Goal: Task Accomplishment & Management: Manage account settings

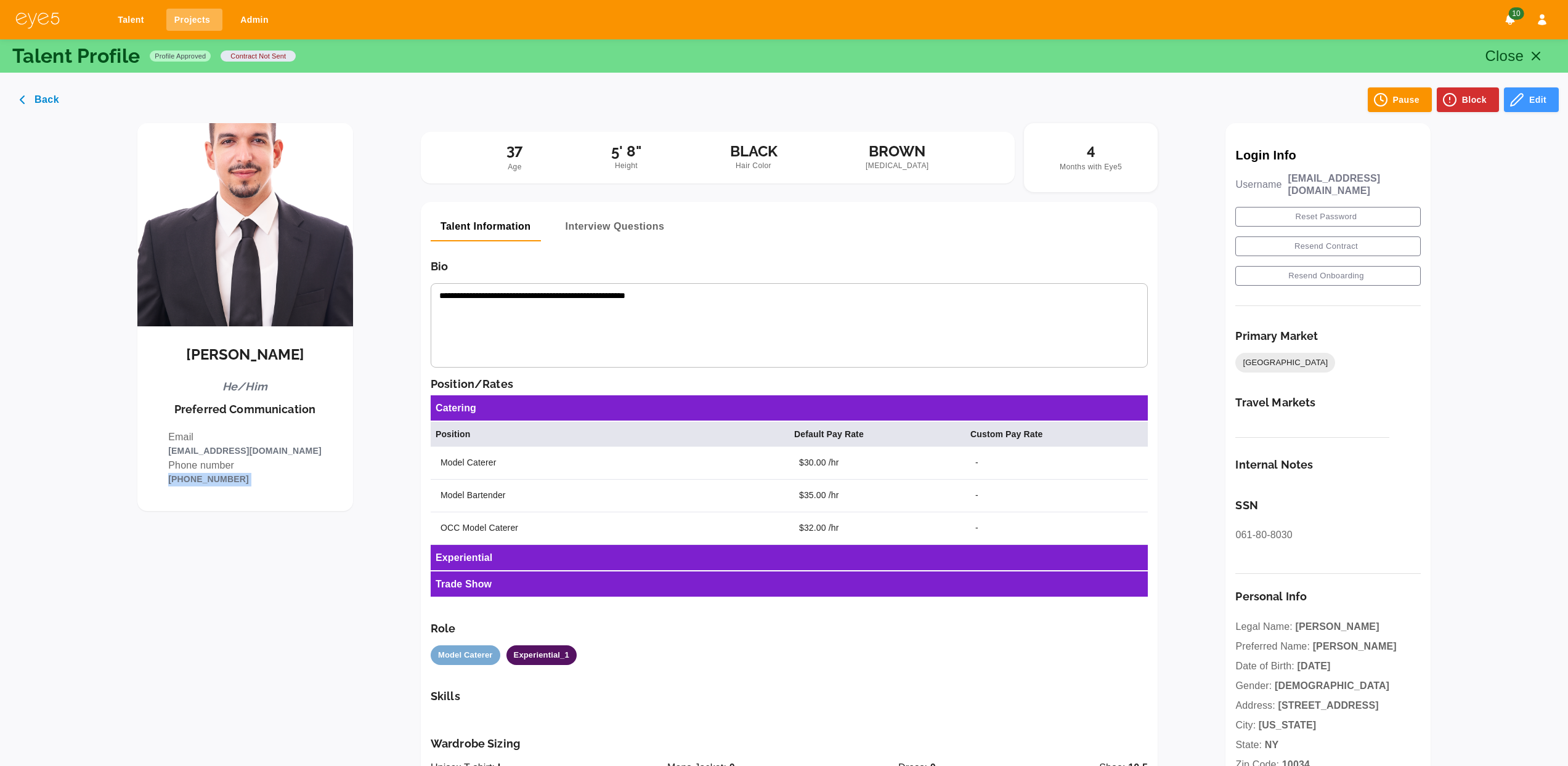
click at [195, 25] on link "Projects" at bounding box center [194, 19] width 56 height 23
select select "*"
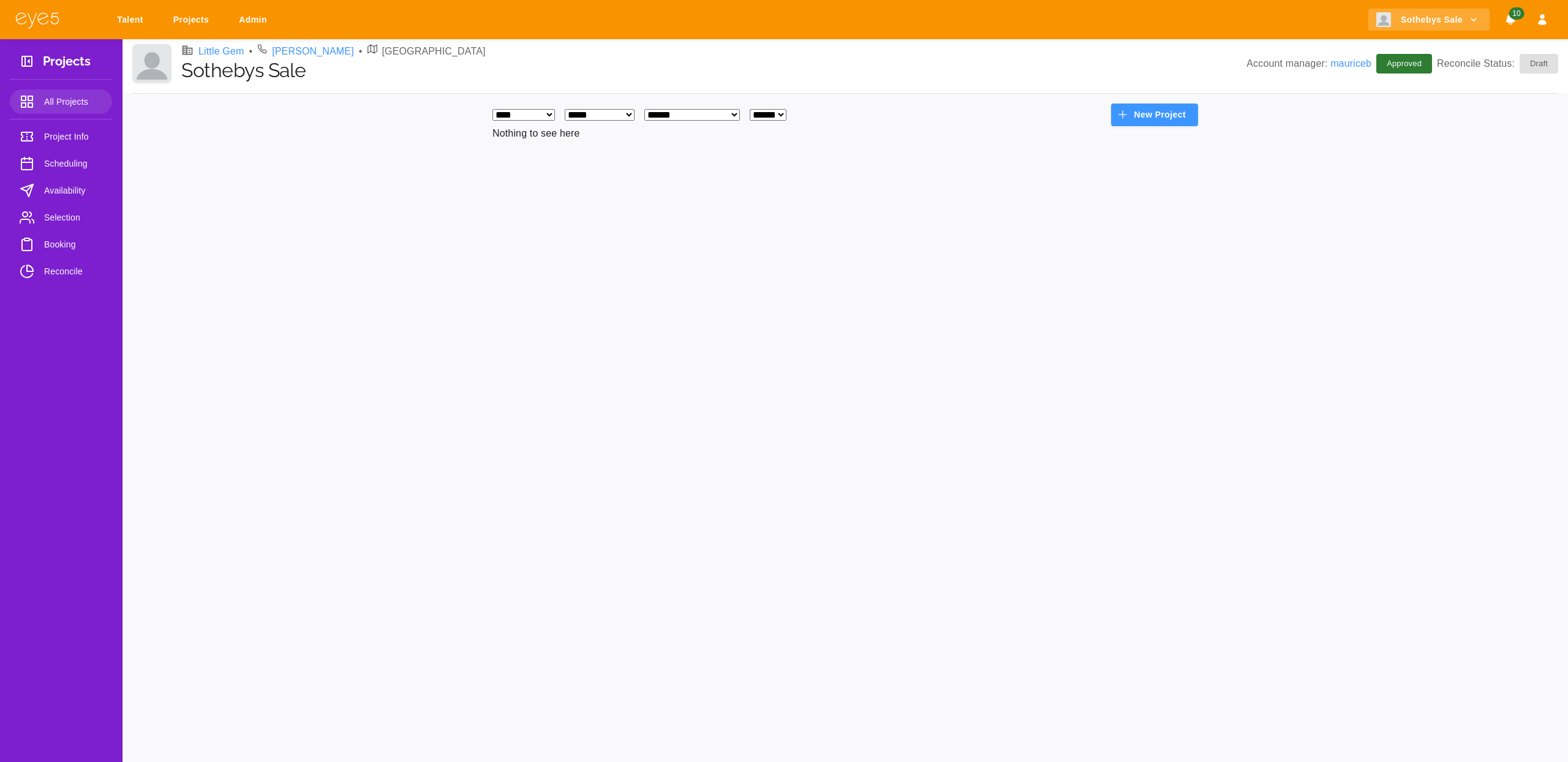
click at [601, 114] on select "**********" at bounding box center [599, 115] width 70 height 12
select select
click at [575, 109] on select "**********" at bounding box center [599, 115] width 70 height 12
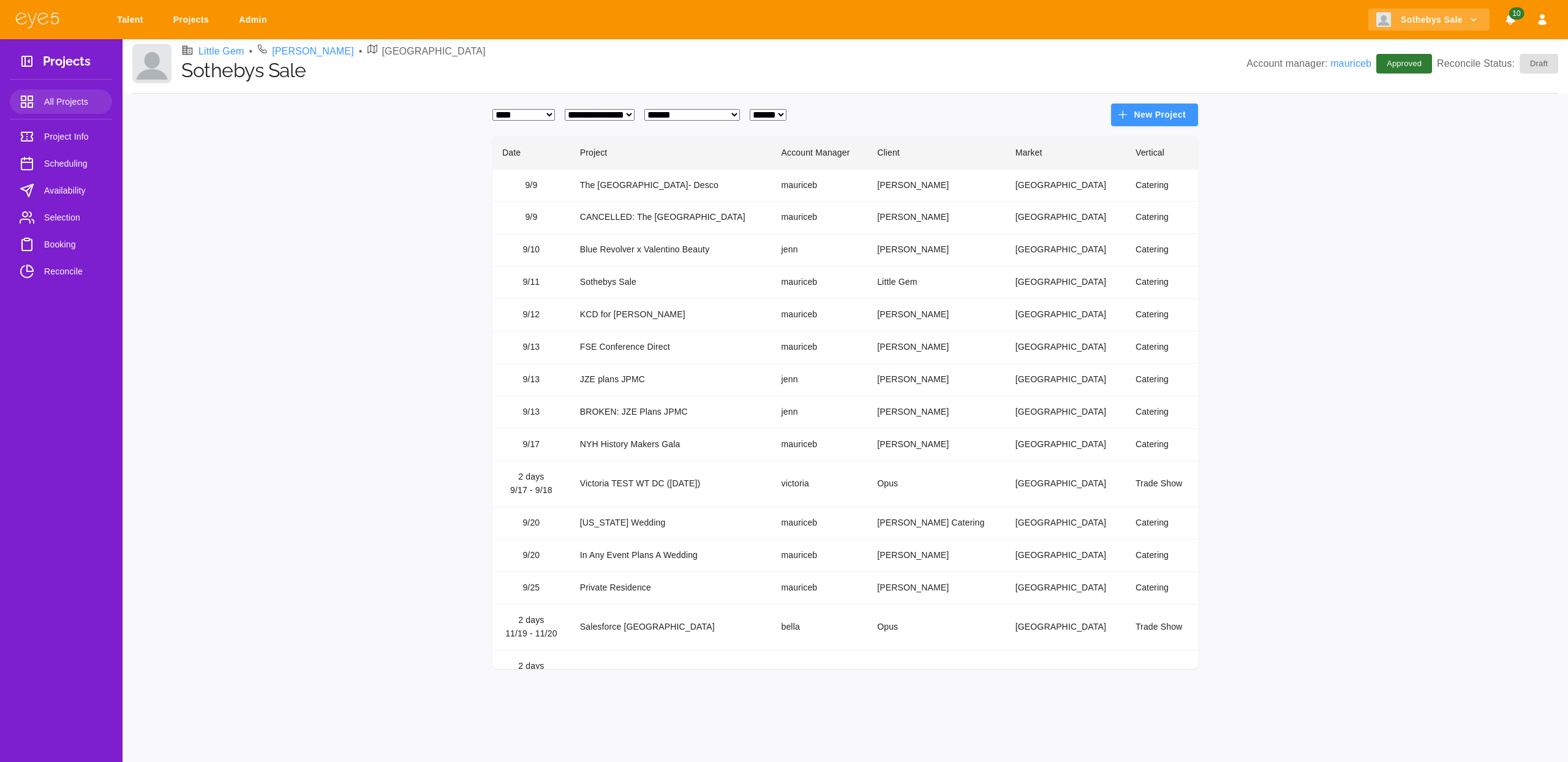
click at [710, 250] on td "Blue Revolver x Valentino Beauty" at bounding box center [671, 249] width 202 height 32
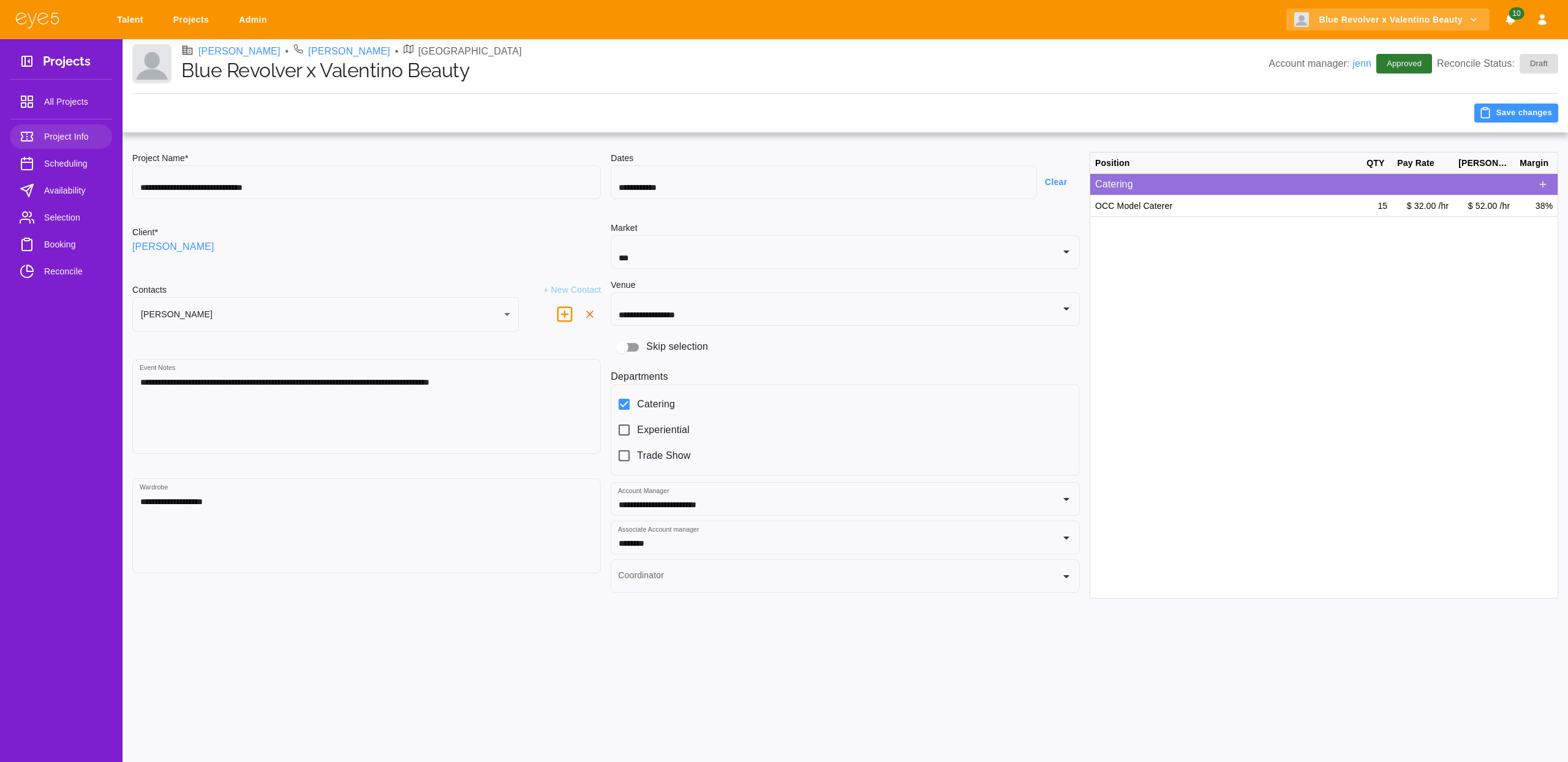
type input "****"
click at [71, 226] on link "Selection" at bounding box center [61, 217] width 103 height 25
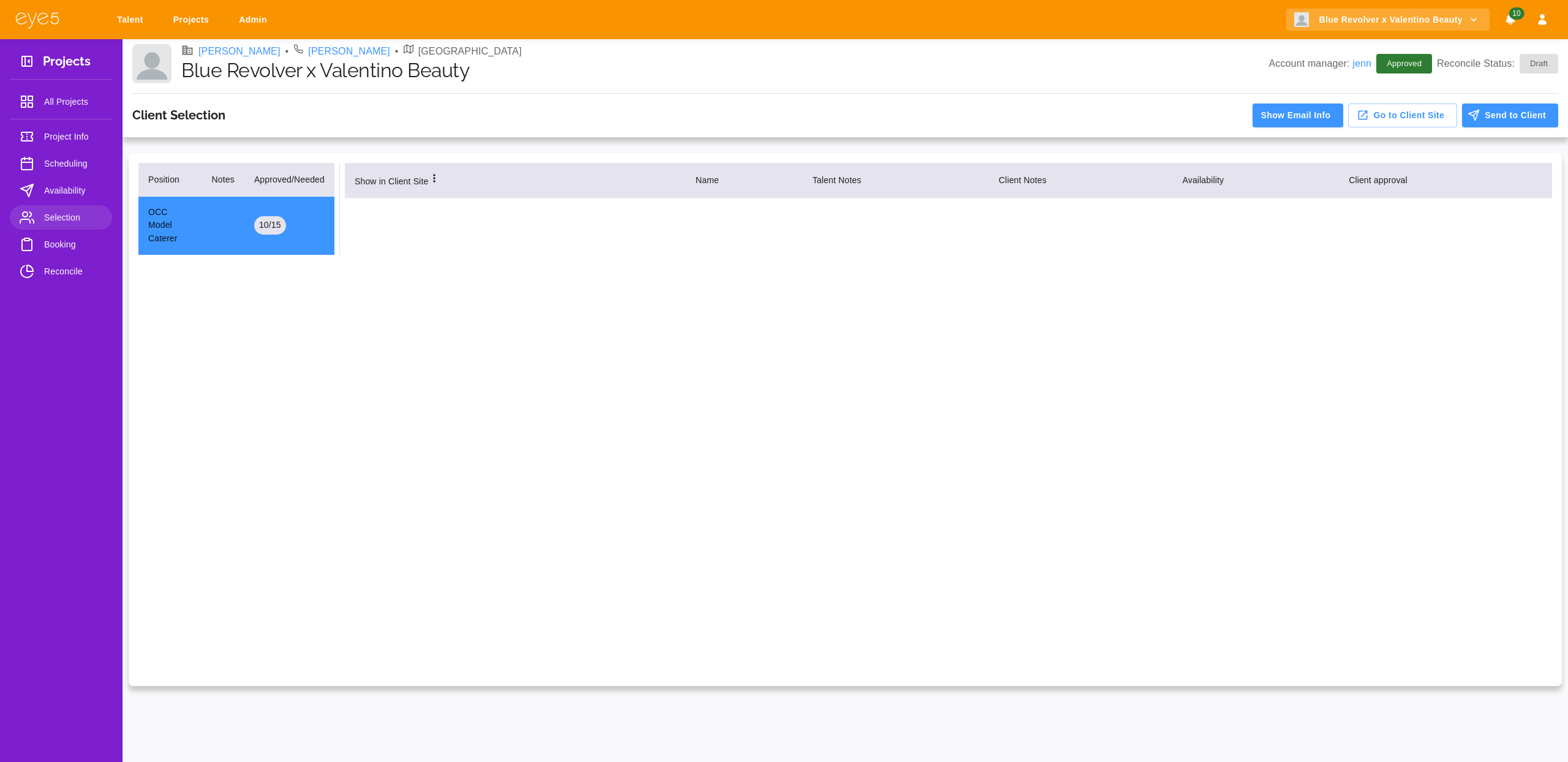
click at [66, 247] on span "Booking" at bounding box center [72, 245] width 58 height 15
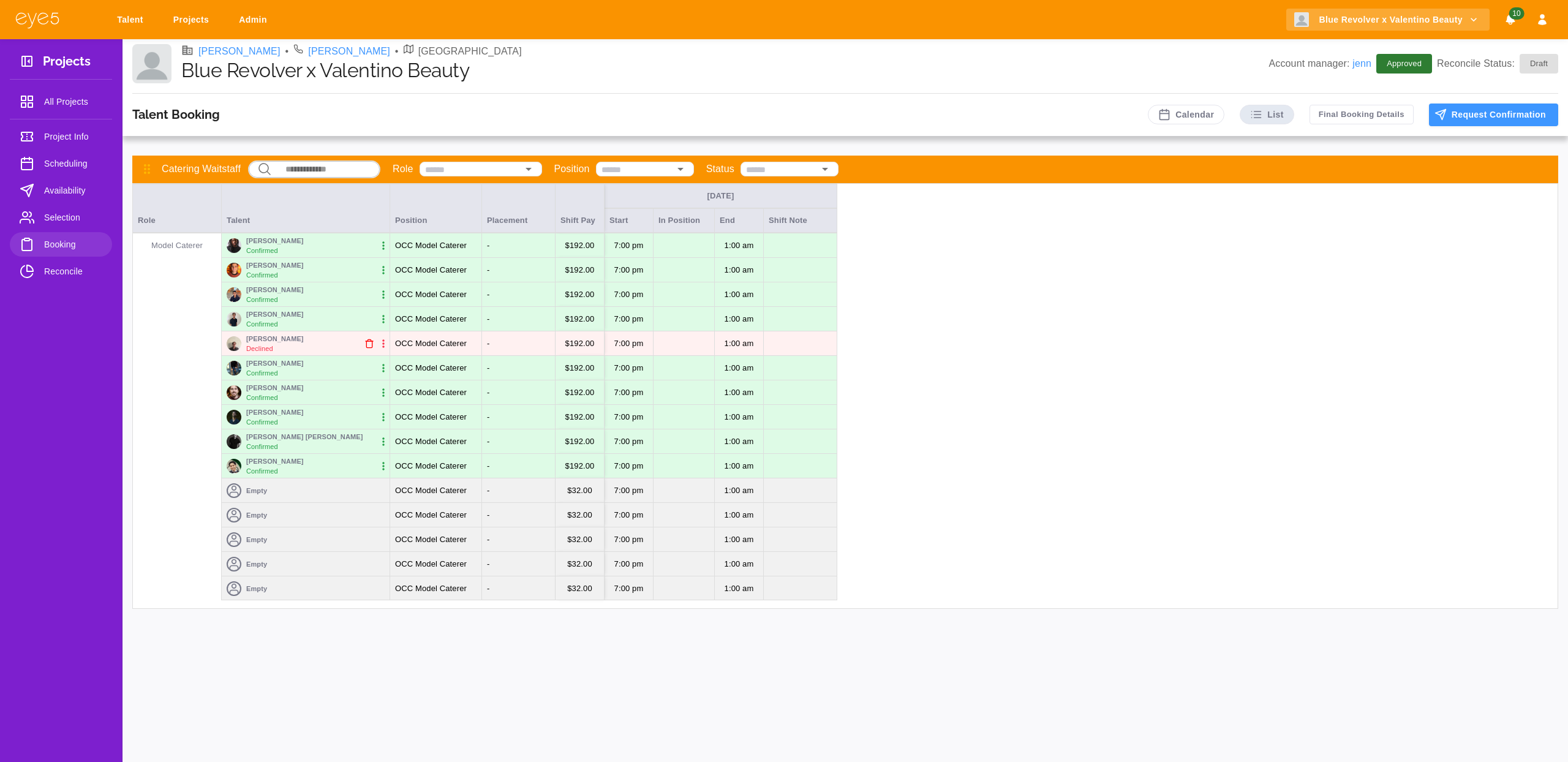
click at [381, 440] on icon "button" at bounding box center [383, 441] width 12 height 12
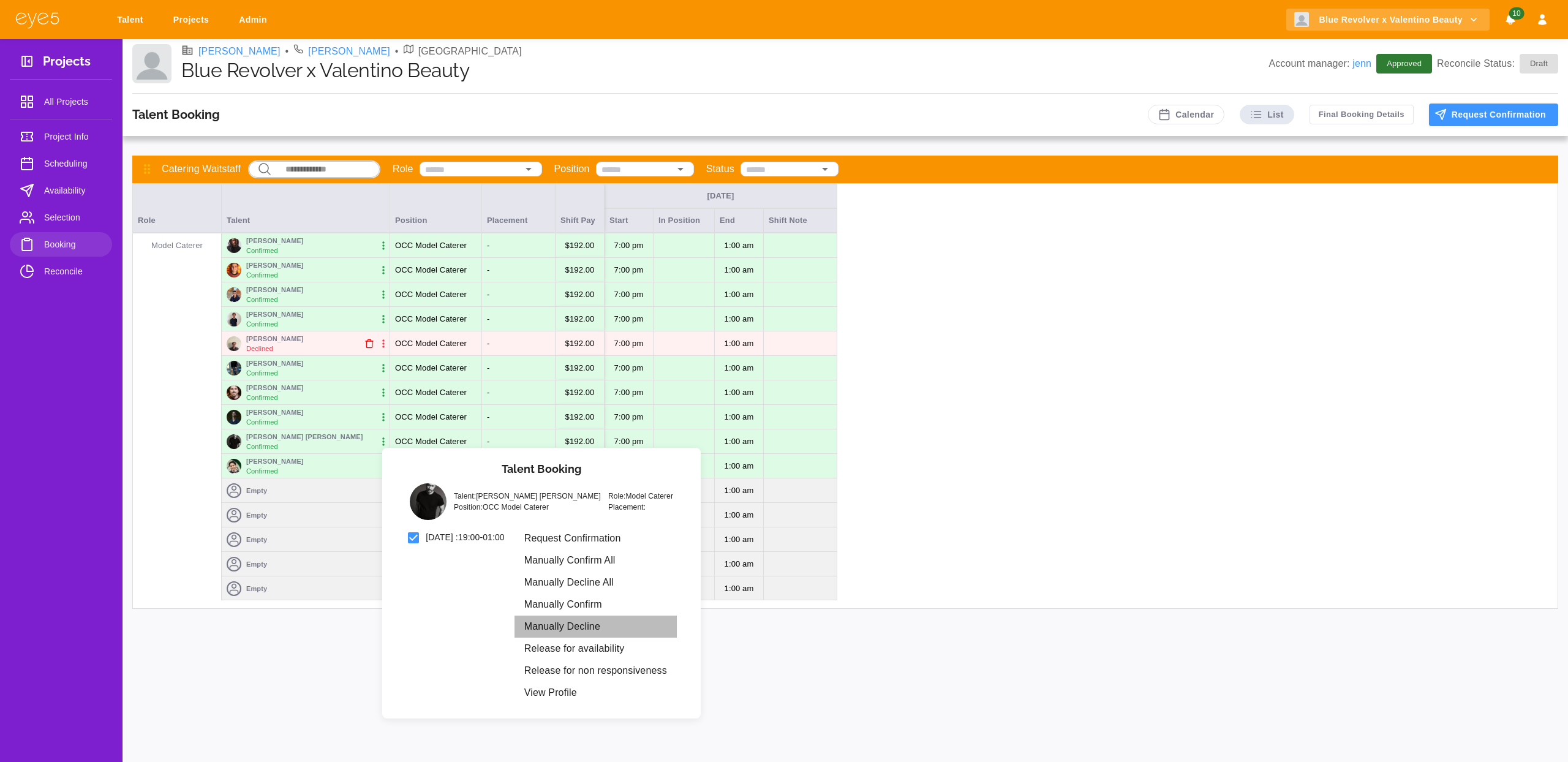
click at [568, 624] on li "Manually Decline" at bounding box center [595, 627] width 162 height 22
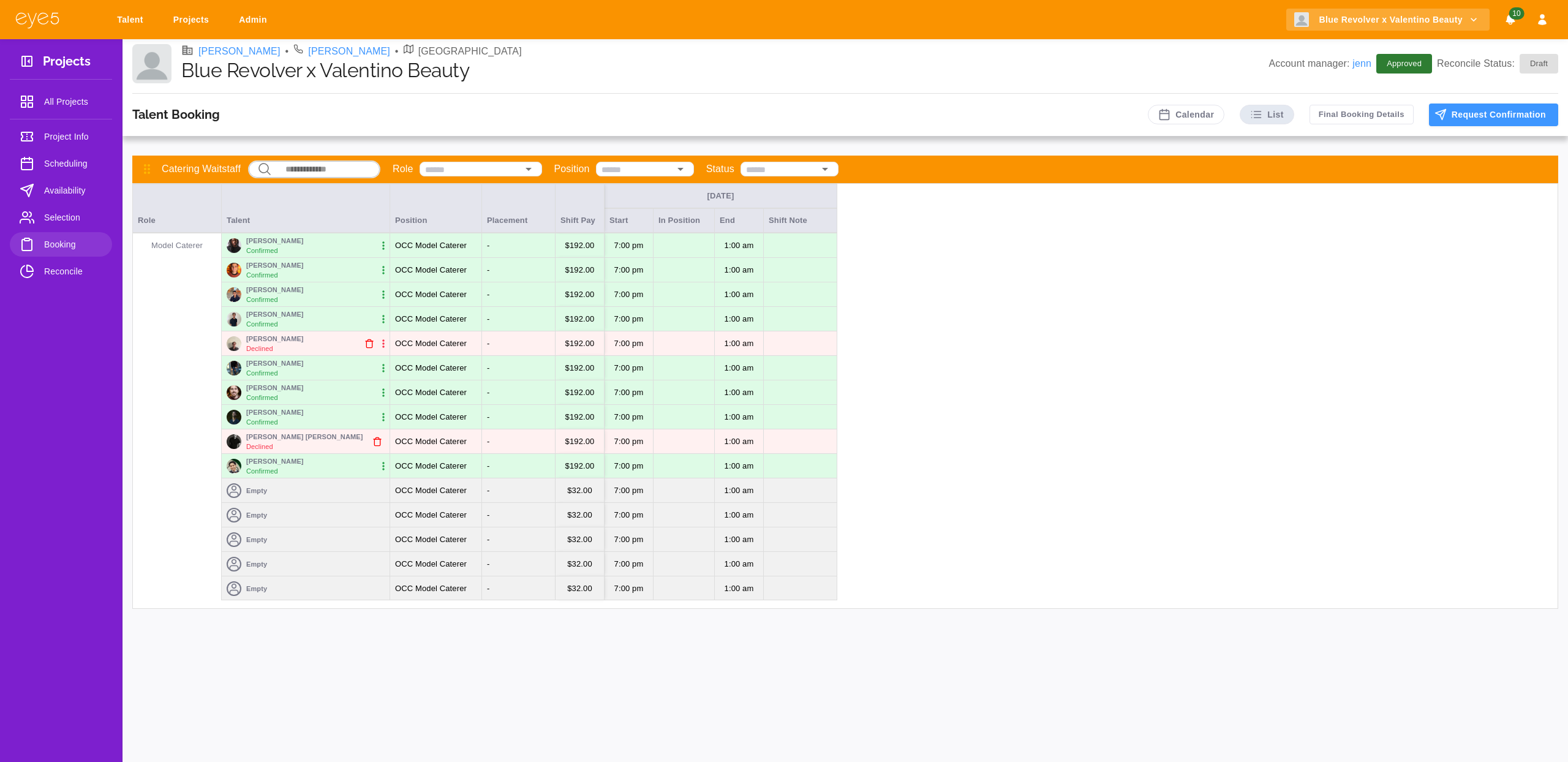
click at [56, 217] on span "Selection" at bounding box center [72, 217] width 58 height 15
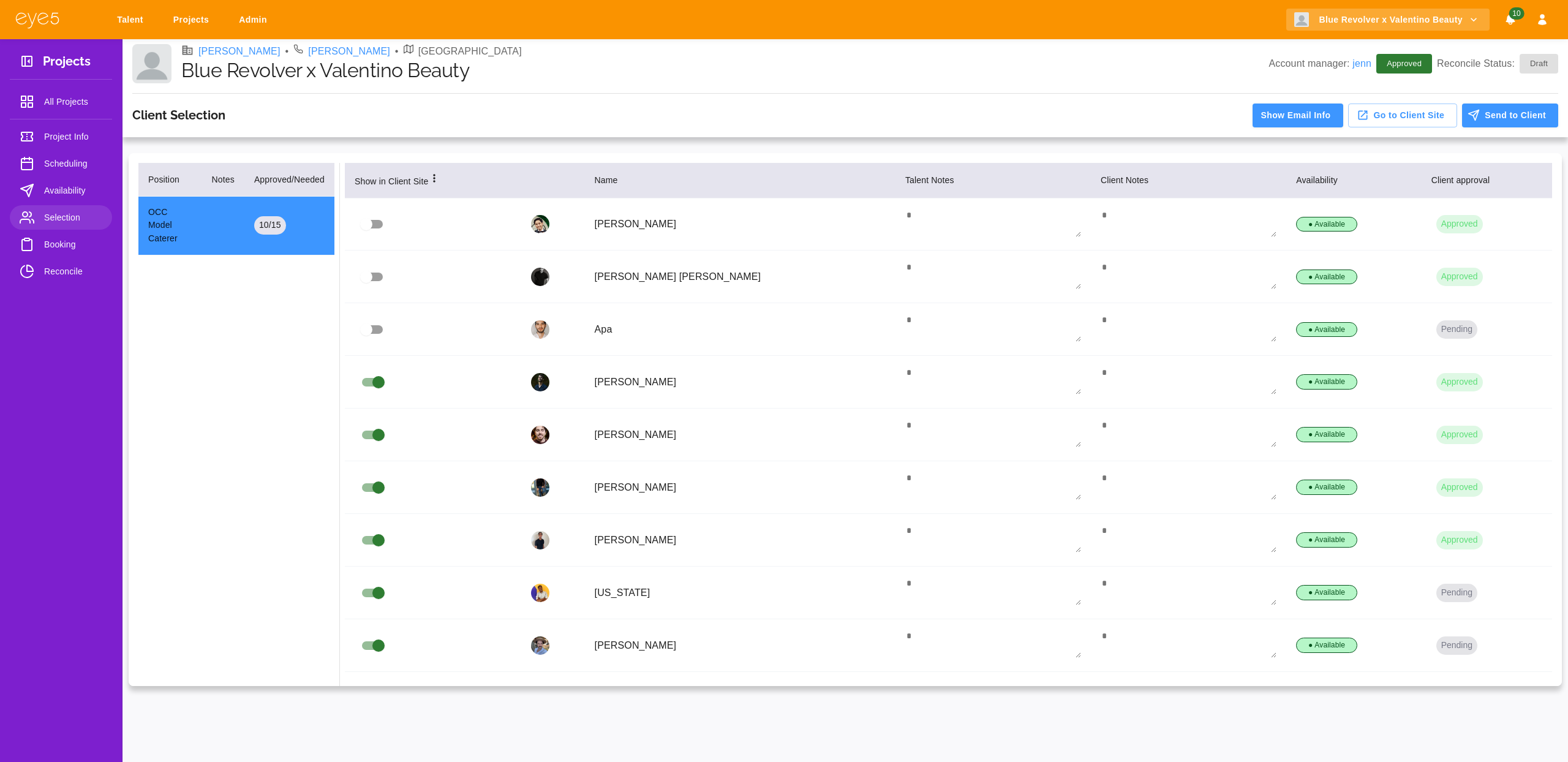
click at [39, 241] on link "Booking" at bounding box center [61, 244] width 103 height 25
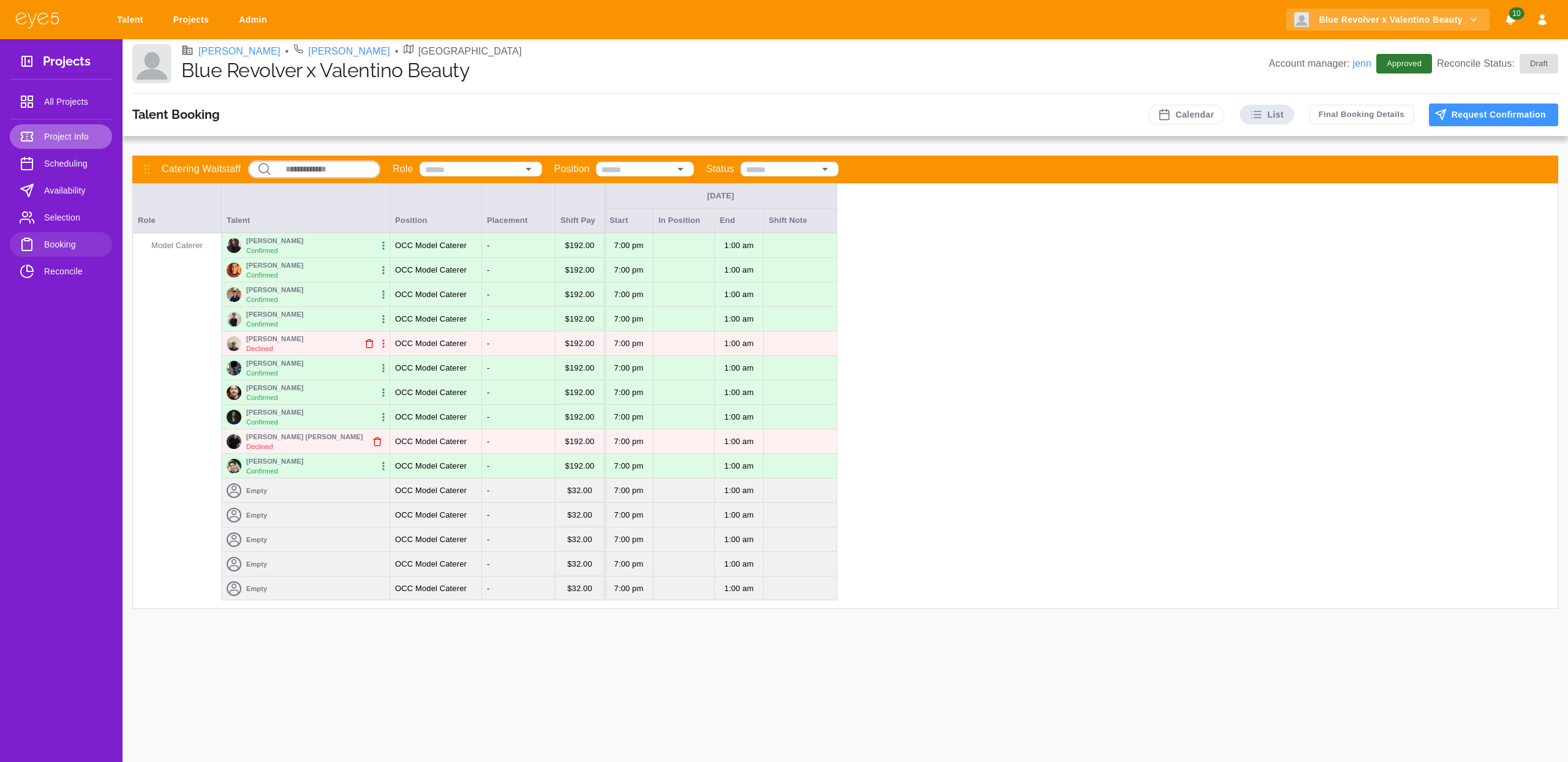
click at [71, 129] on span "Project Info" at bounding box center [72, 137] width 58 height 15
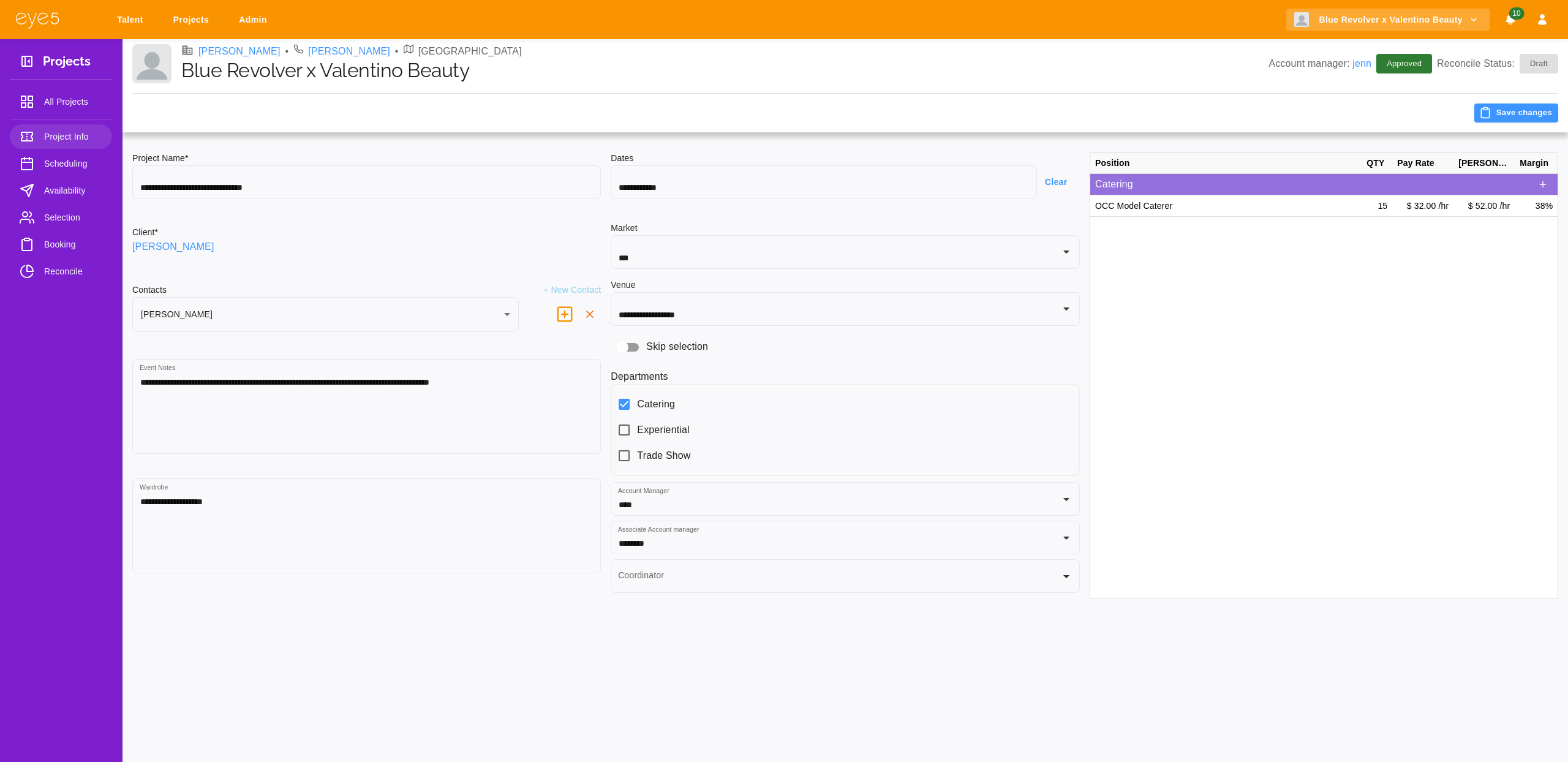
click at [51, 106] on span "All Projects" at bounding box center [72, 102] width 58 height 15
select select "*"
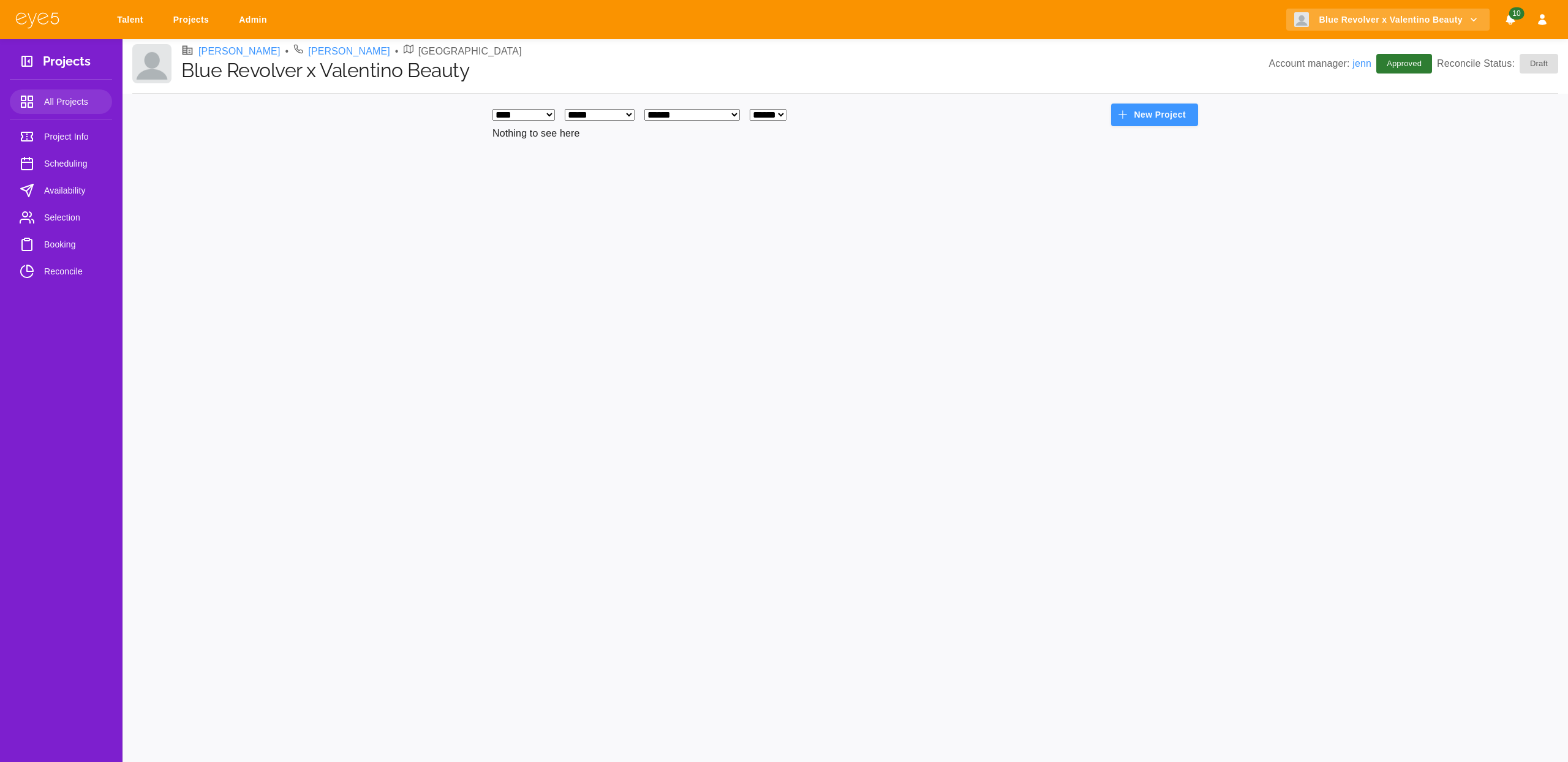
click at [52, 106] on span "All Projects" at bounding box center [72, 102] width 58 height 15
click at [70, 104] on span "All Projects" at bounding box center [72, 102] width 58 height 15
click at [60, 138] on span "Project Info" at bounding box center [72, 137] width 58 height 15
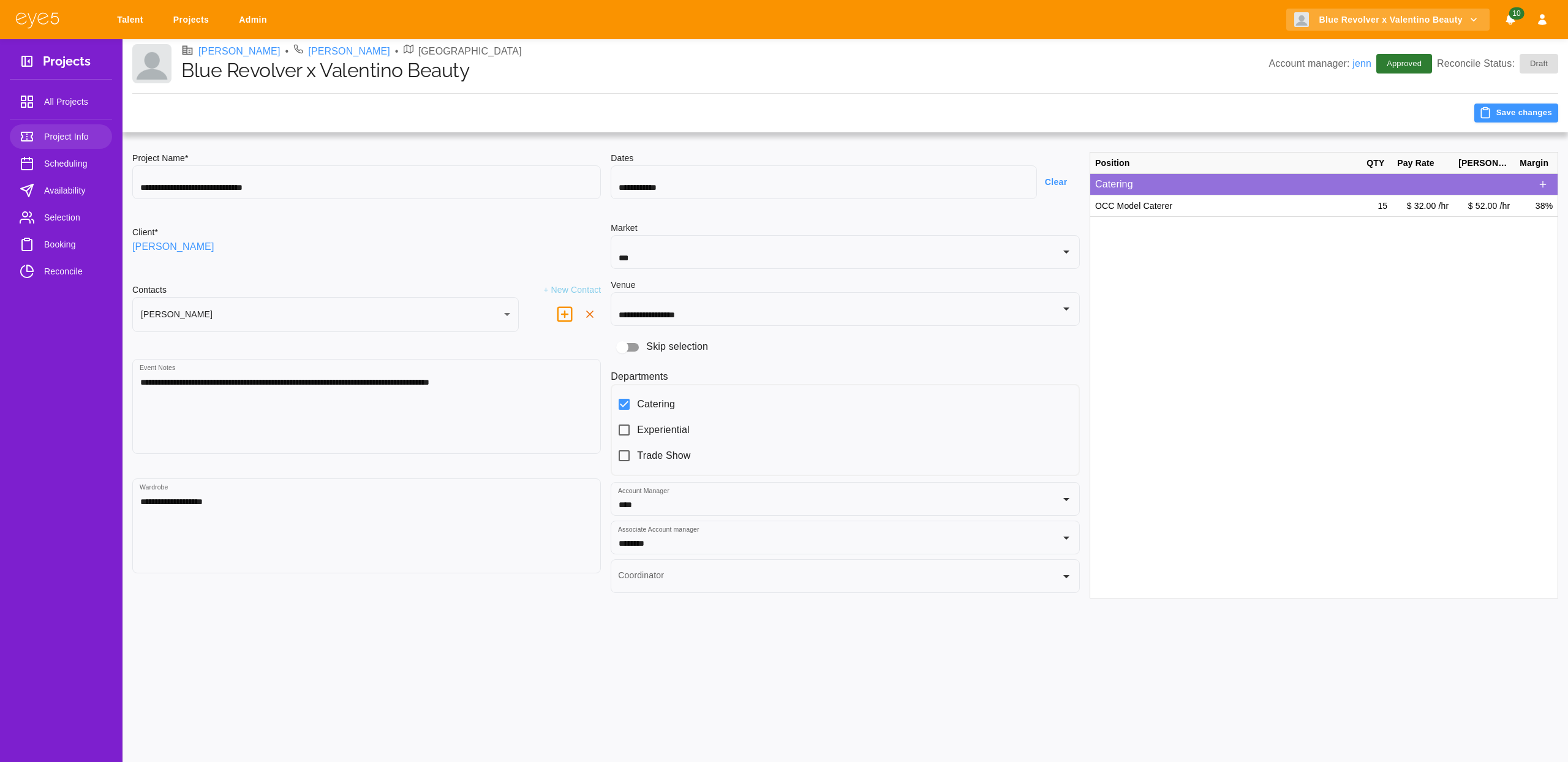
click at [88, 96] on span "All Projects" at bounding box center [72, 102] width 58 height 15
select select "*"
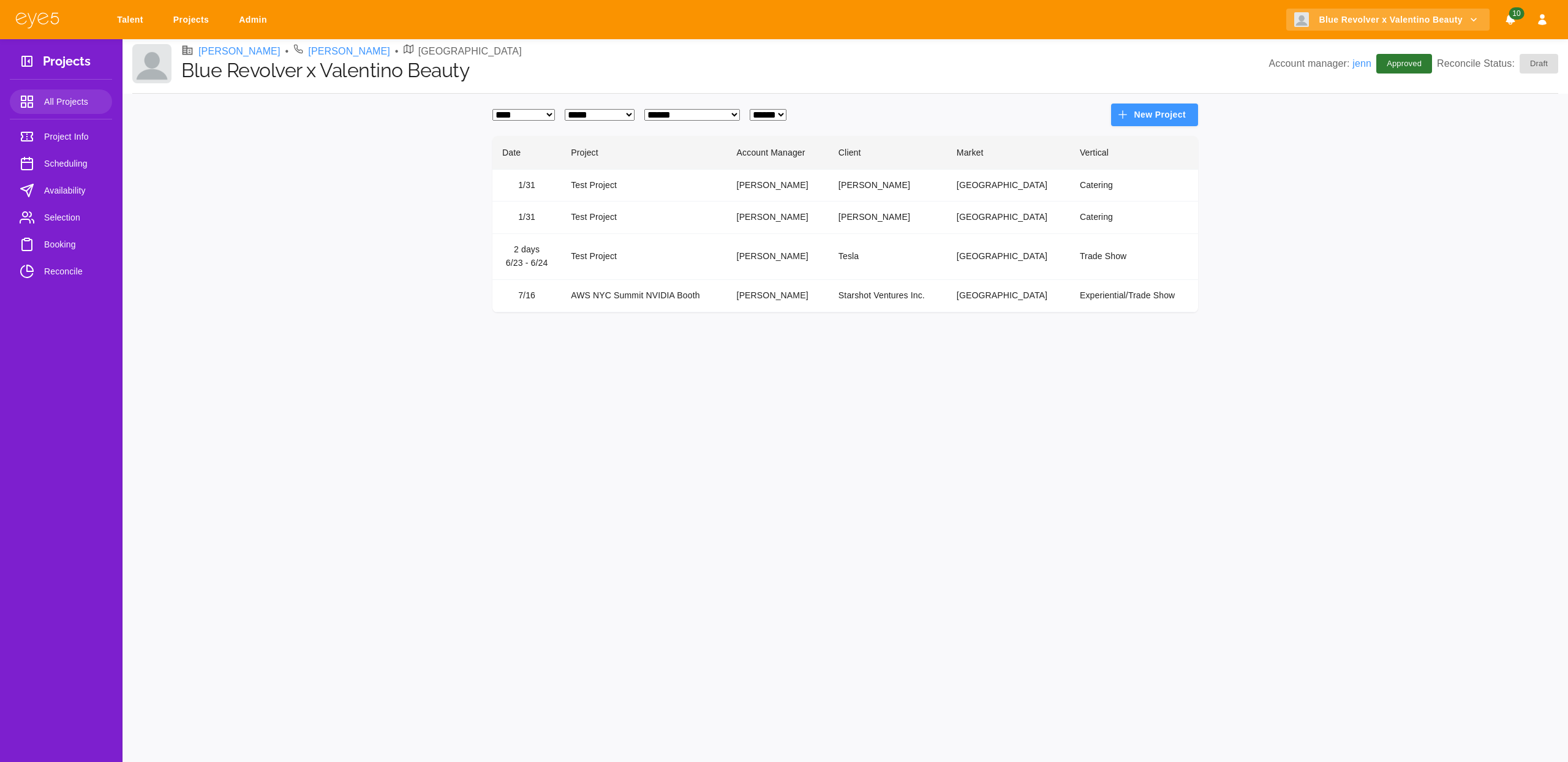
click at [609, 116] on select "**********" at bounding box center [599, 115] width 70 height 12
select select
click at [575, 109] on select "**********" at bounding box center [599, 115] width 70 height 12
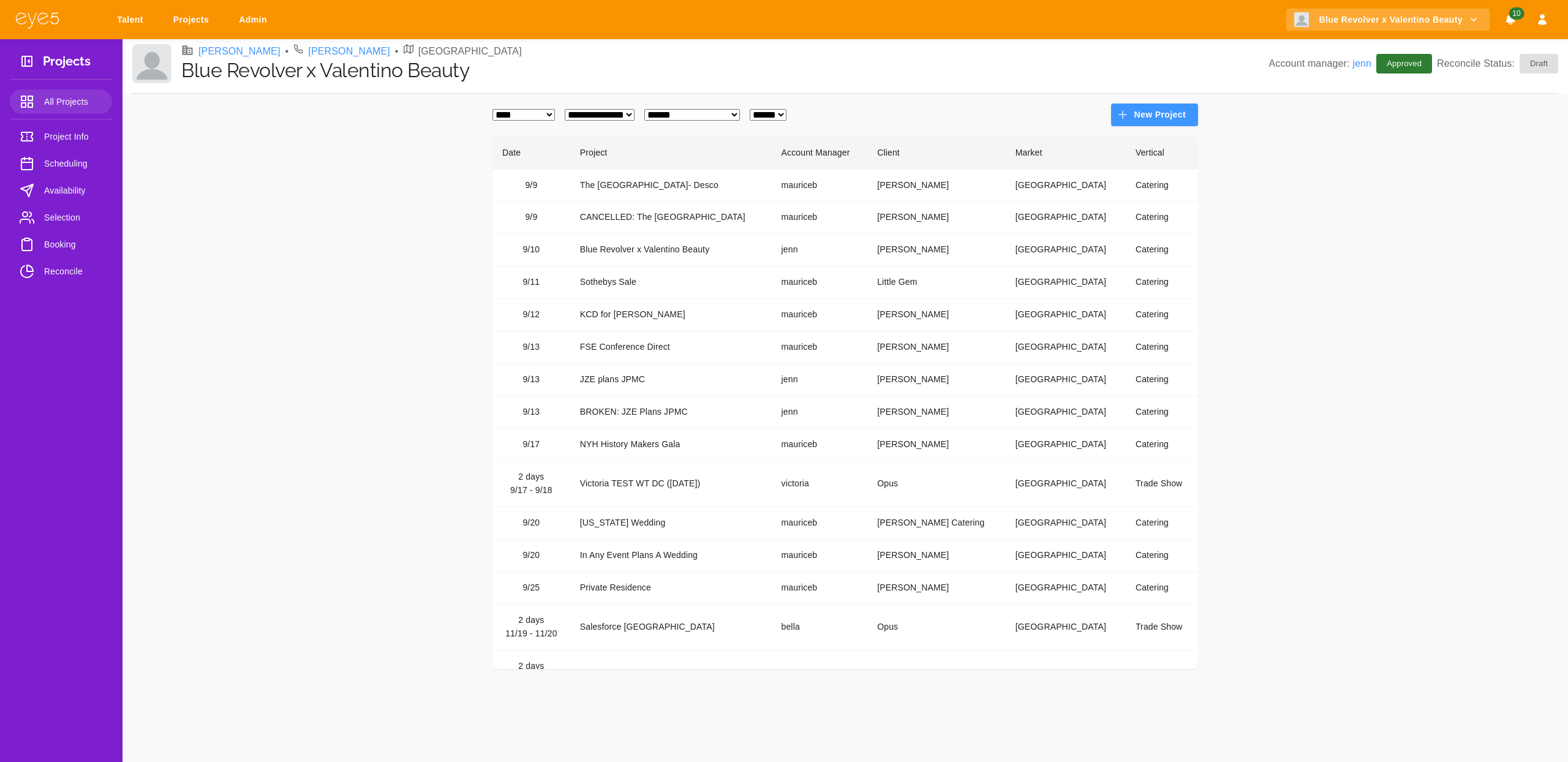
click at [680, 321] on td "KCD for [PERSON_NAME]" at bounding box center [671, 315] width 202 height 32
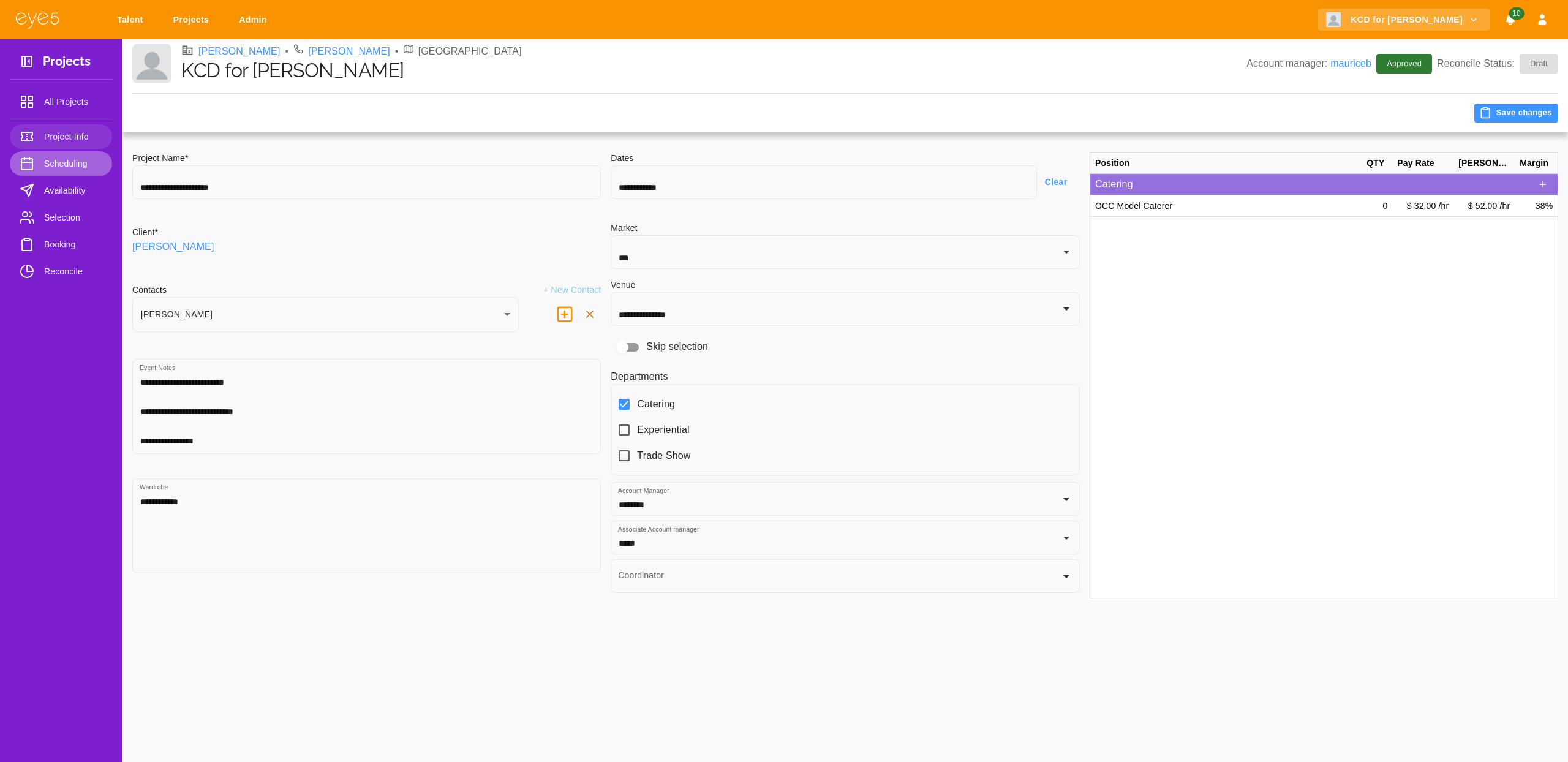
click at [55, 163] on span "Scheduling" at bounding box center [72, 163] width 58 height 15
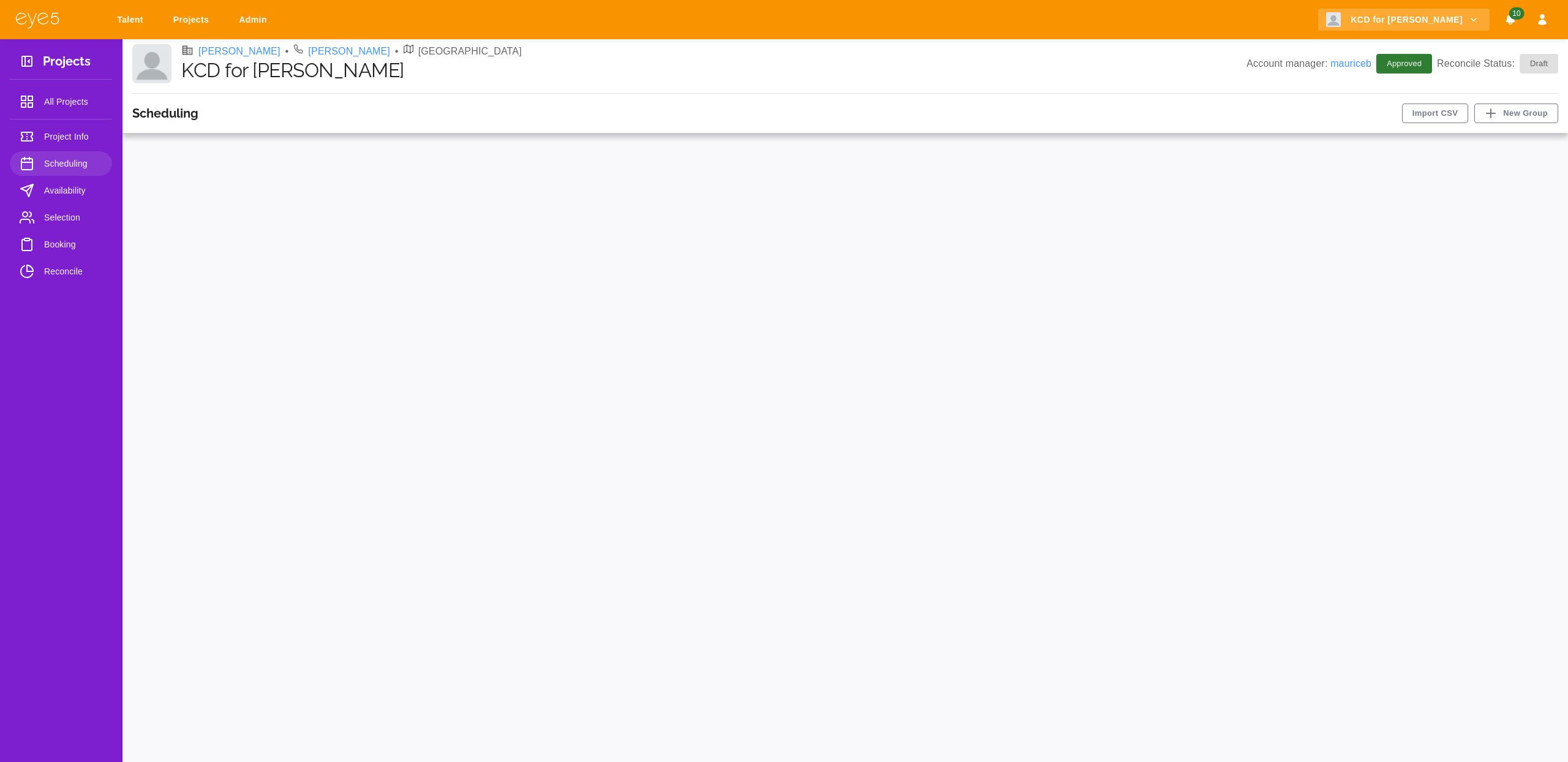
click at [1234, 178] on div at bounding box center [845, 447] width 1426 height 609
click at [1533, 114] on button "New Group" at bounding box center [1517, 113] width 84 height 19
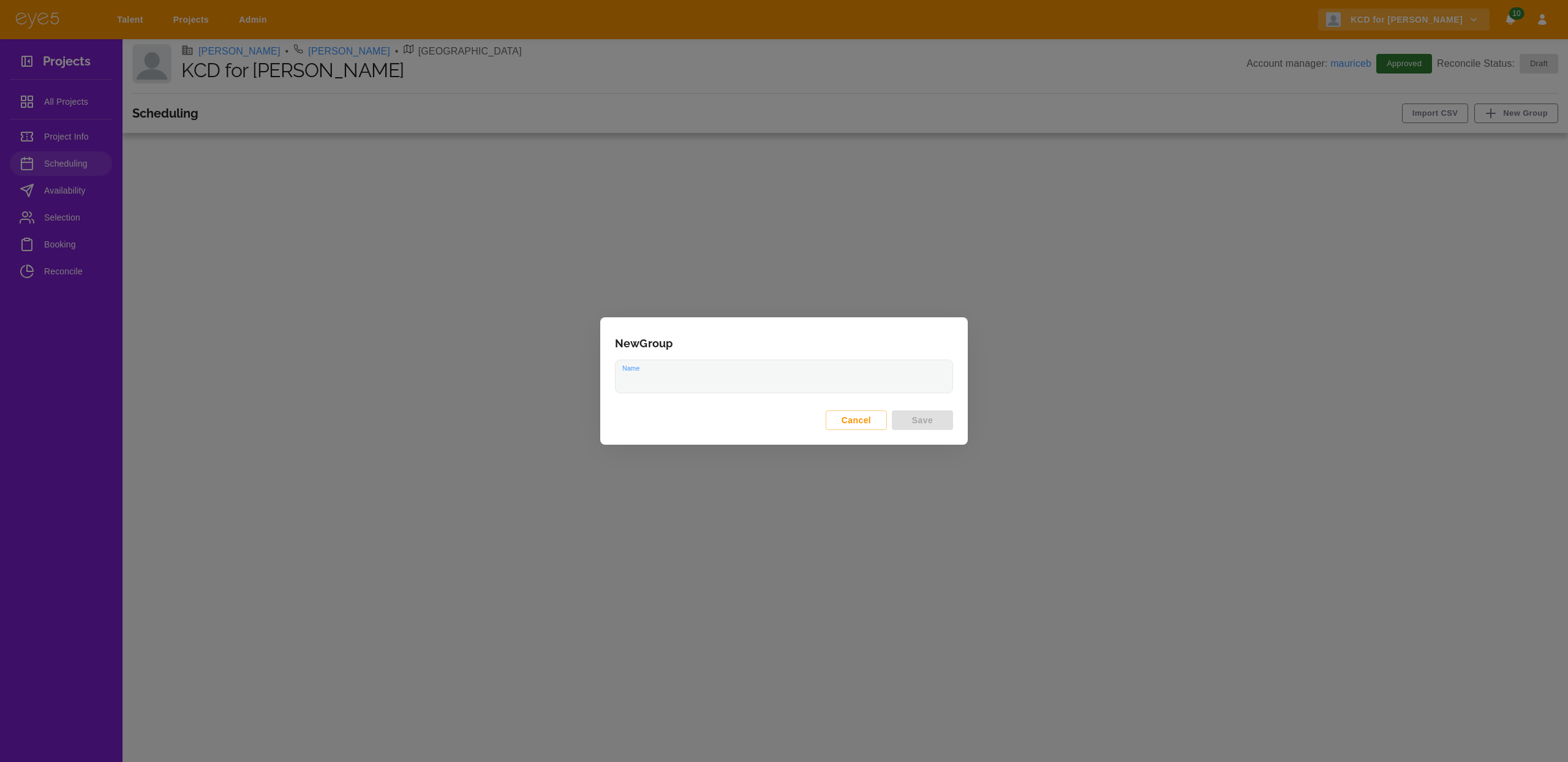
click at [682, 370] on input "Name" at bounding box center [784, 376] width 337 height 32
click at [706, 384] on input "**********" at bounding box center [784, 376] width 337 height 32
type input "**********"
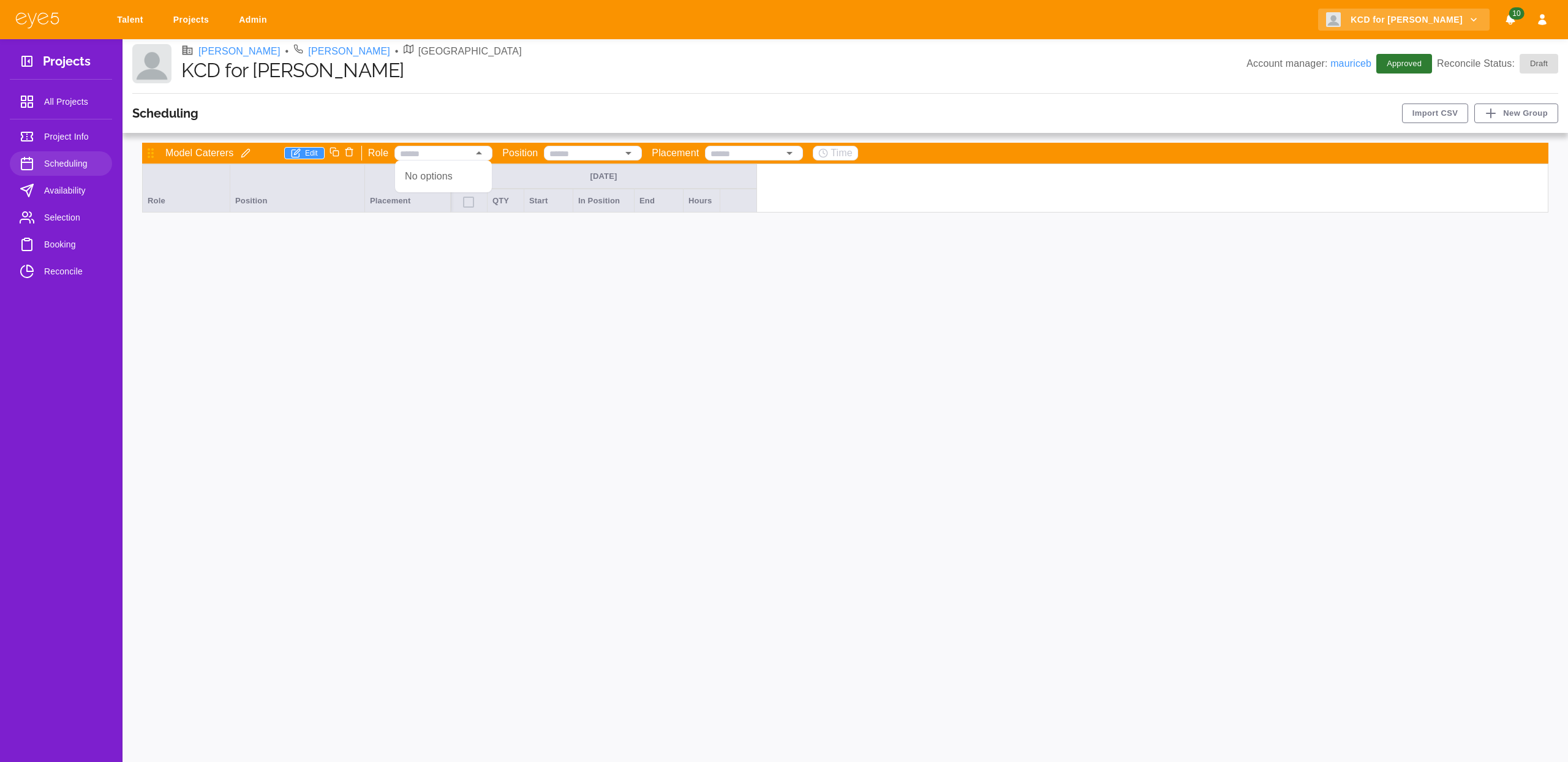
click at [433, 150] on input "text" at bounding box center [433, 153] width 68 height 12
click at [660, 314] on div "Model Caterers Edit Role Position Placement Time Fri Sep 12 Role Position Place…" at bounding box center [845, 447] width 1426 height 609
click at [300, 152] on icon "button" at bounding box center [295, 153] width 10 height 10
click at [157, 222] on button "Add" at bounding box center [167, 226] width 39 height 21
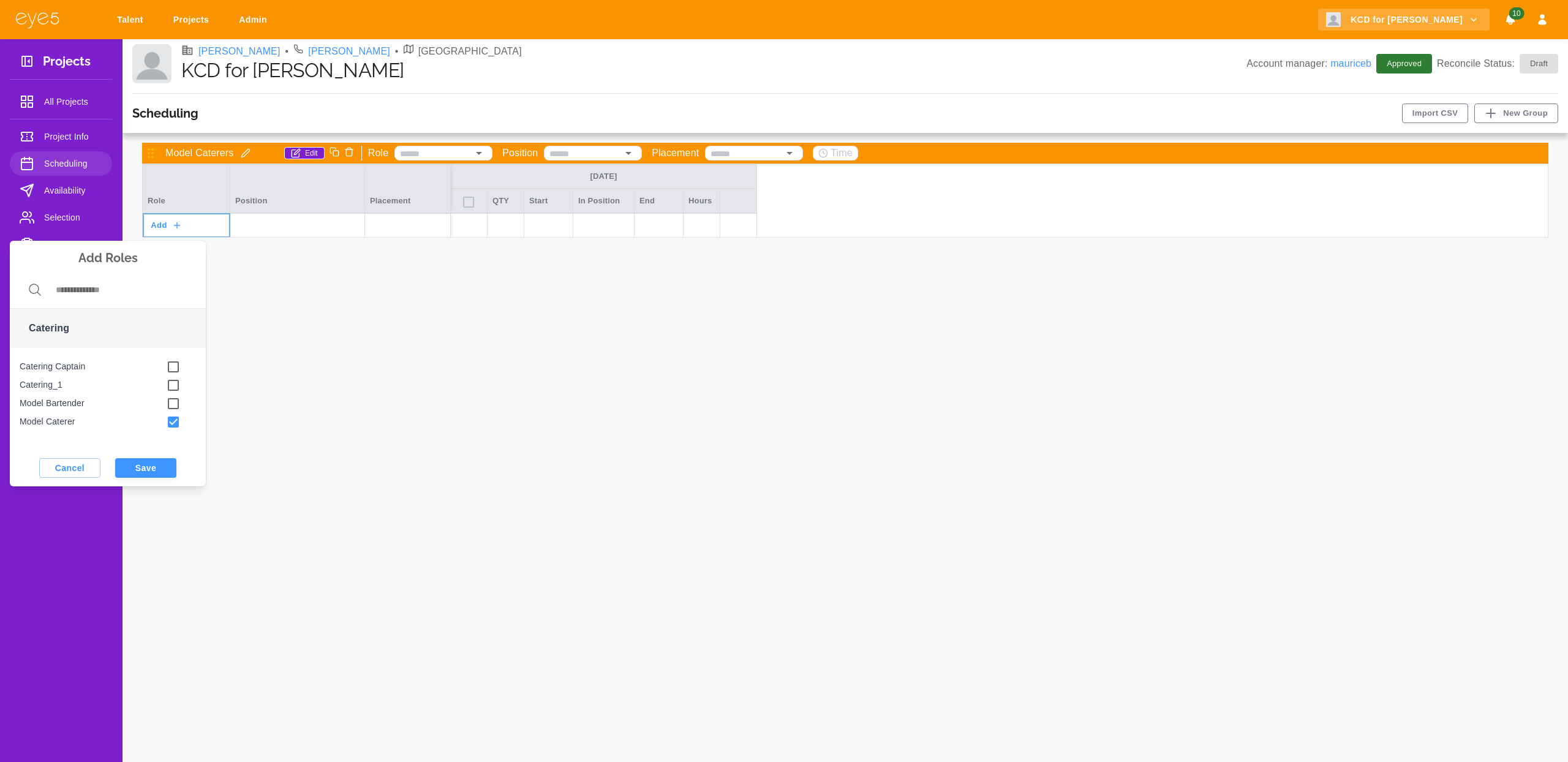
click at [154, 471] on button "Save" at bounding box center [146, 468] width 61 height 19
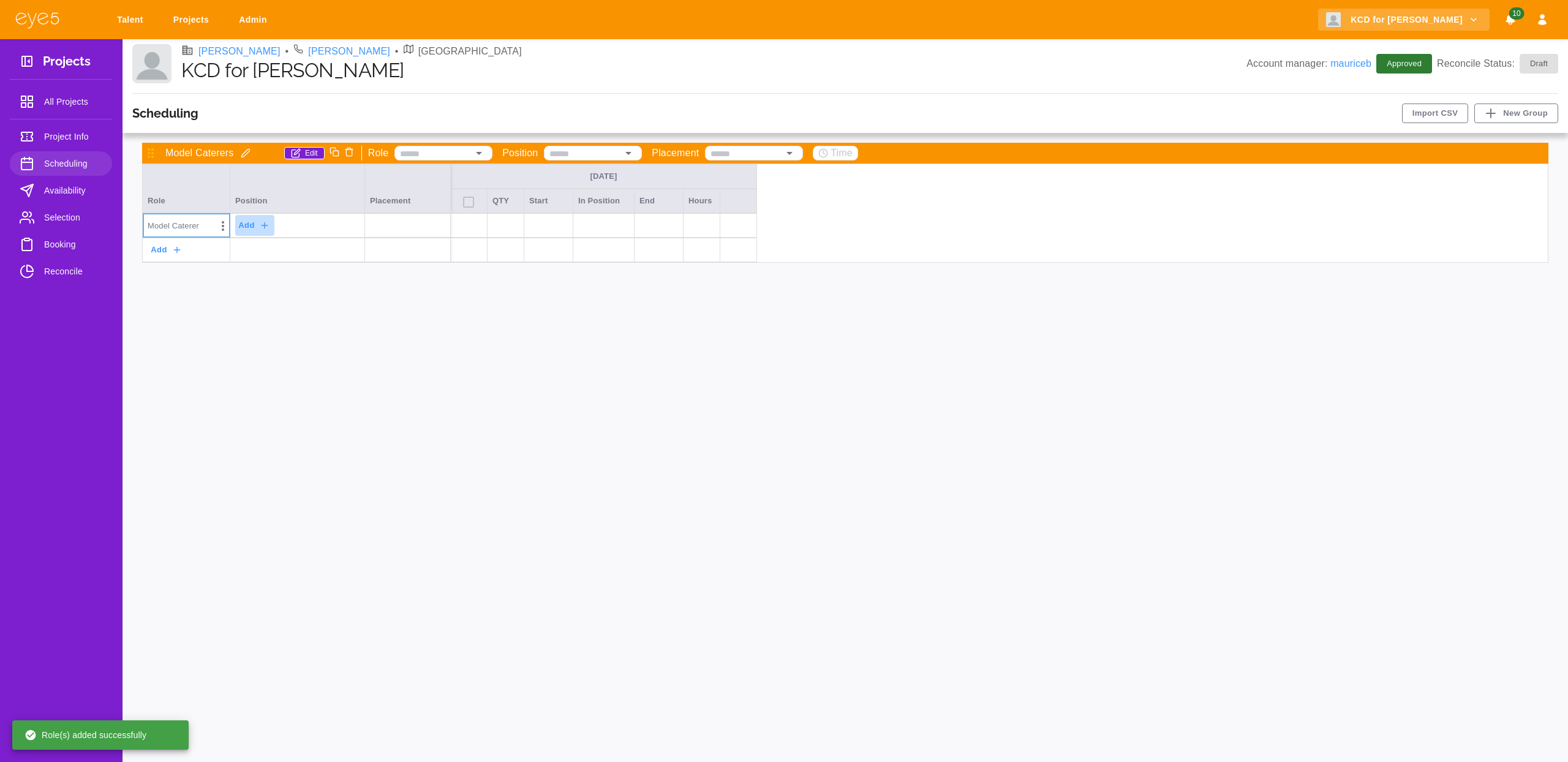
click at [257, 226] on button "Add" at bounding box center [255, 226] width 39 height 21
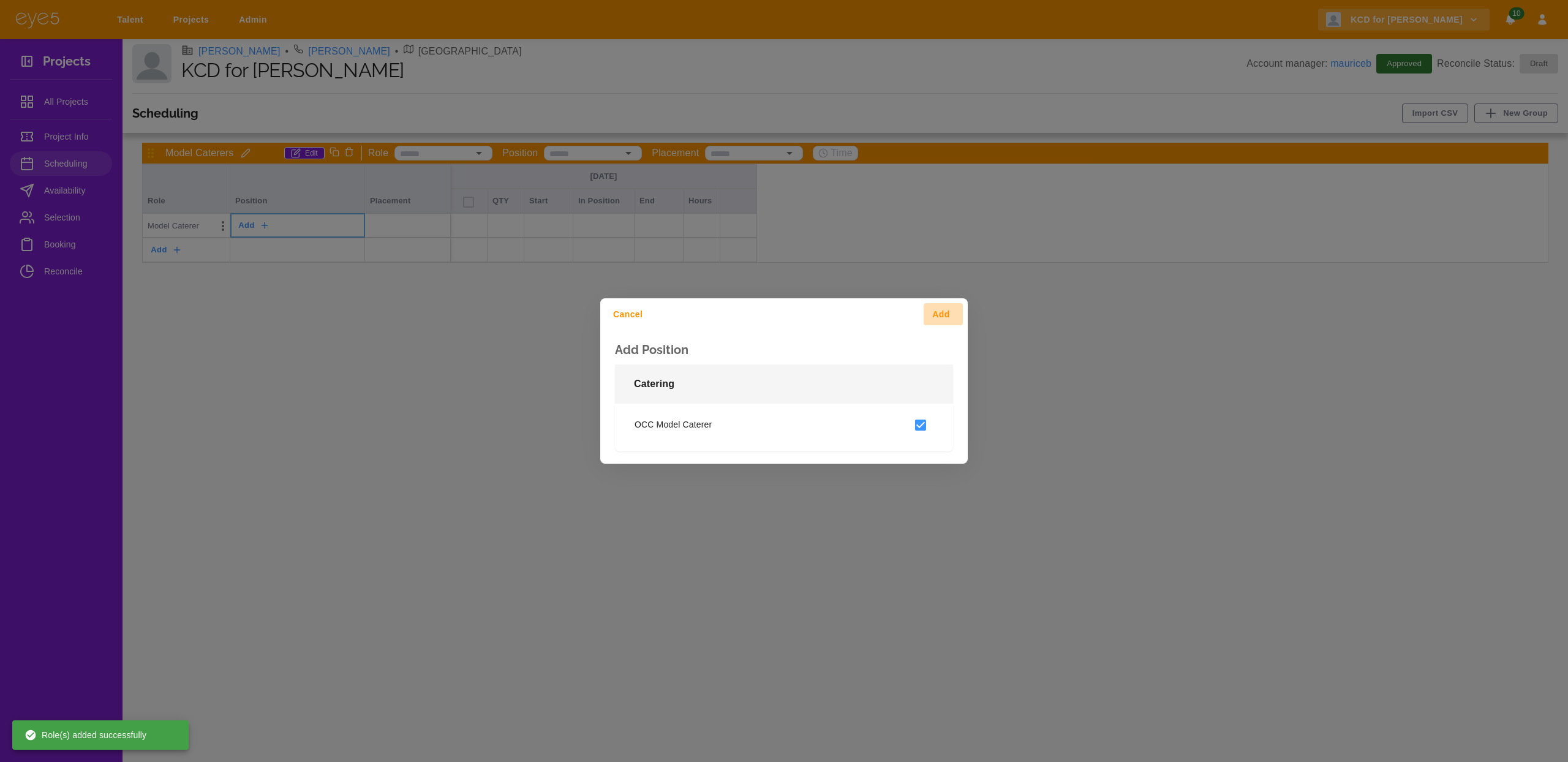
click at [942, 308] on button "Add" at bounding box center [943, 315] width 39 height 23
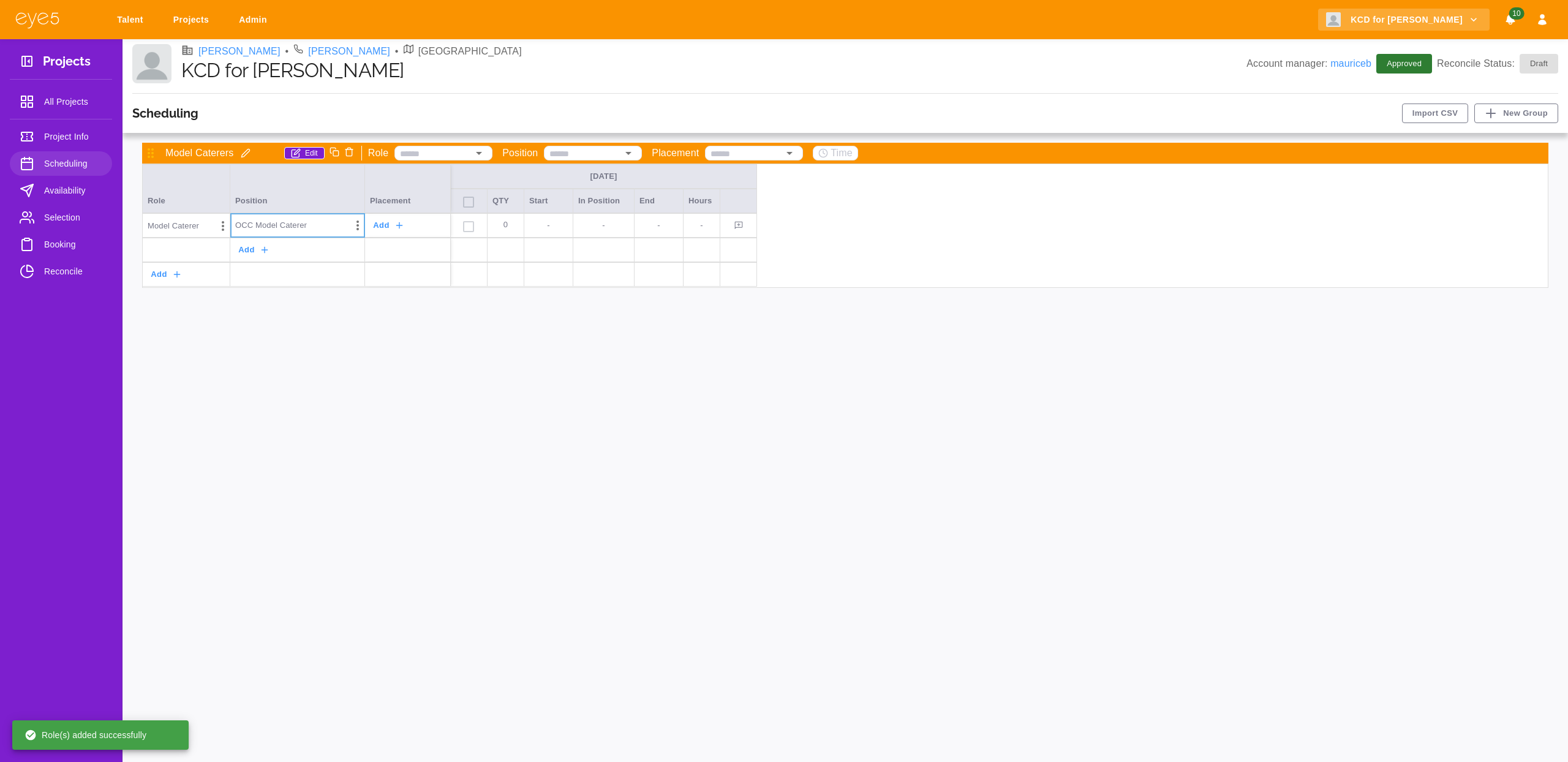
click at [406, 226] on button "Add" at bounding box center [389, 226] width 39 height 21
click at [564, 382] on div at bounding box center [784, 381] width 1568 height 762
click at [498, 225] on p "0" at bounding box center [505, 225] width 27 height 23
type input "*"
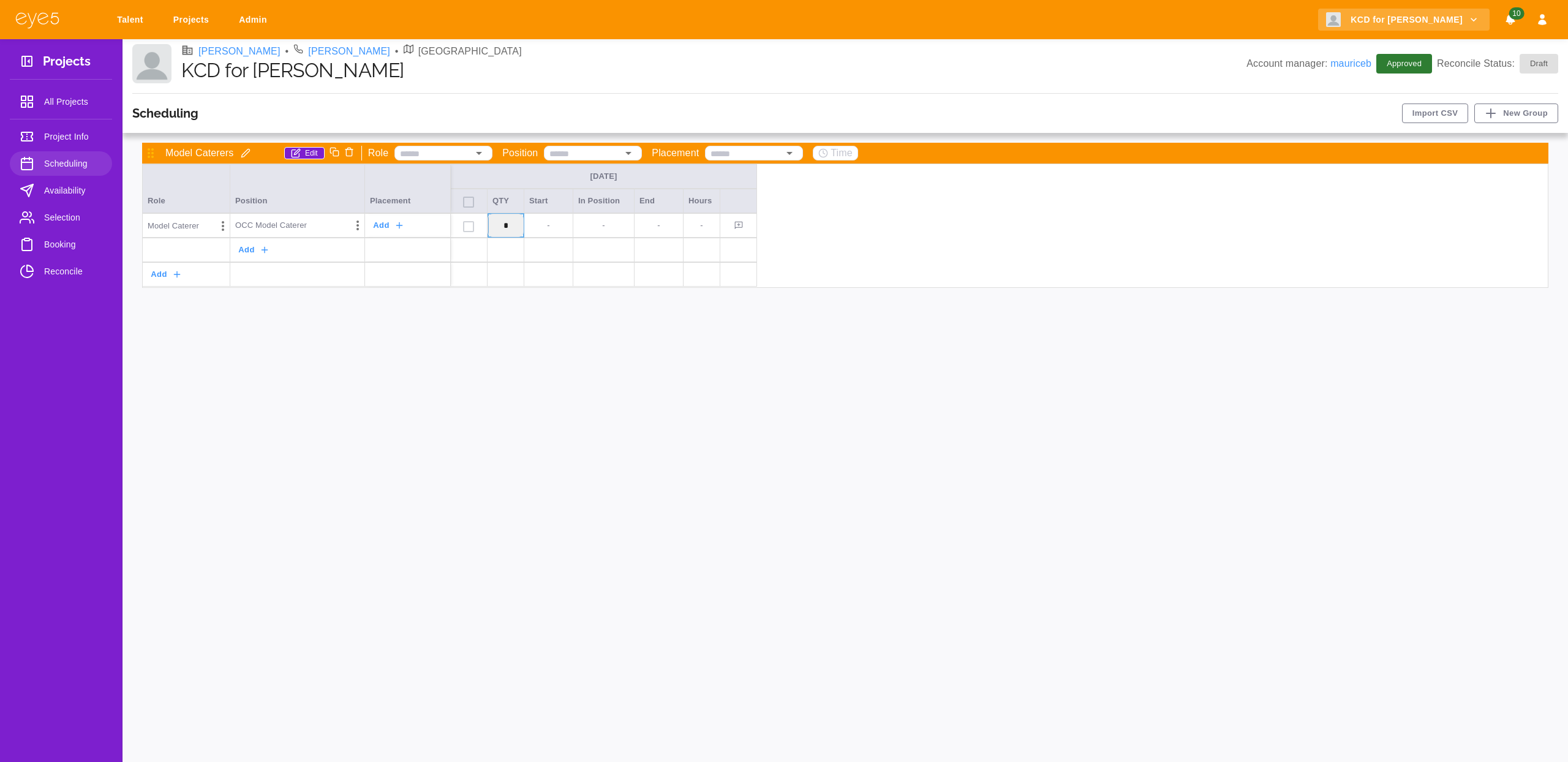
click at [540, 232] on div "-" at bounding box center [548, 226] width 49 height 25
click at [542, 226] on p "-" at bounding box center [548, 225] width 38 height 12
type input "********"
click at [585, 225] on p "-" at bounding box center [603, 225] width 50 height 12
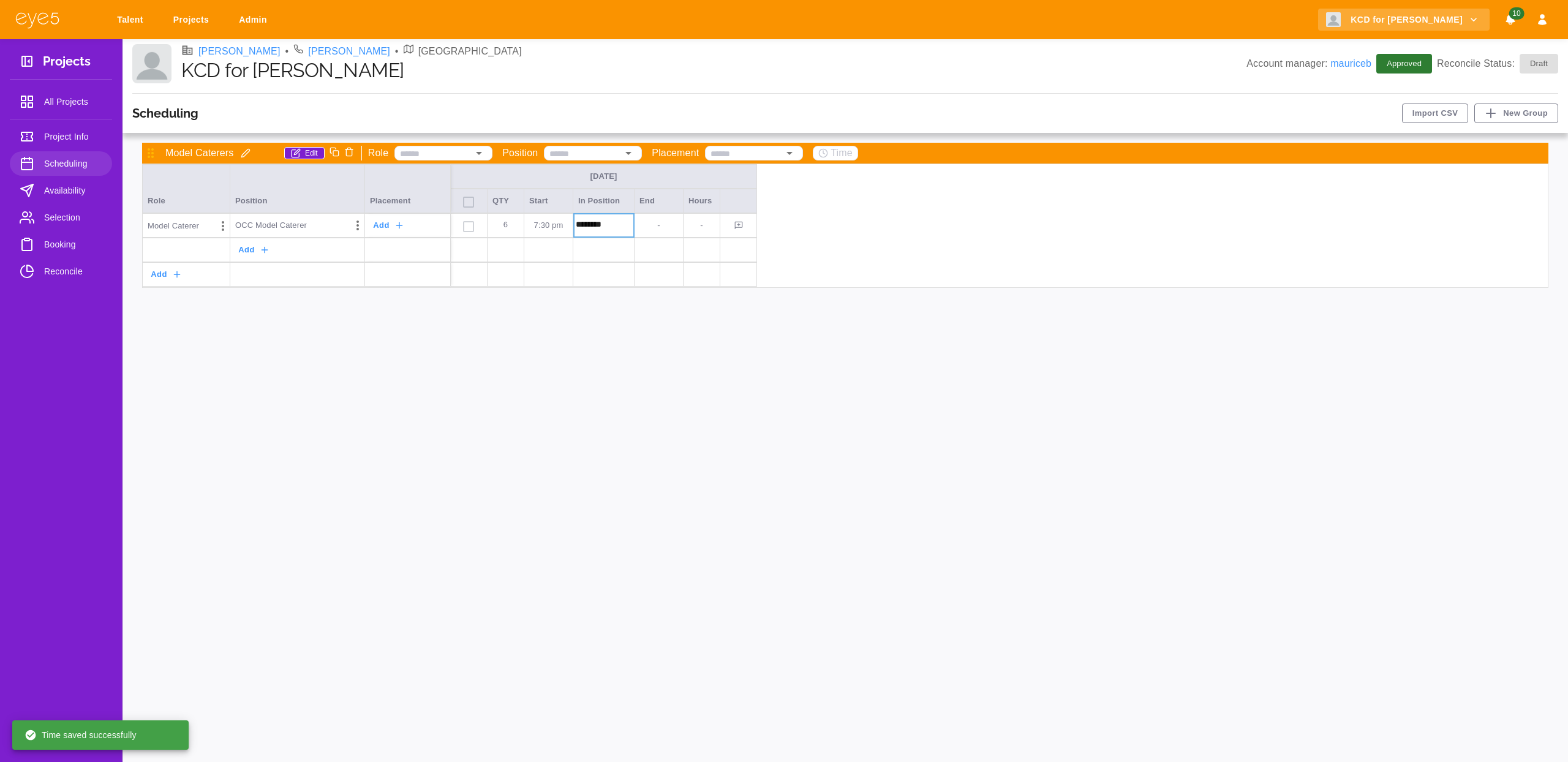
type input "********"
click at [630, 389] on div "Model Caterers Edit Role Position Placement Time Fri Sep 12 Role Position Place…" at bounding box center [845, 447] width 1426 height 609
click at [52, 198] on link "Availability" at bounding box center [61, 190] width 103 height 25
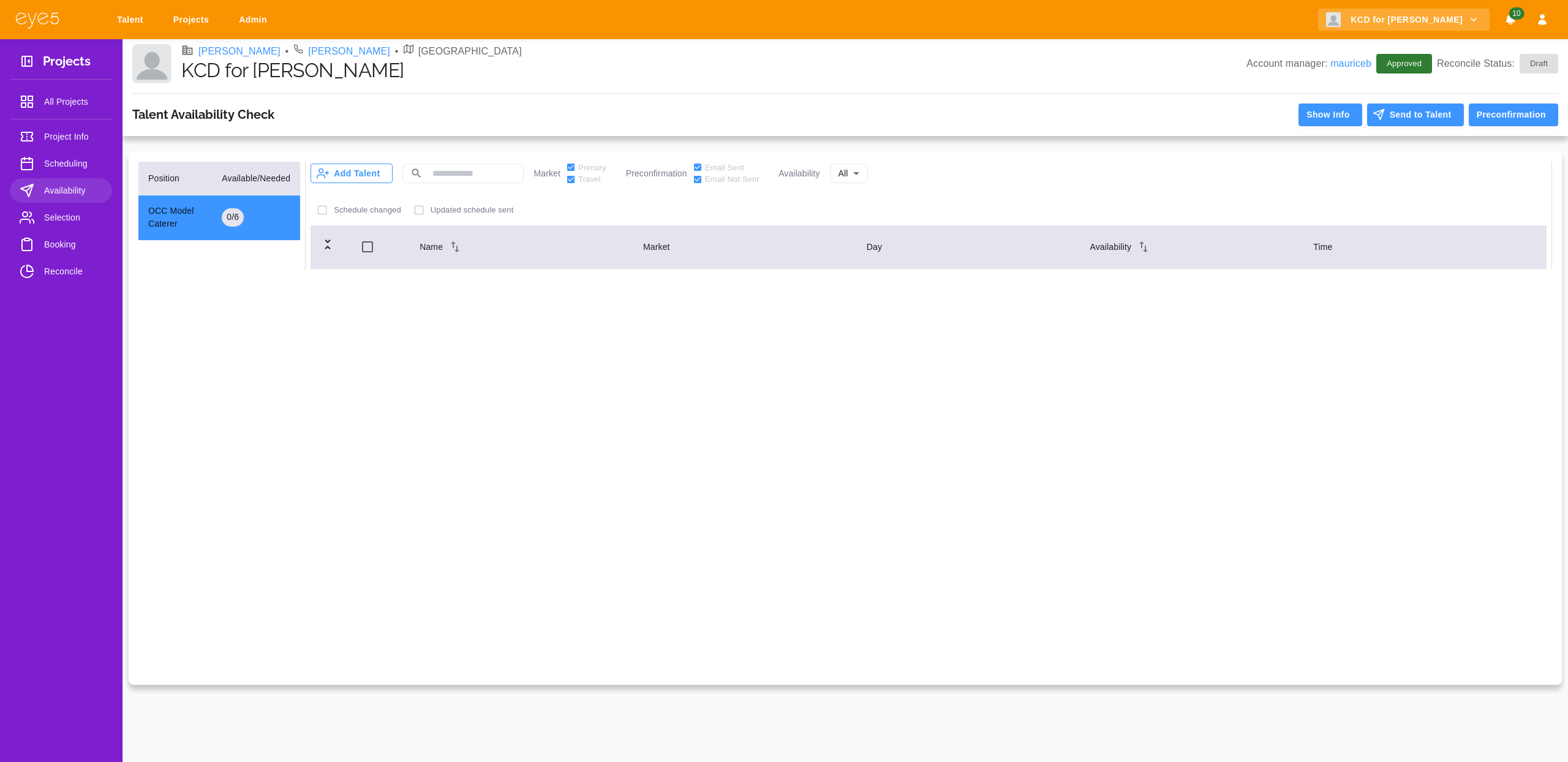
click at [353, 176] on button "Add Talent" at bounding box center [352, 172] width 82 height 19
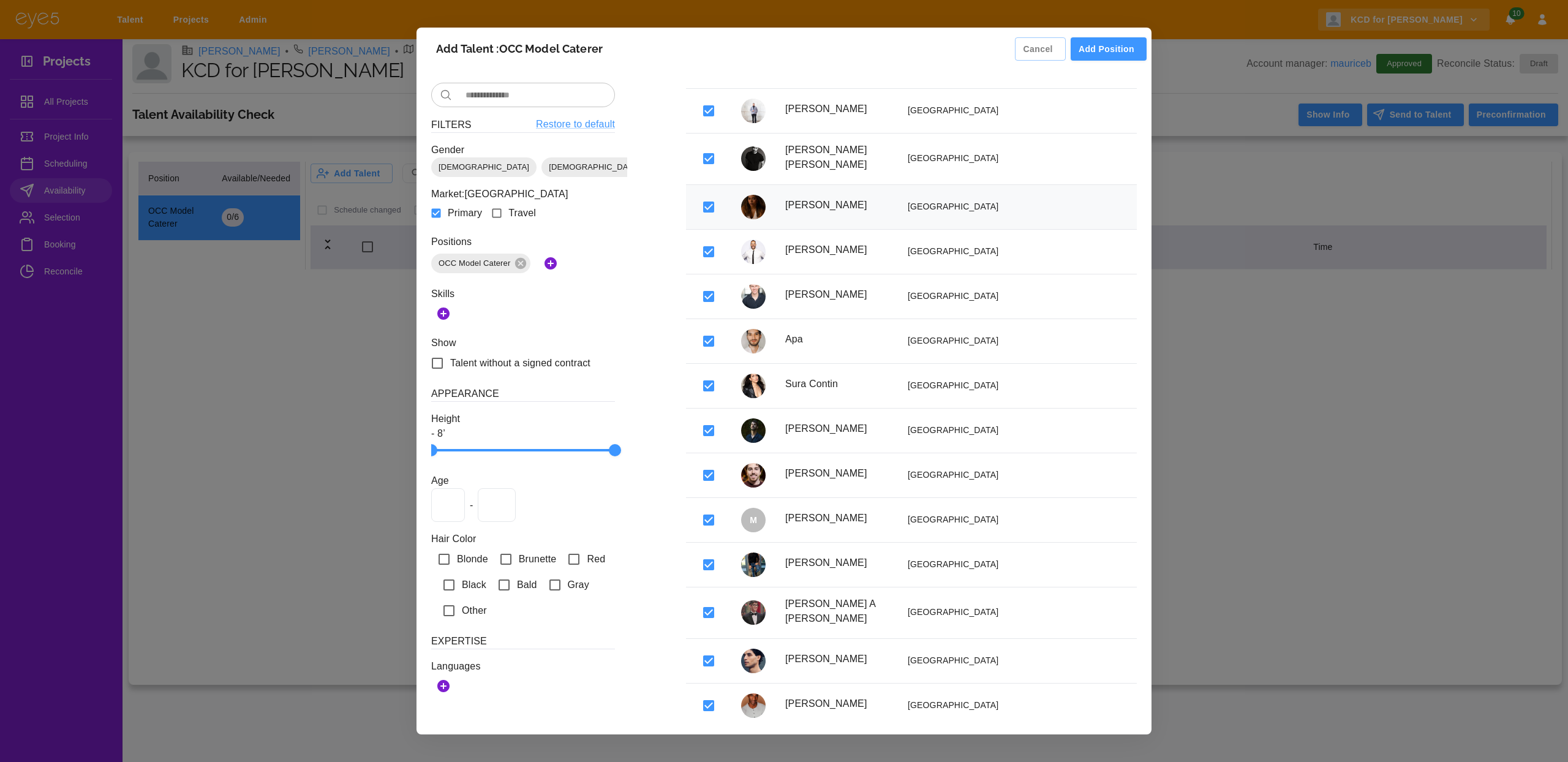
scroll to position [754, 0]
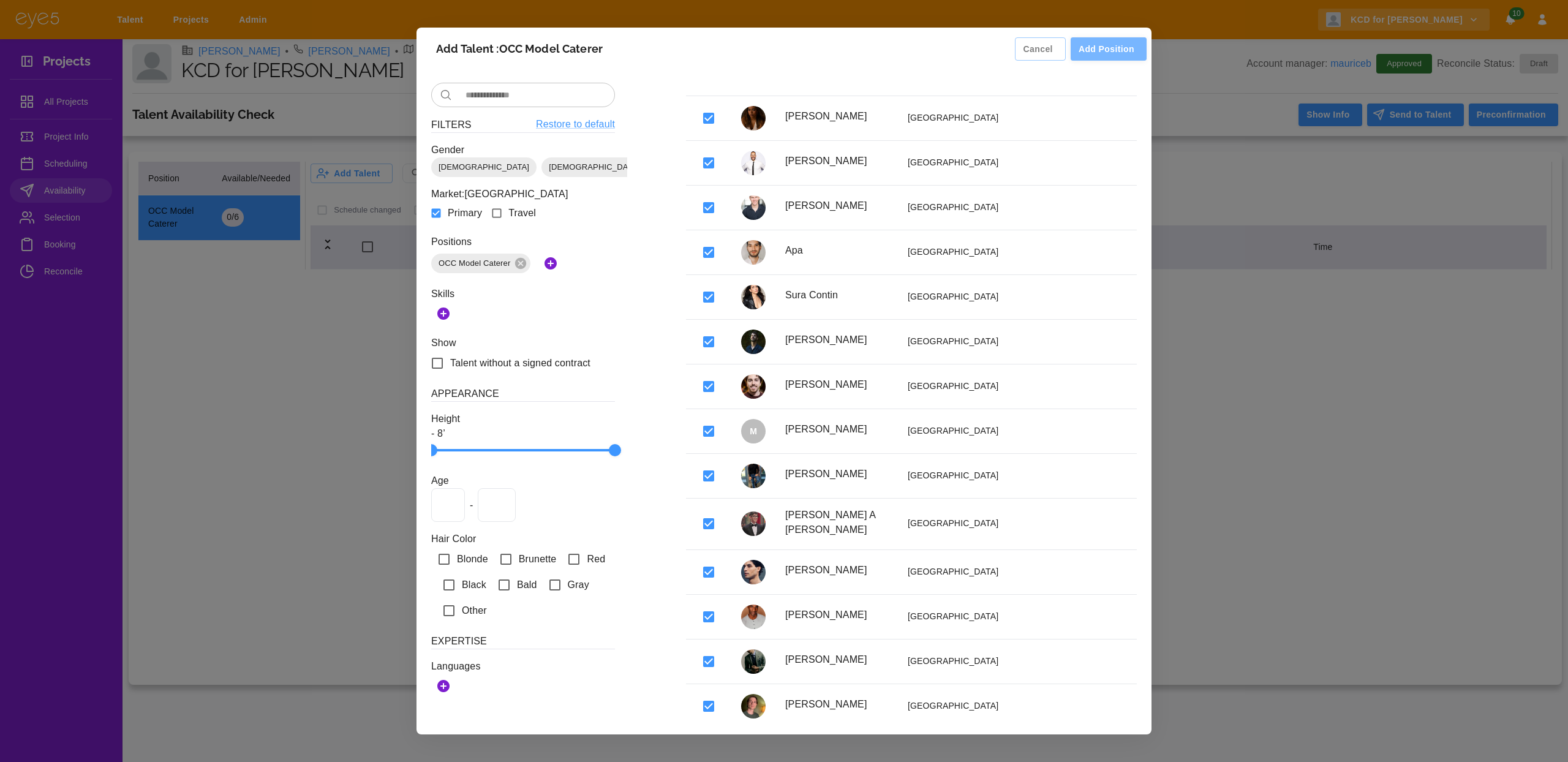
click at [1107, 52] on button "Add Position" at bounding box center [1108, 50] width 76 height 24
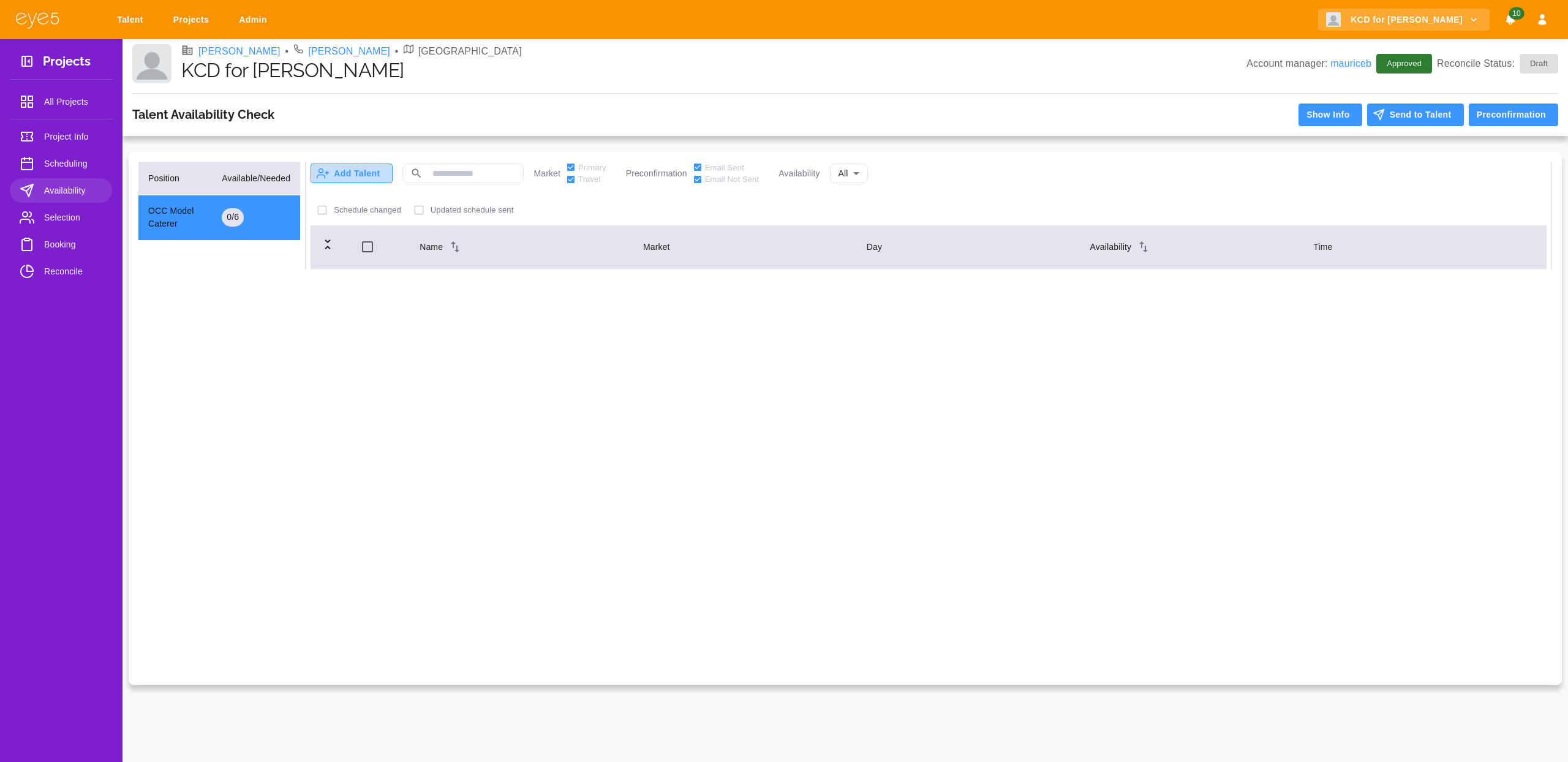
click at [378, 172] on button "Add Talent" at bounding box center [352, 172] width 82 height 19
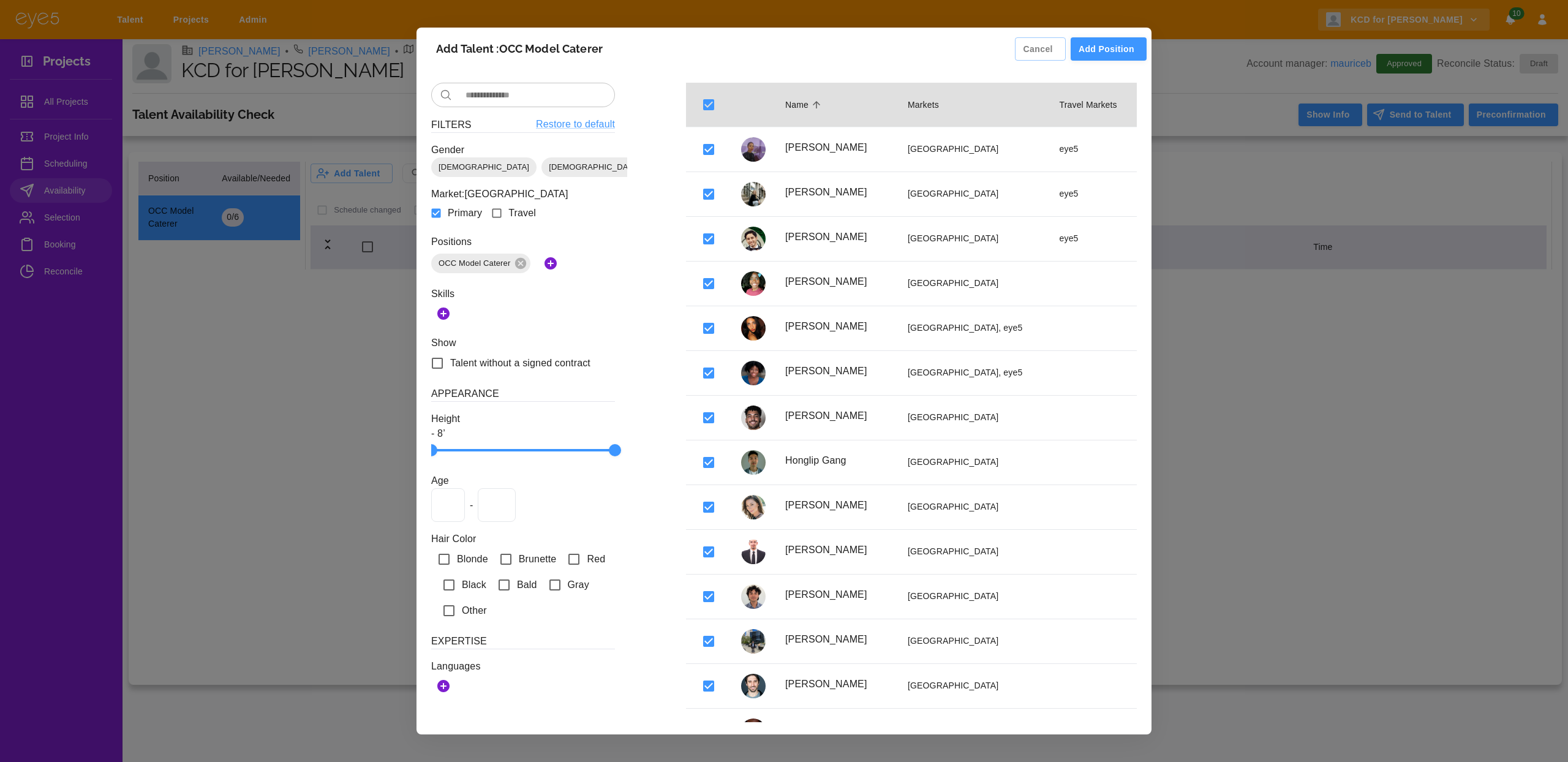
click at [1114, 50] on button "Add Position" at bounding box center [1108, 50] width 76 height 24
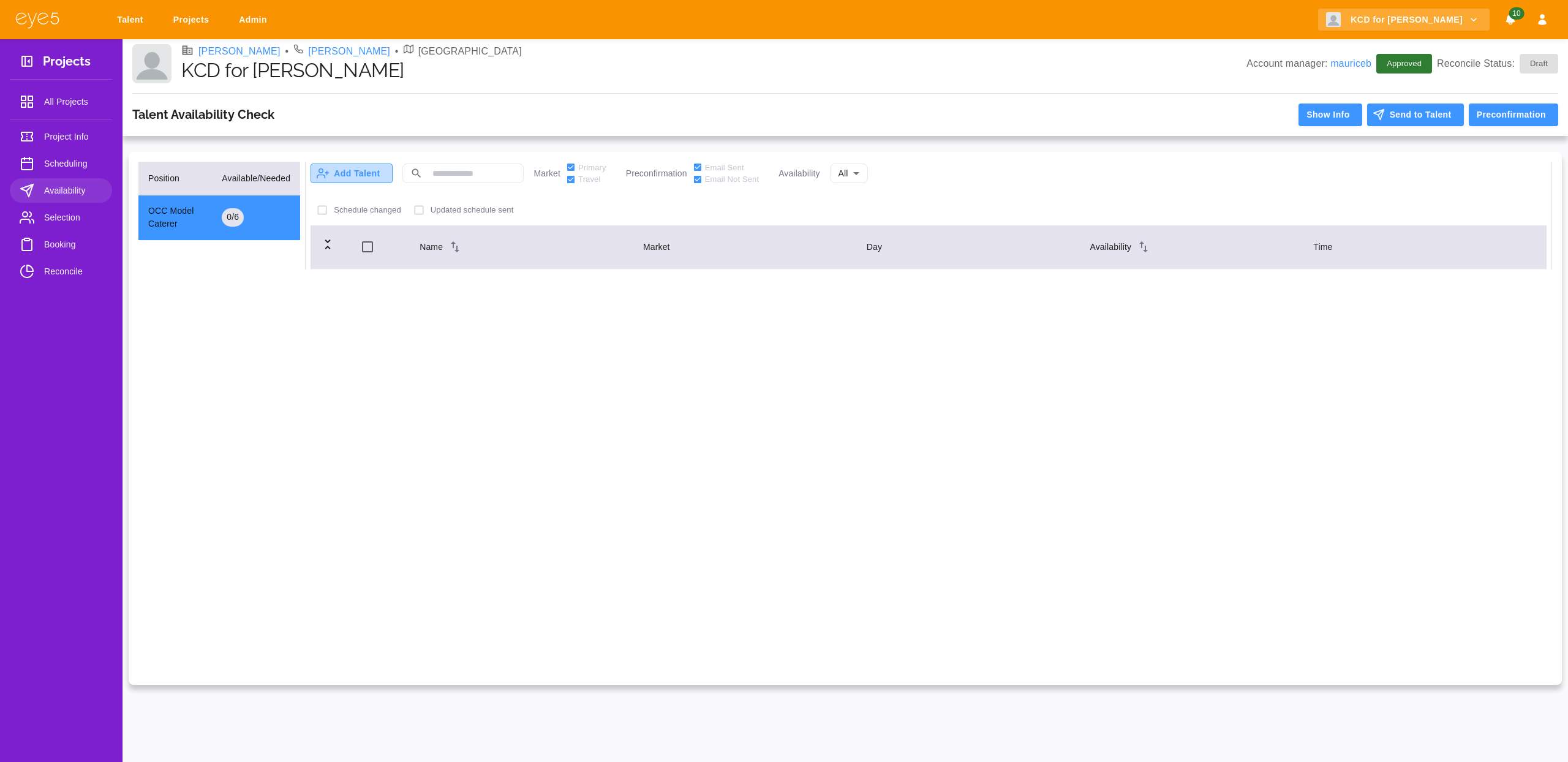
click at [360, 175] on button "Add Talent" at bounding box center [352, 172] width 82 height 19
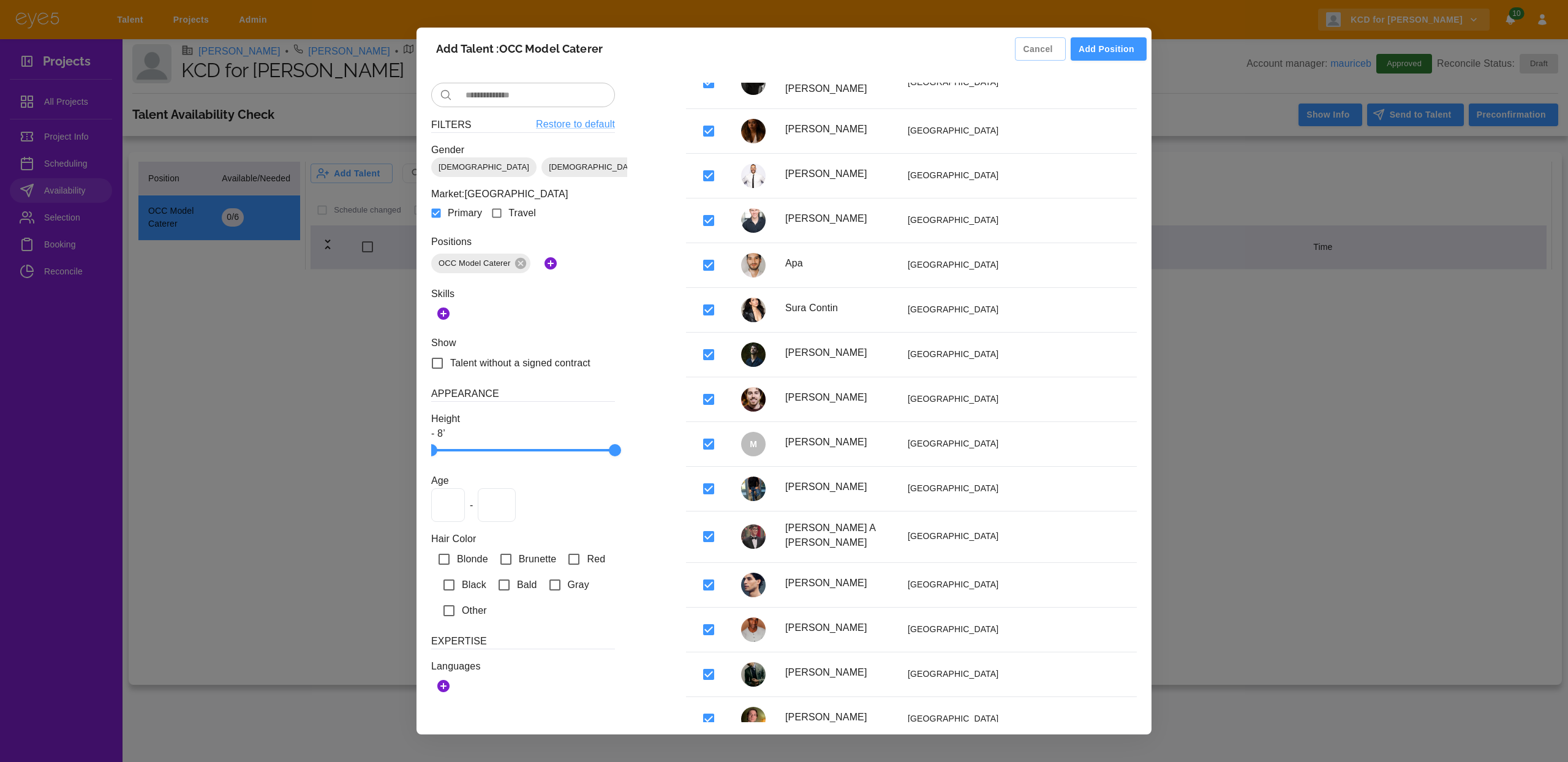
scroll to position [754, 0]
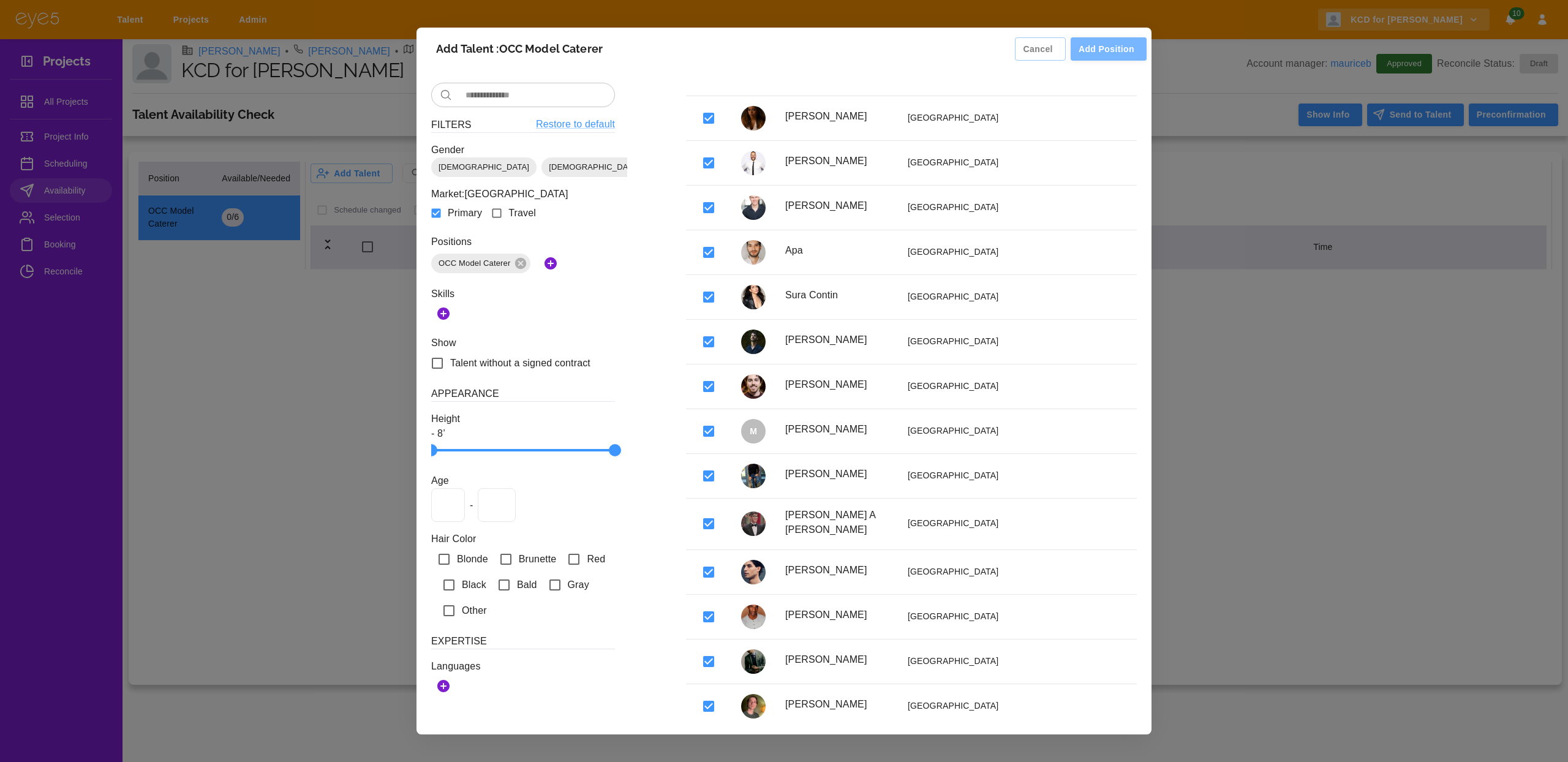
click at [1113, 51] on button "Add Position" at bounding box center [1108, 50] width 76 height 24
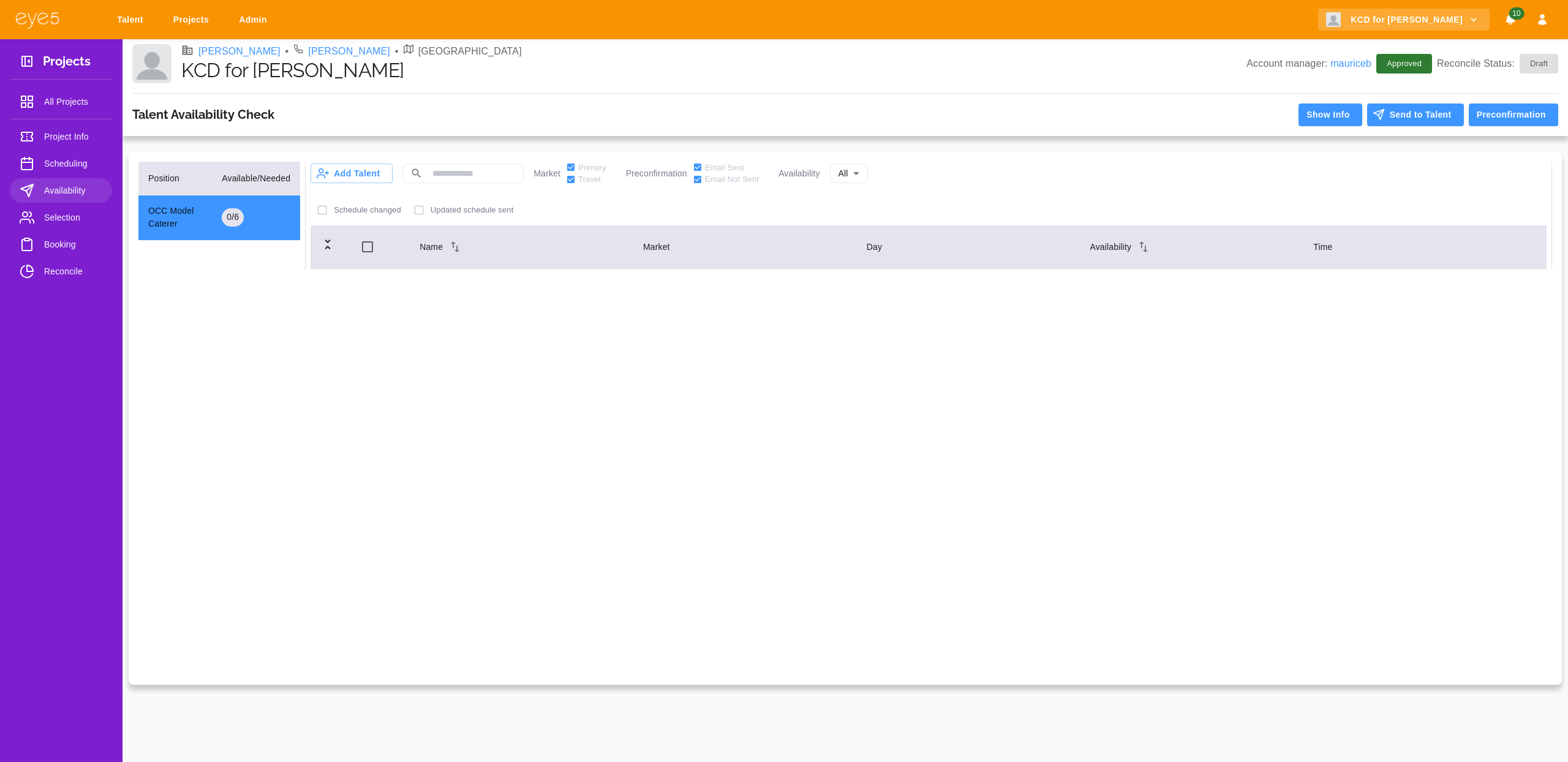
click at [52, 166] on span "Scheduling" at bounding box center [72, 163] width 58 height 15
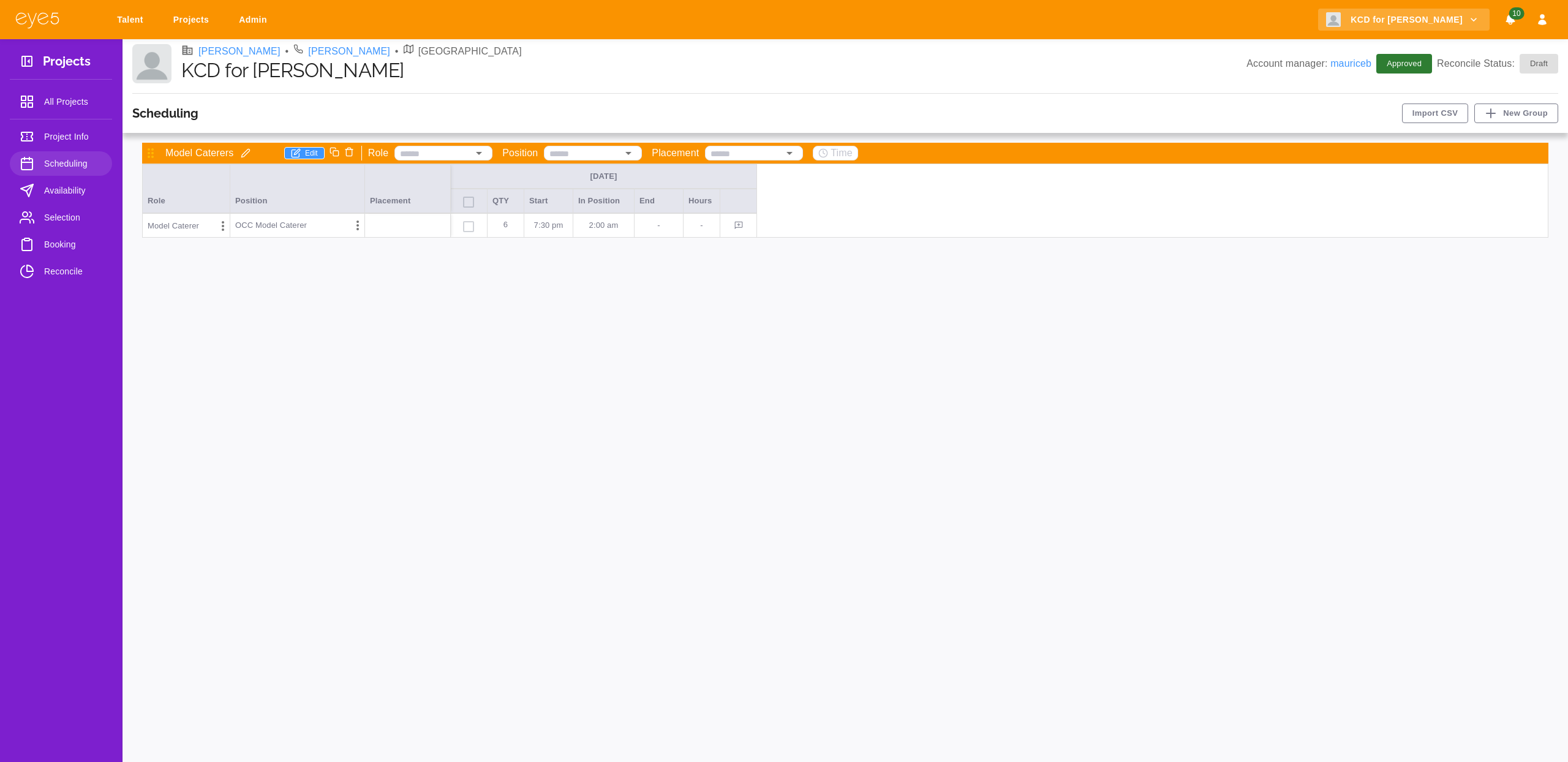
click at [643, 229] on p "-" at bounding box center [659, 225] width 38 height 12
click at [594, 226] on p "2:00 AM" at bounding box center [603, 225] width 50 height 12
click at [594, 226] on input "********" at bounding box center [604, 225] width 58 height 16
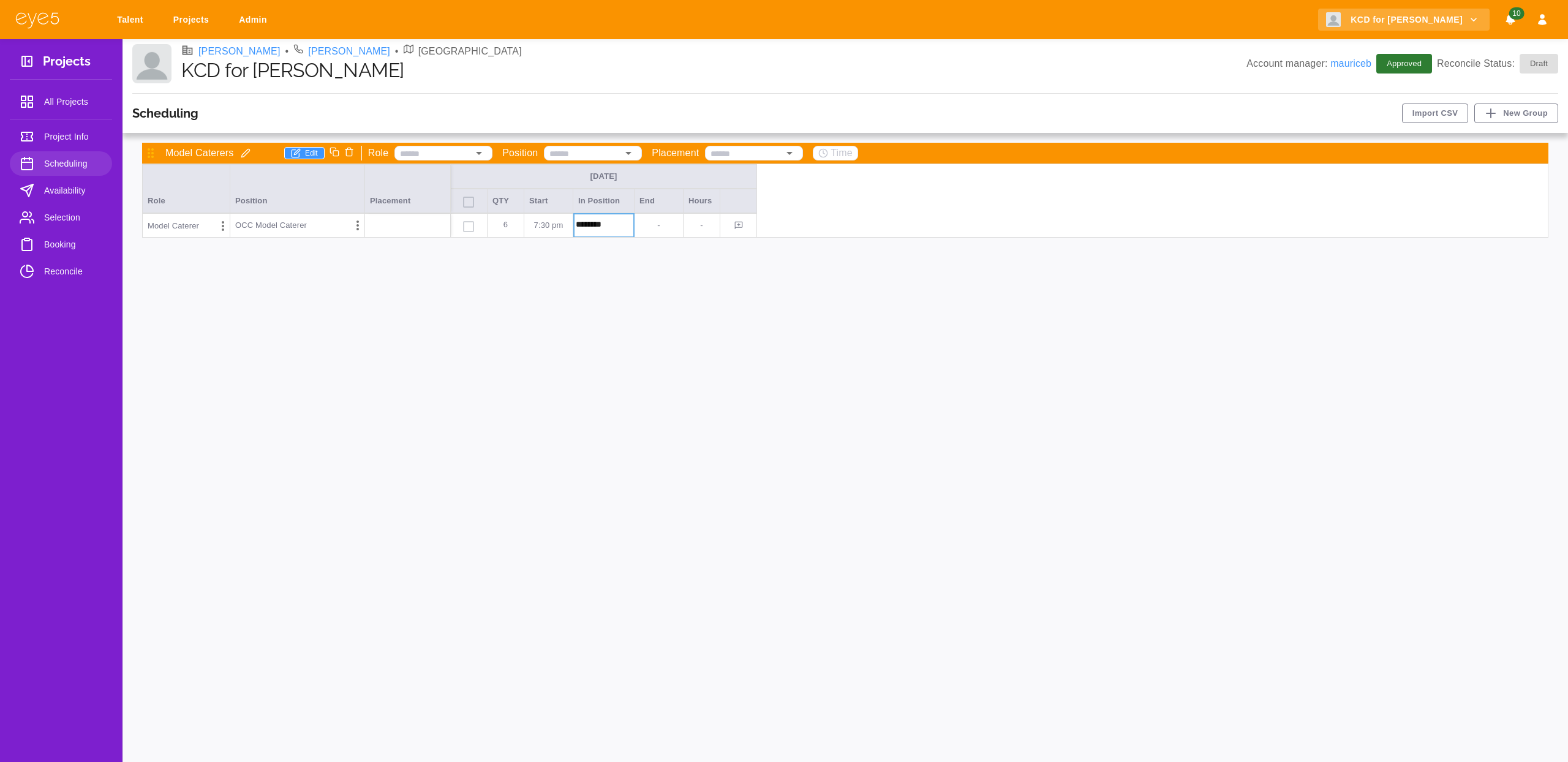
click at [595, 225] on input "********" at bounding box center [604, 225] width 58 height 16
click at [614, 225] on input "********" at bounding box center [604, 225] width 58 height 16
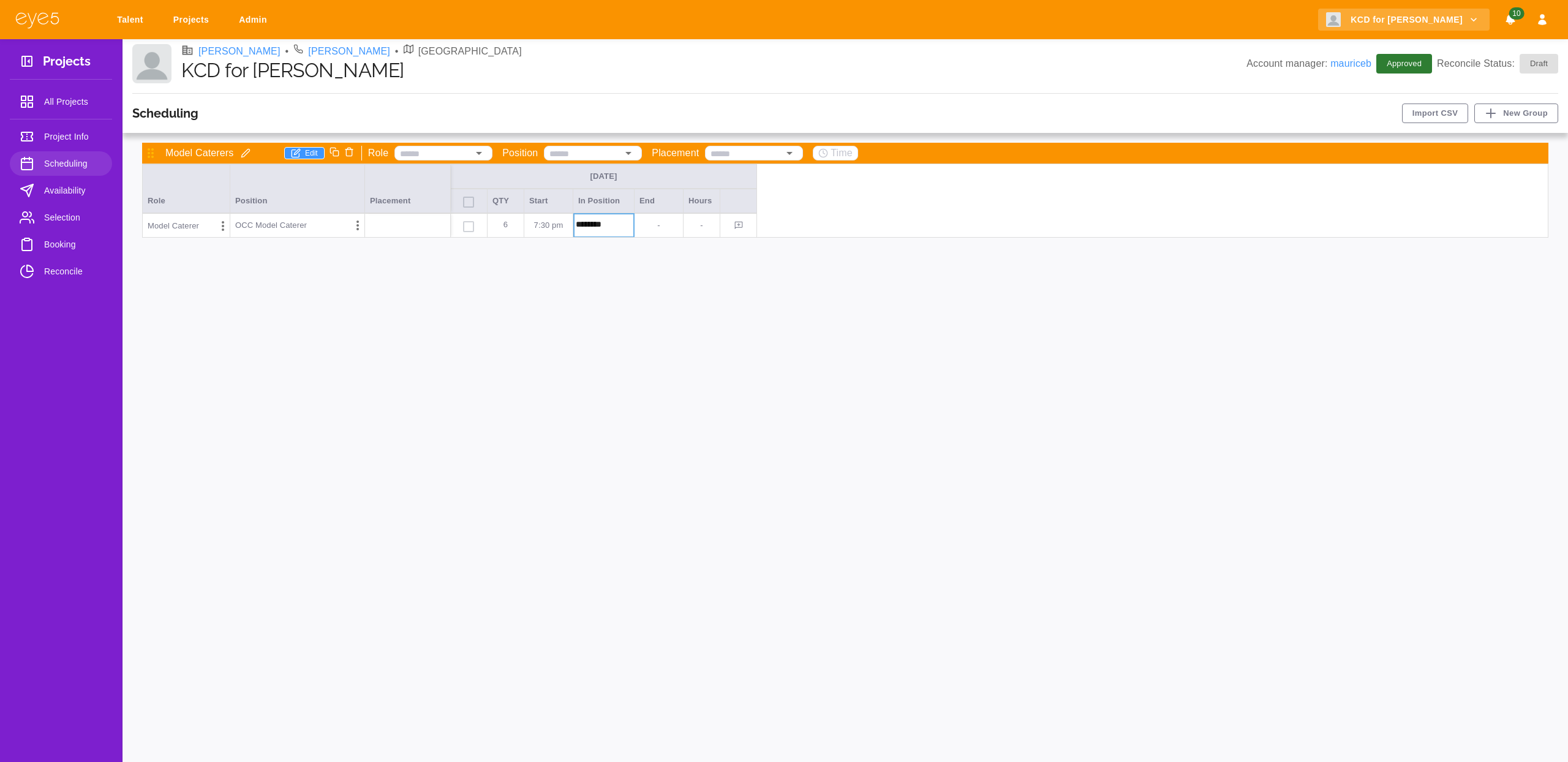
click at [614, 225] on input "********" at bounding box center [604, 225] width 58 height 16
type input "********"
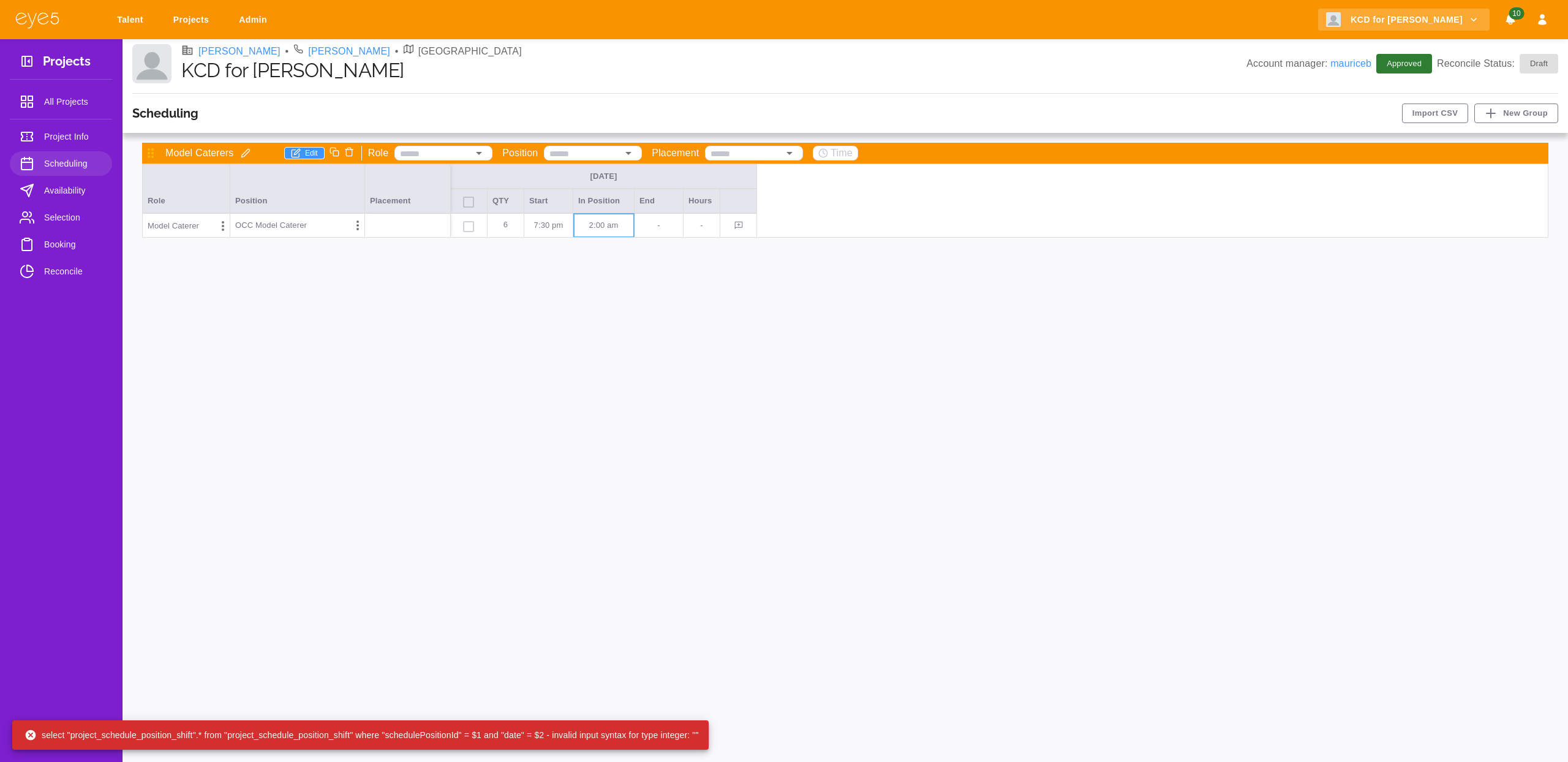
click at [788, 324] on div "Model Caterers Edit Role Position Placement Time Fri Sep 12 Role Position Place…" at bounding box center [845, 447] width 1426 height 609
click at [594, 225] on p "2:00 AM" at bounding box center [603, 225] width 50 height 12
click at [594, 225] on input "********" at bounding box center [604, 225] width 58 height 16
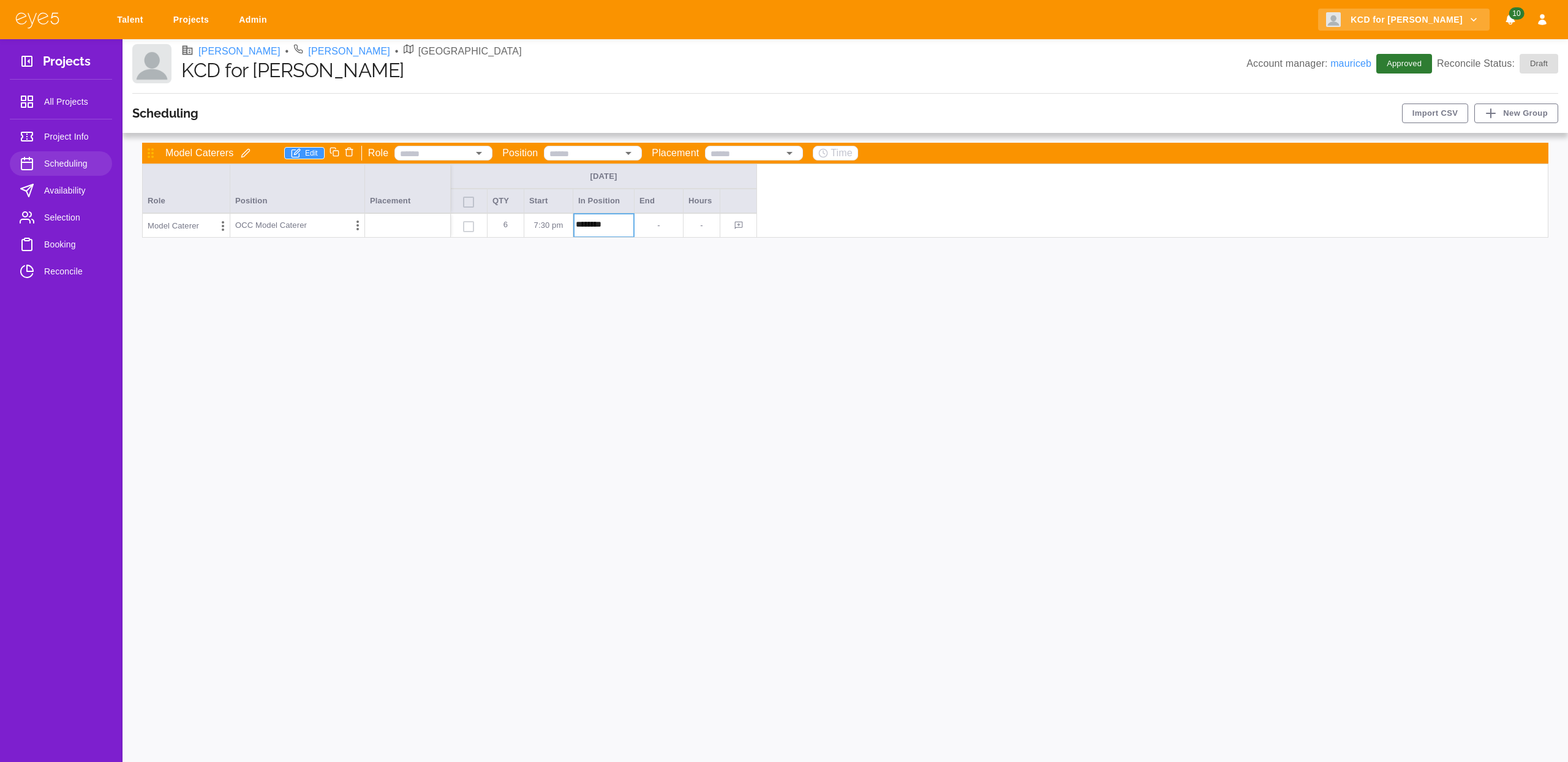
type input "********"
click at [659, 227] on p "-" at bounding box center [659, 225] width 38 height 12
type input "********"
click at [67, 189] on span "Availability" at bounding box center [72, 191] width 58 height 15
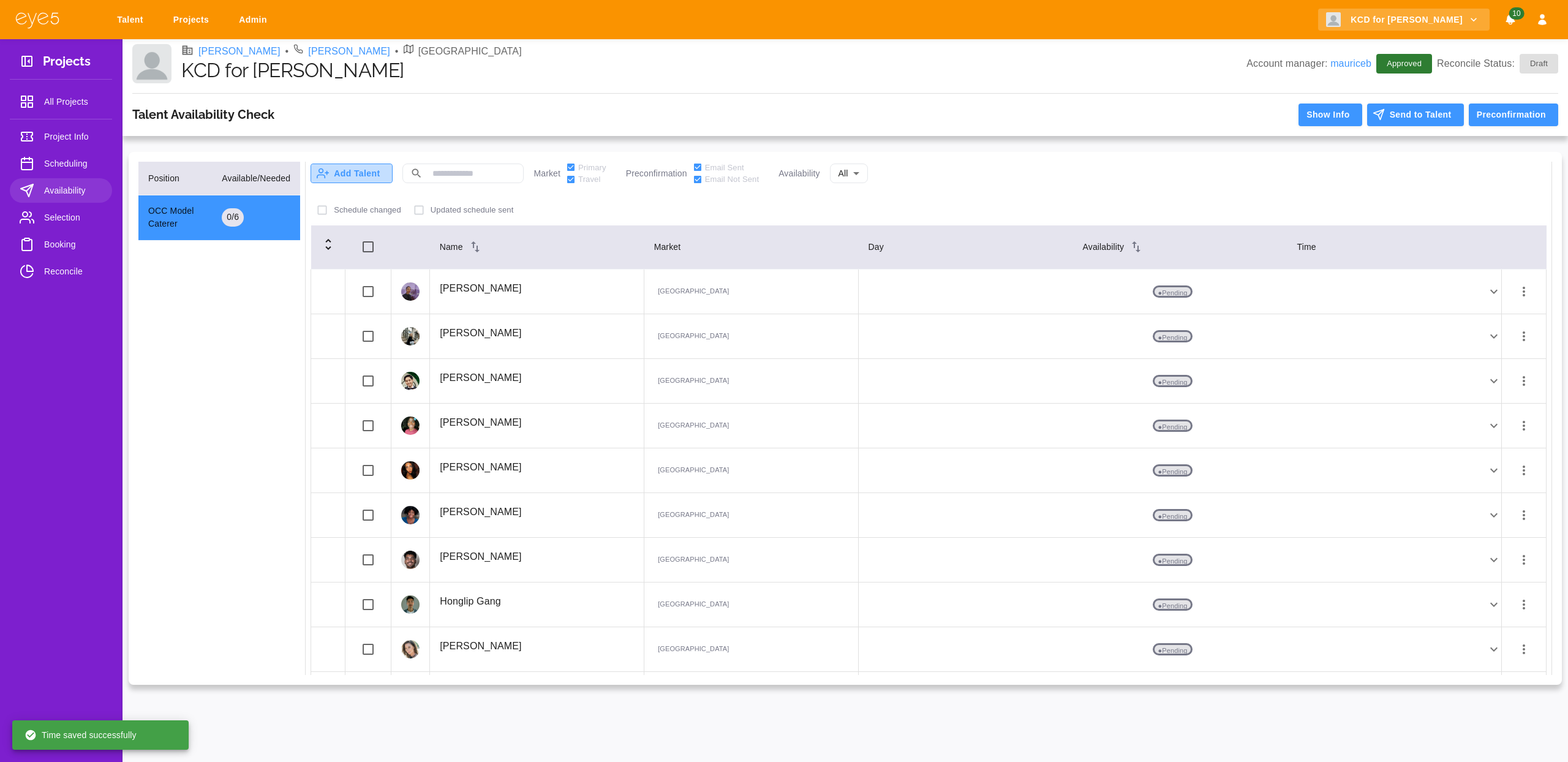
click at [334, 177] on button "Add Talent" at bounding box center [352, 172] width 82 height 19
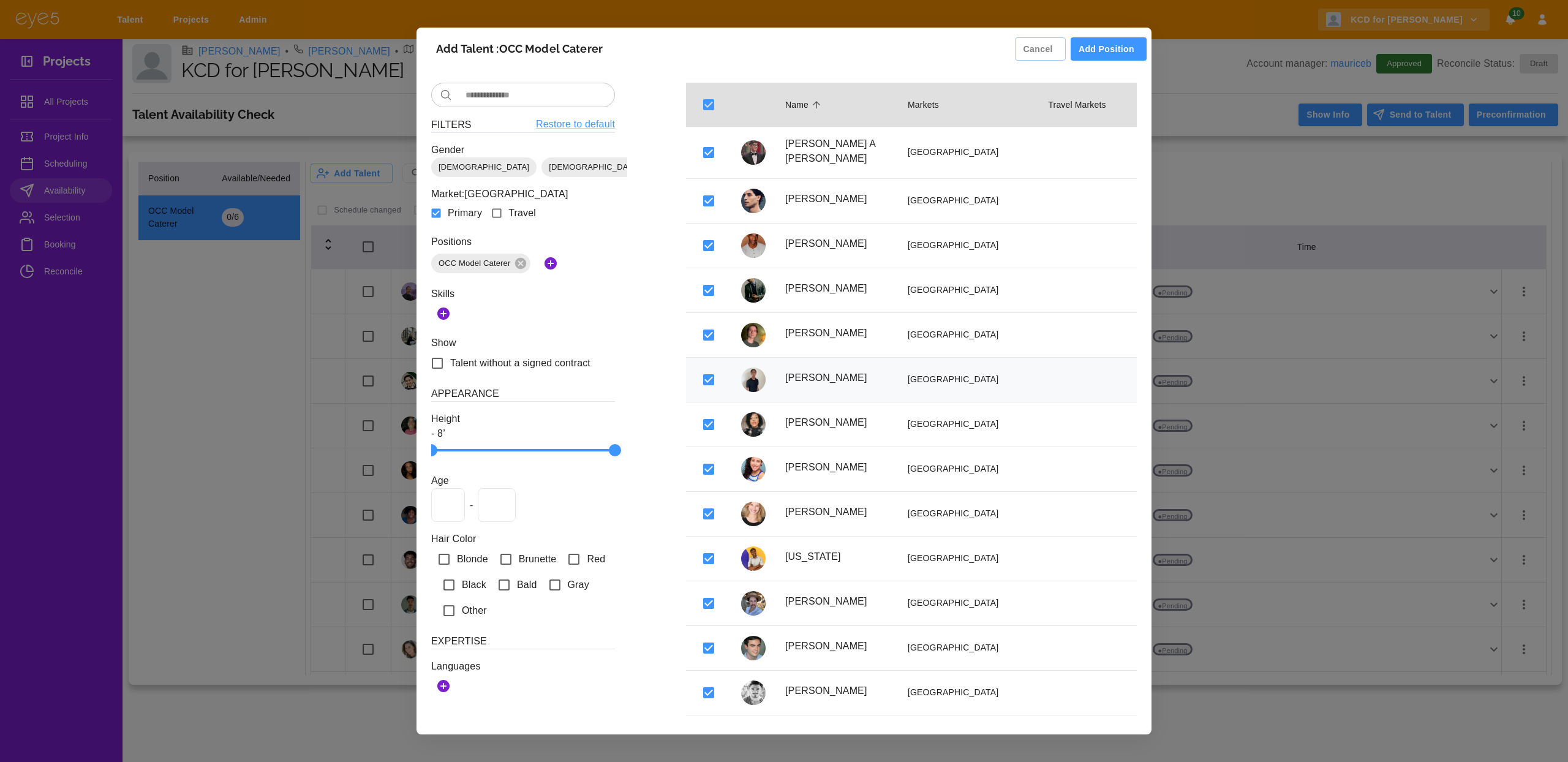
scroll to position [1604, 0]
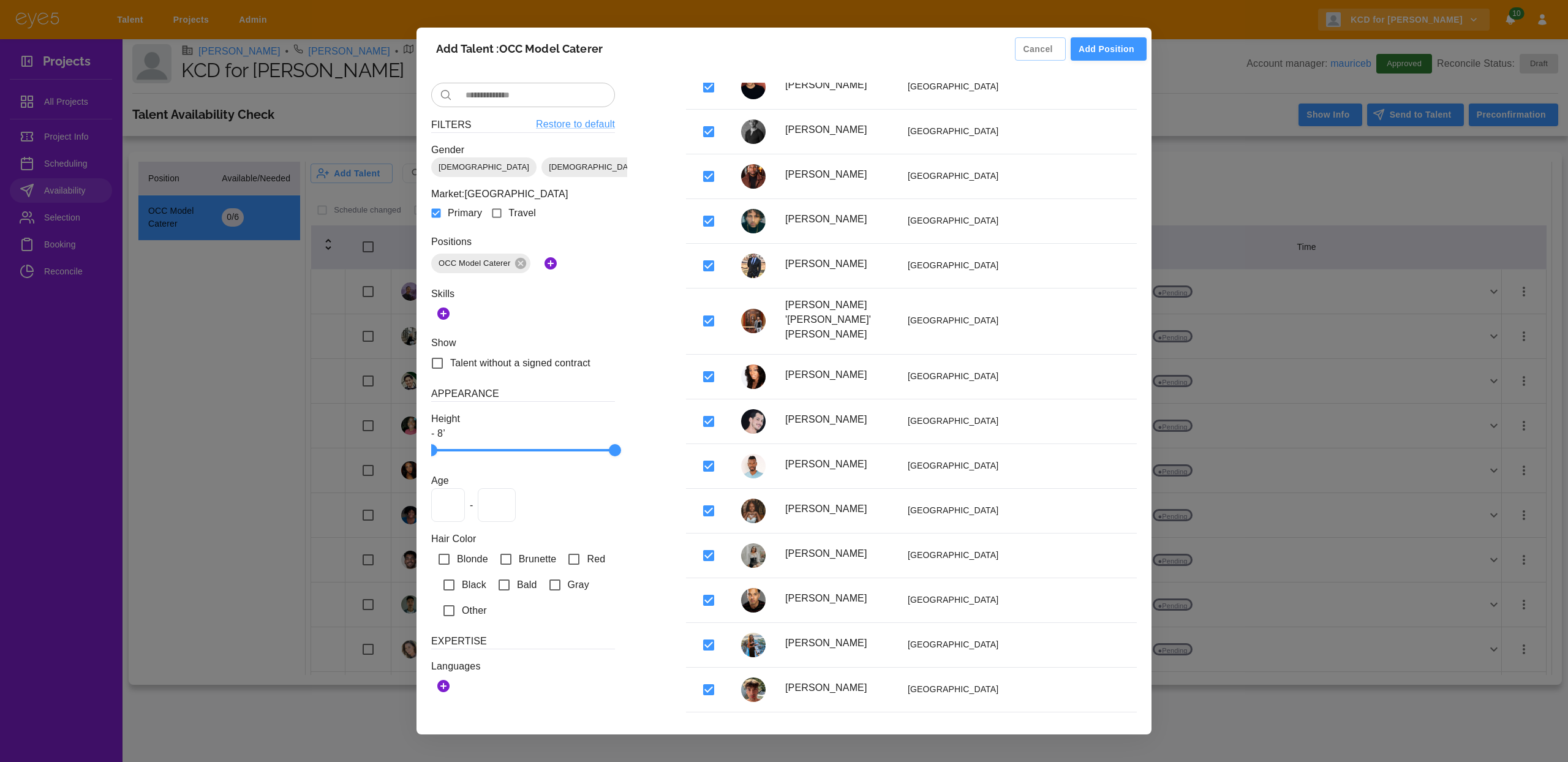
click at [1103, 49] on button "Add Position" at bounding box center [1108, 50] width 76 height 24
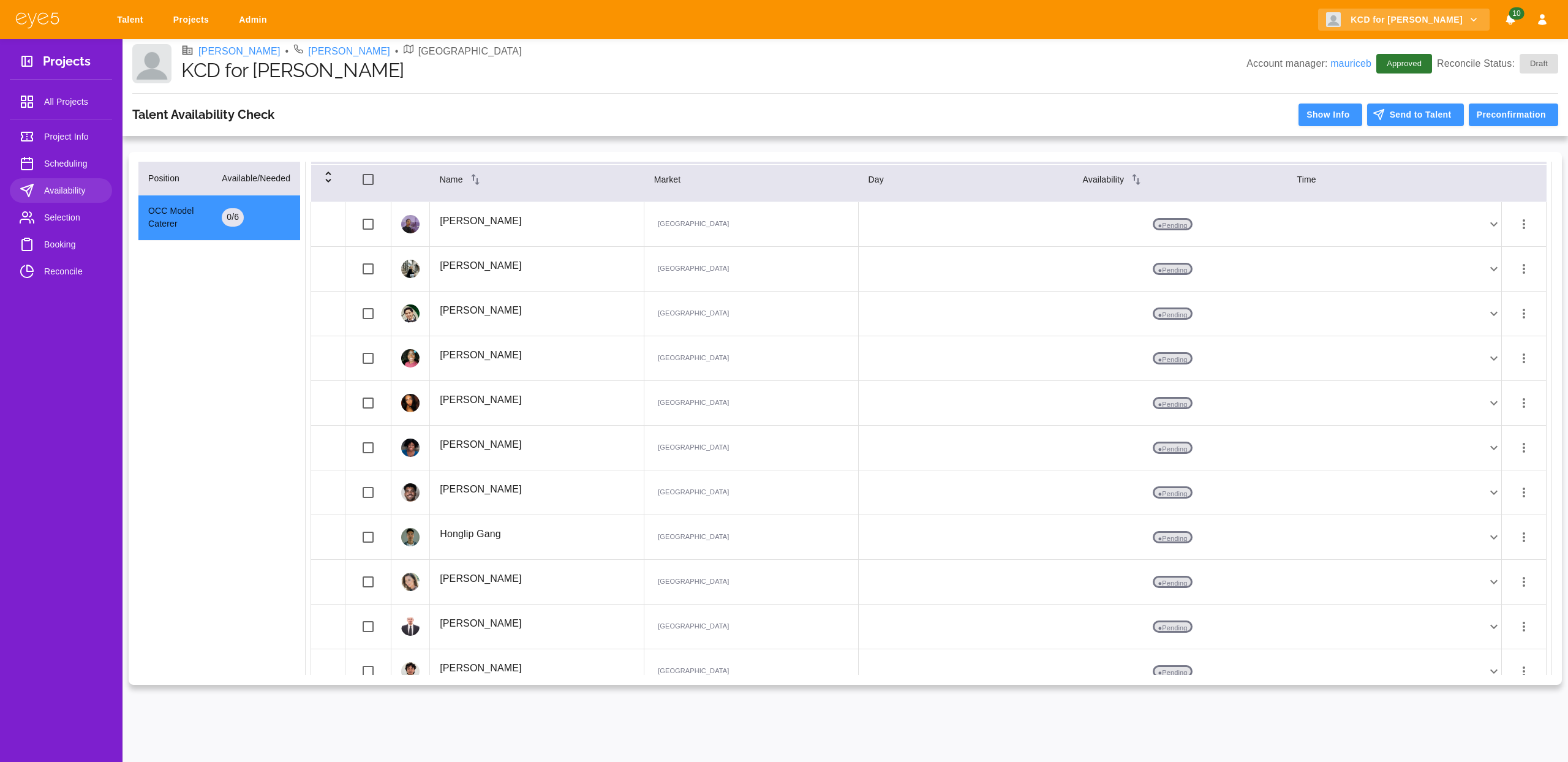
scroll to position [0, 0]
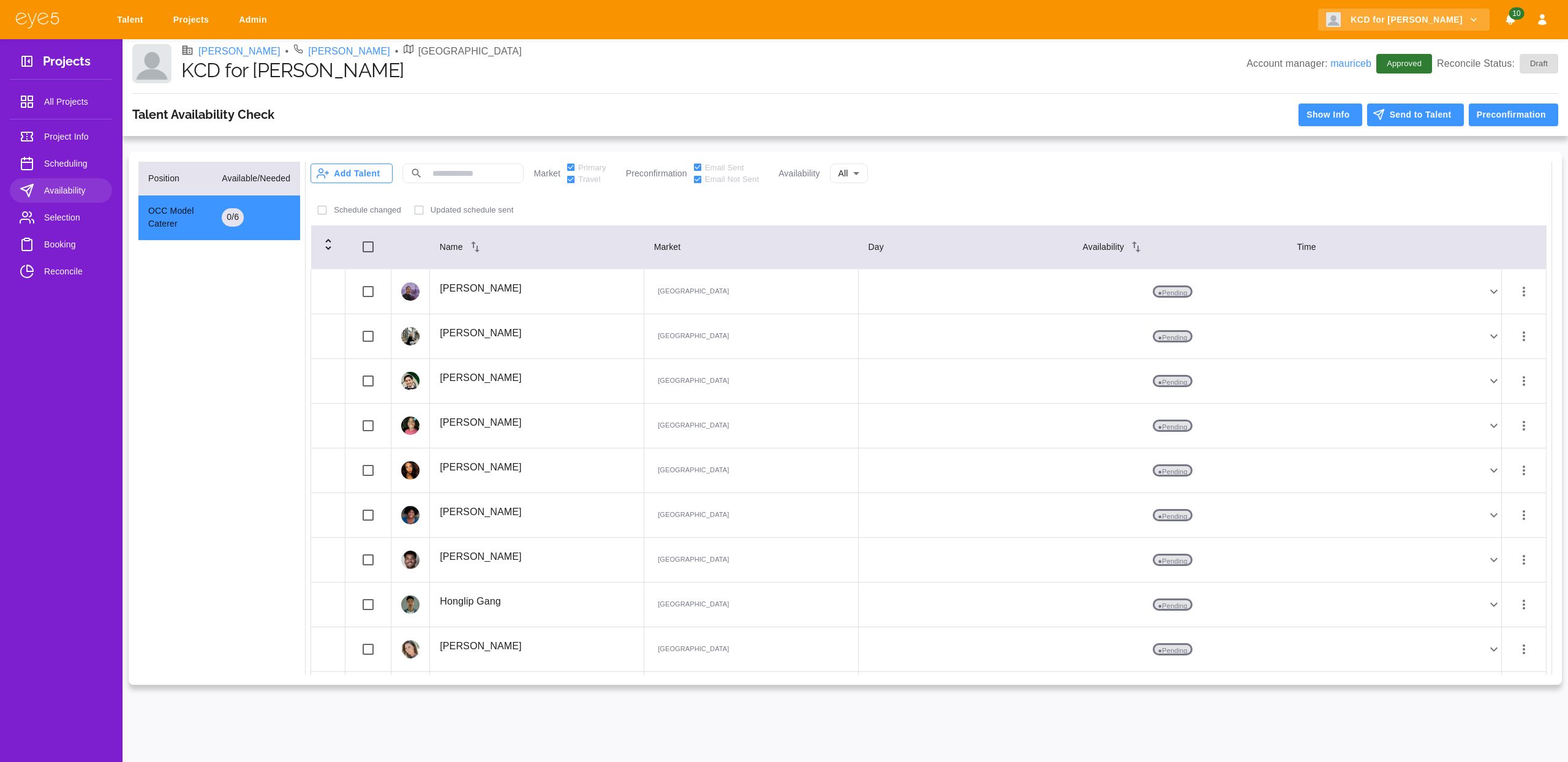
click at [354, 182] on button "Add Talent" at bounding box center [352, 172] width 82 height 19
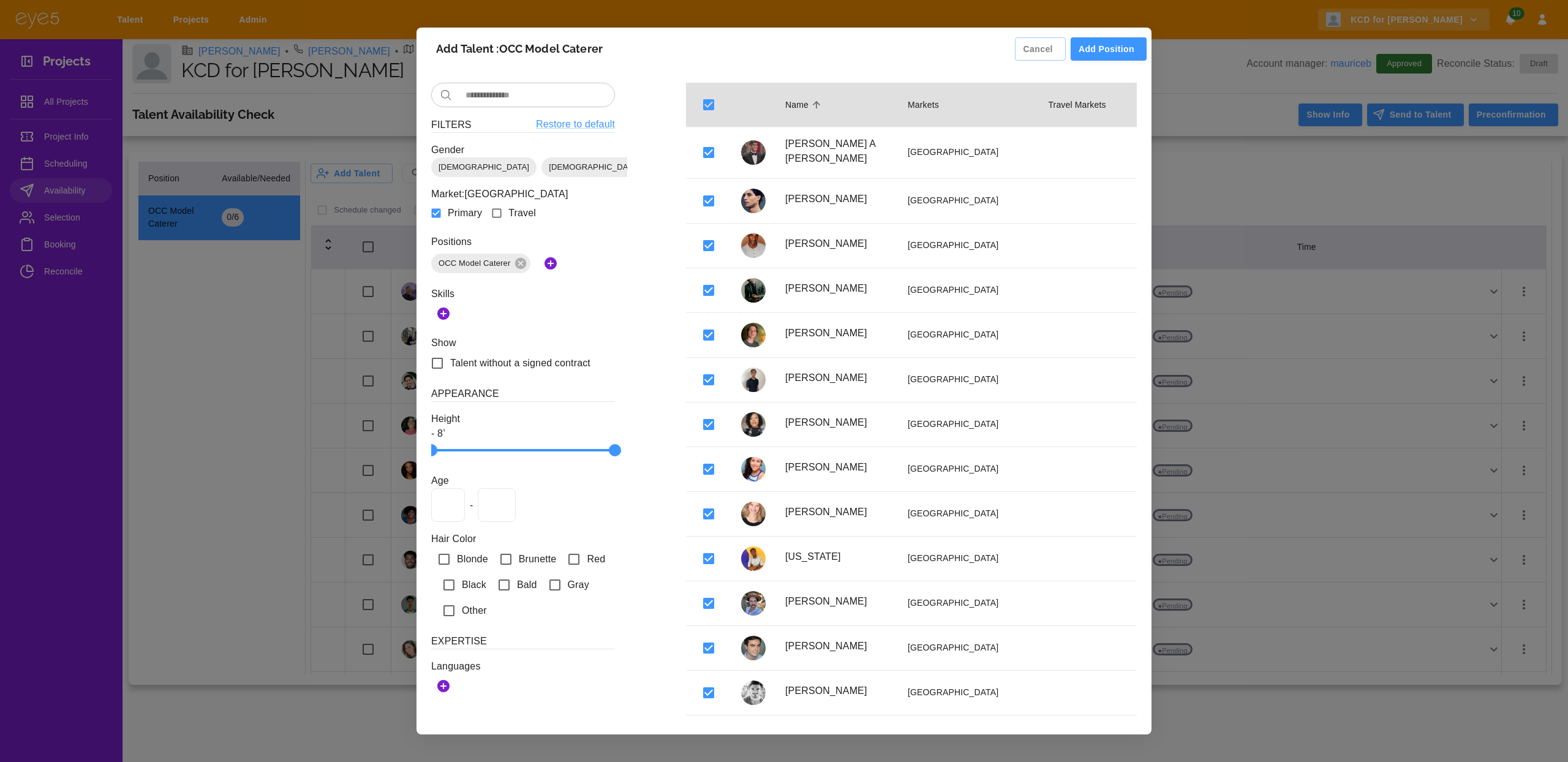
click at [1113, 54] on button "Add Position" at bounding box center [1108, 50] width 76 height 24
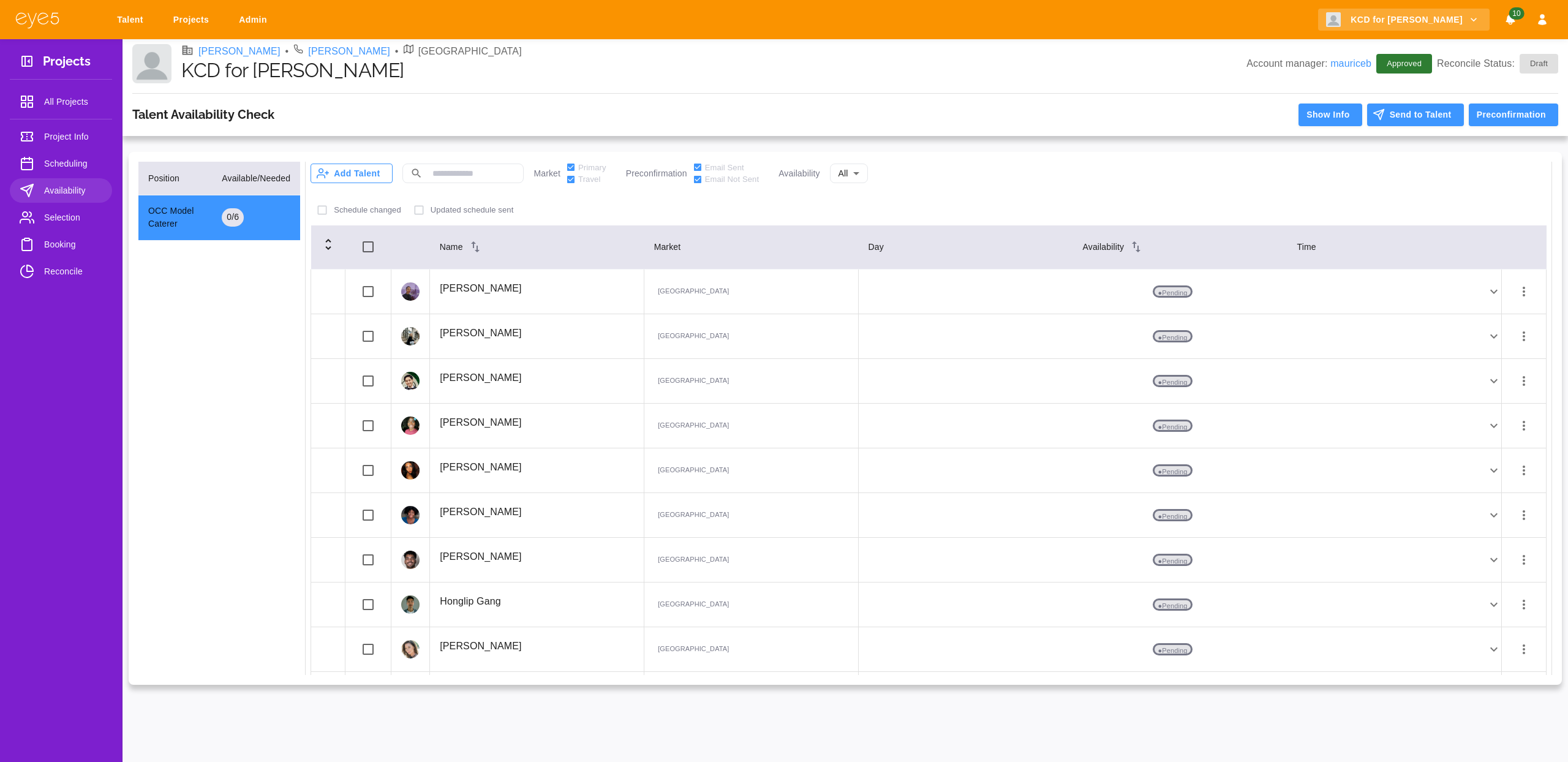
click at [369, 171] on button "Add Talent" at bounding box center [352, 172] width 82 height 19
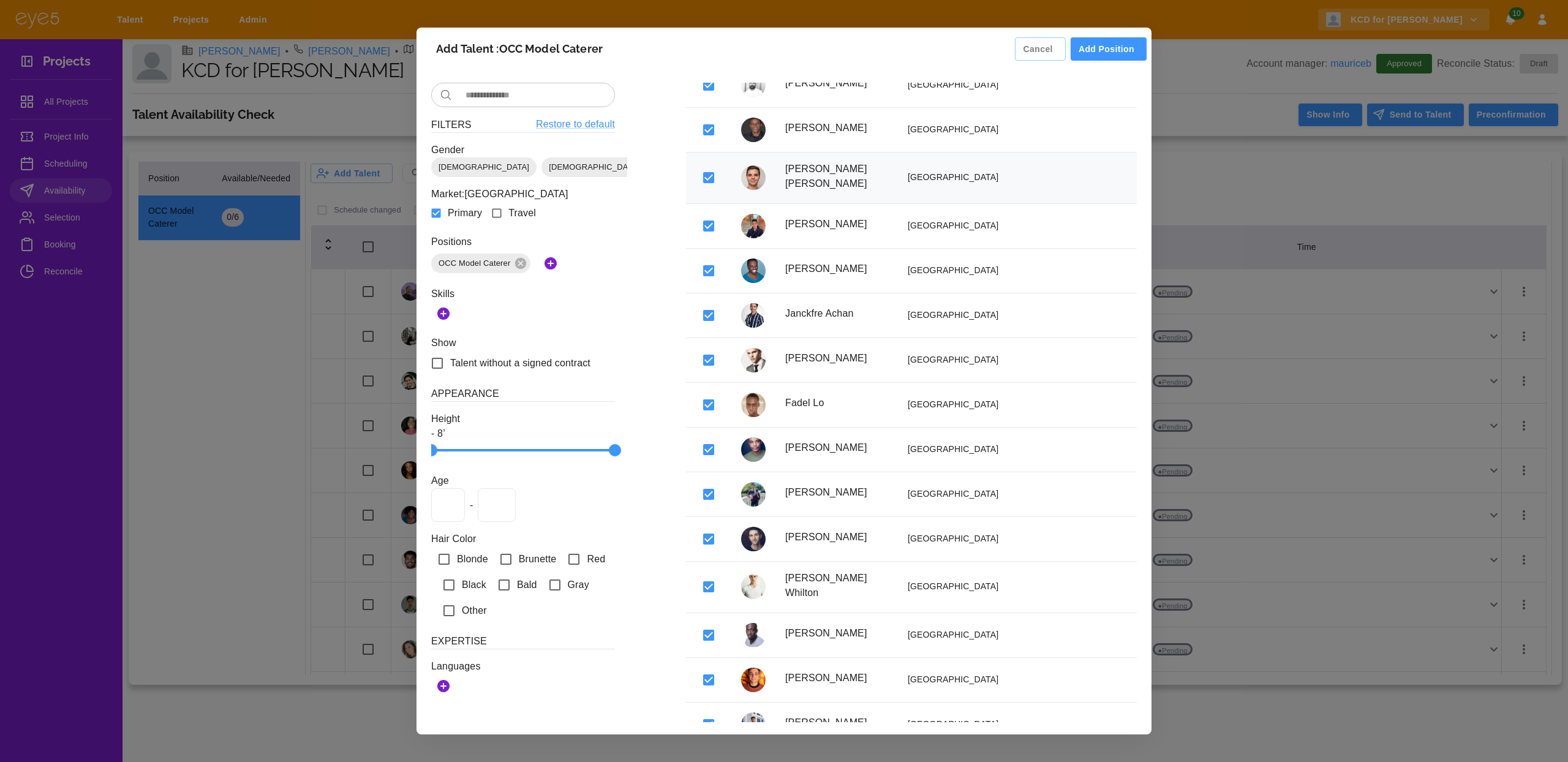
scroll to position [1604, 0]
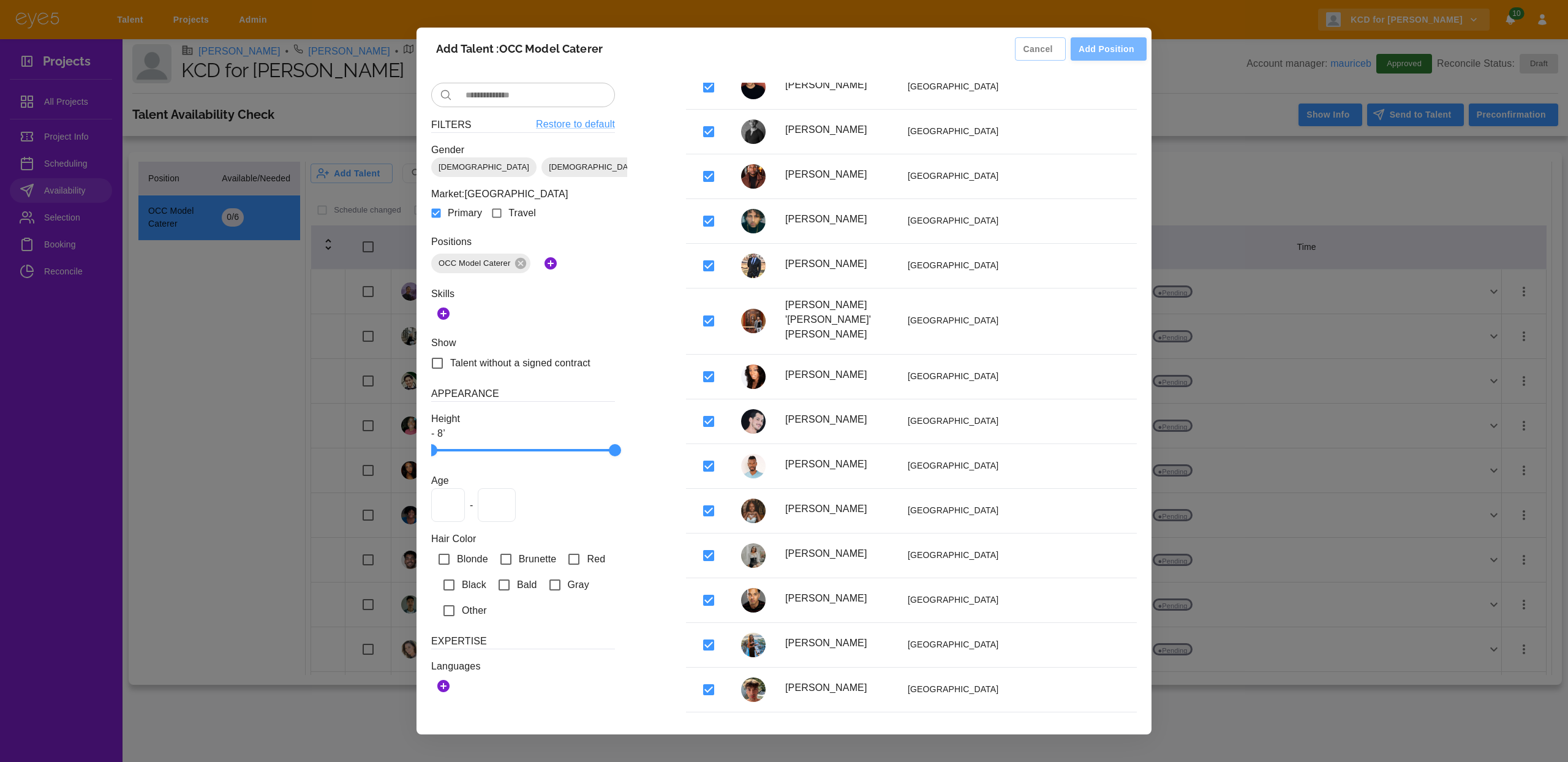
click at [1101, 49] on button "Add Position" at bounding box center [1108, 50] width 76 height 24
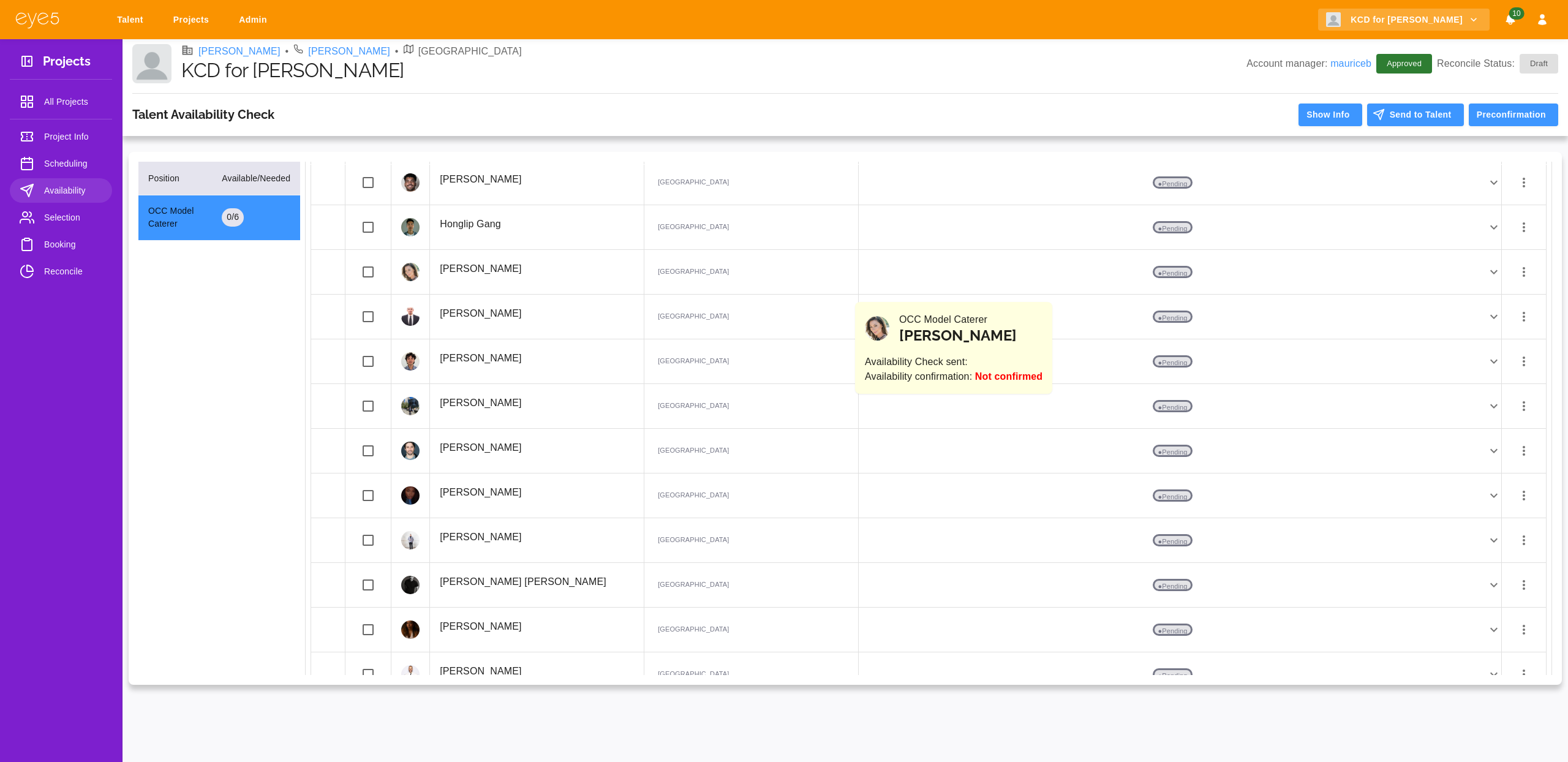
scroll to position [0, 0]
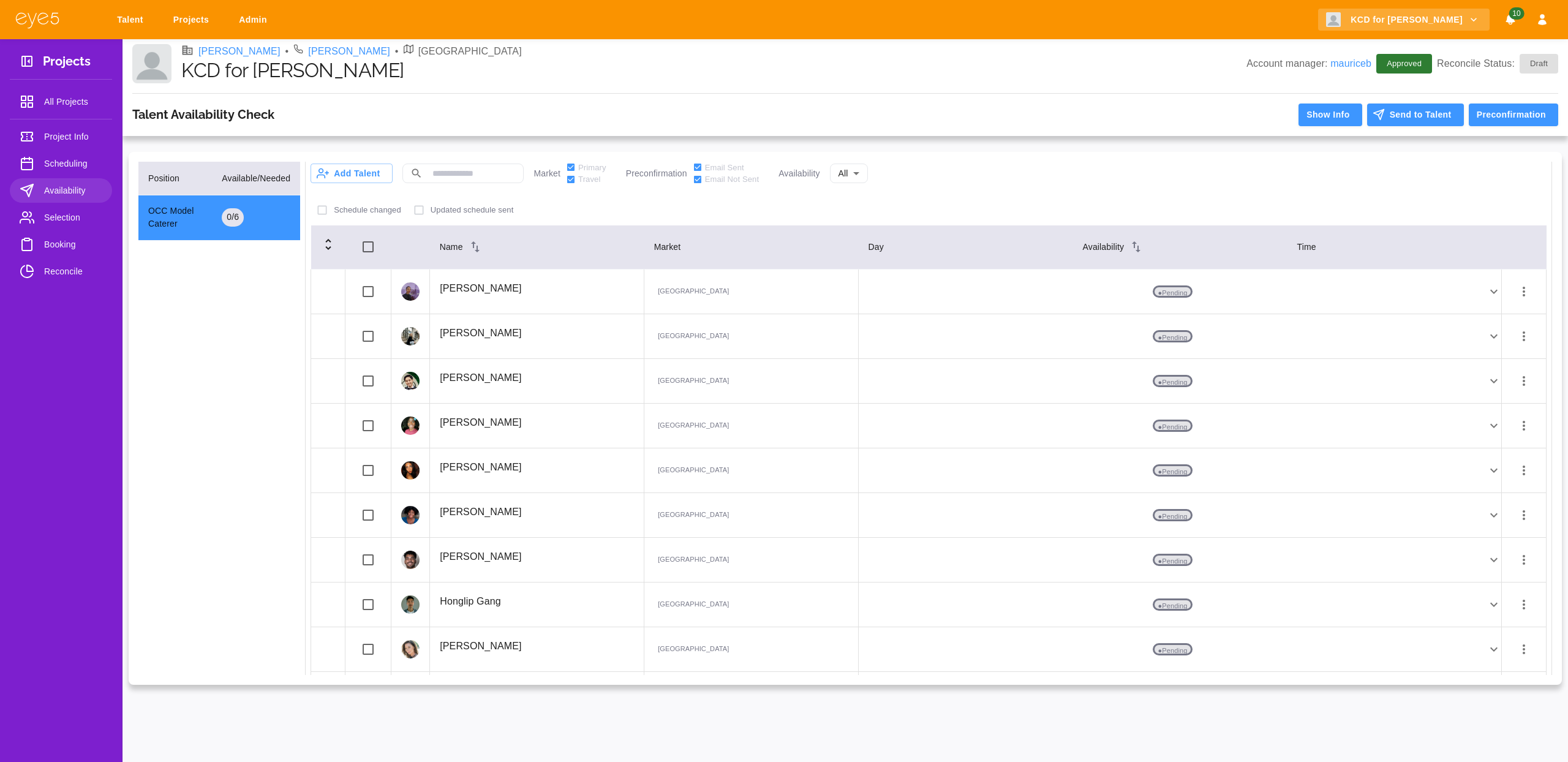
click at [983, 208] on div "Schedule changed Updated schedule sent" at bounding box center [928, 210] width 1236 height 23
click at [367, 175] on button "Add Talent" at bounding box center [352, 172] width 82 height 19
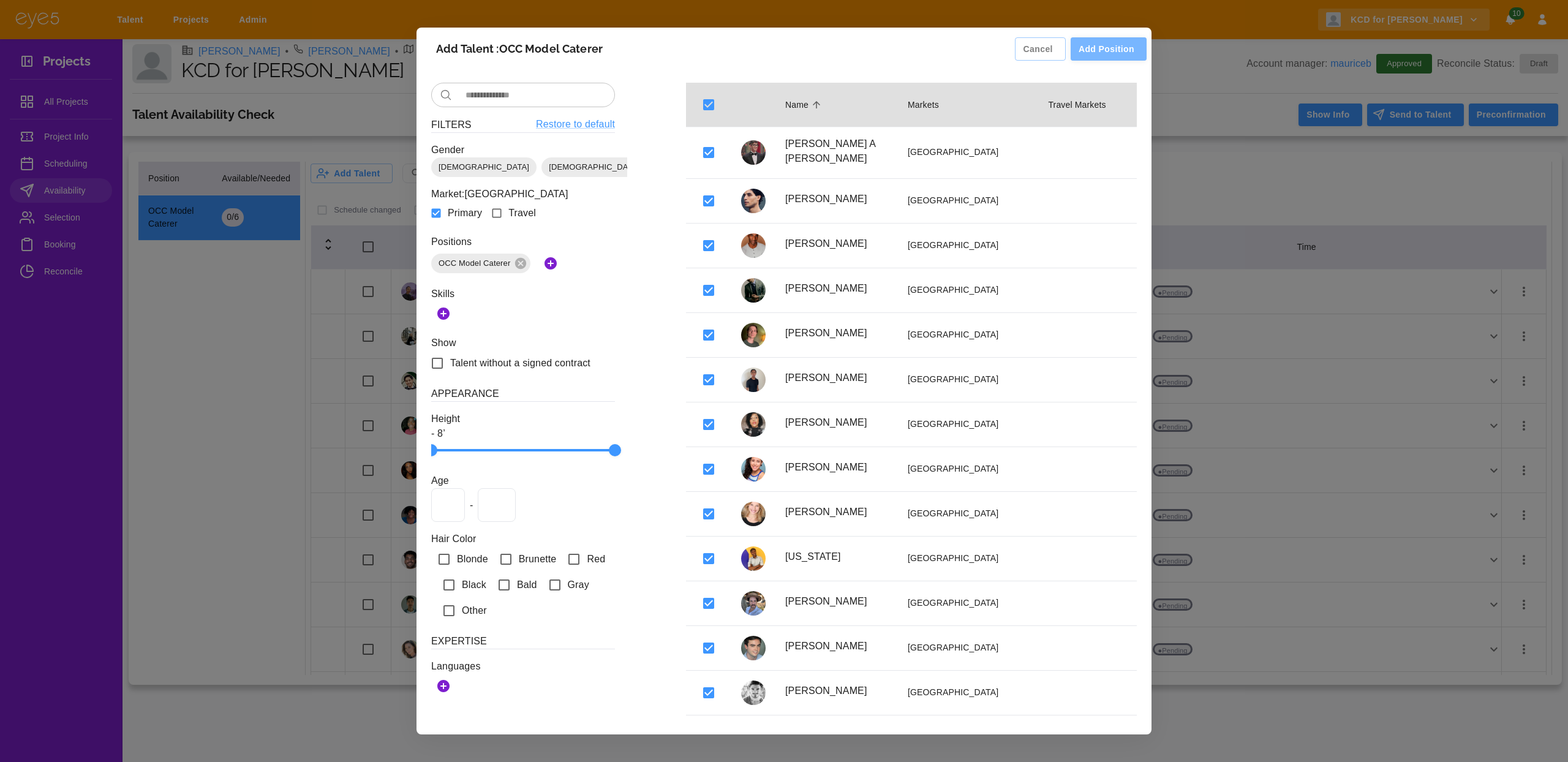
click at [1103, 53] on button "Add Position" at bounding box center [1108, 50] width 76 height 24
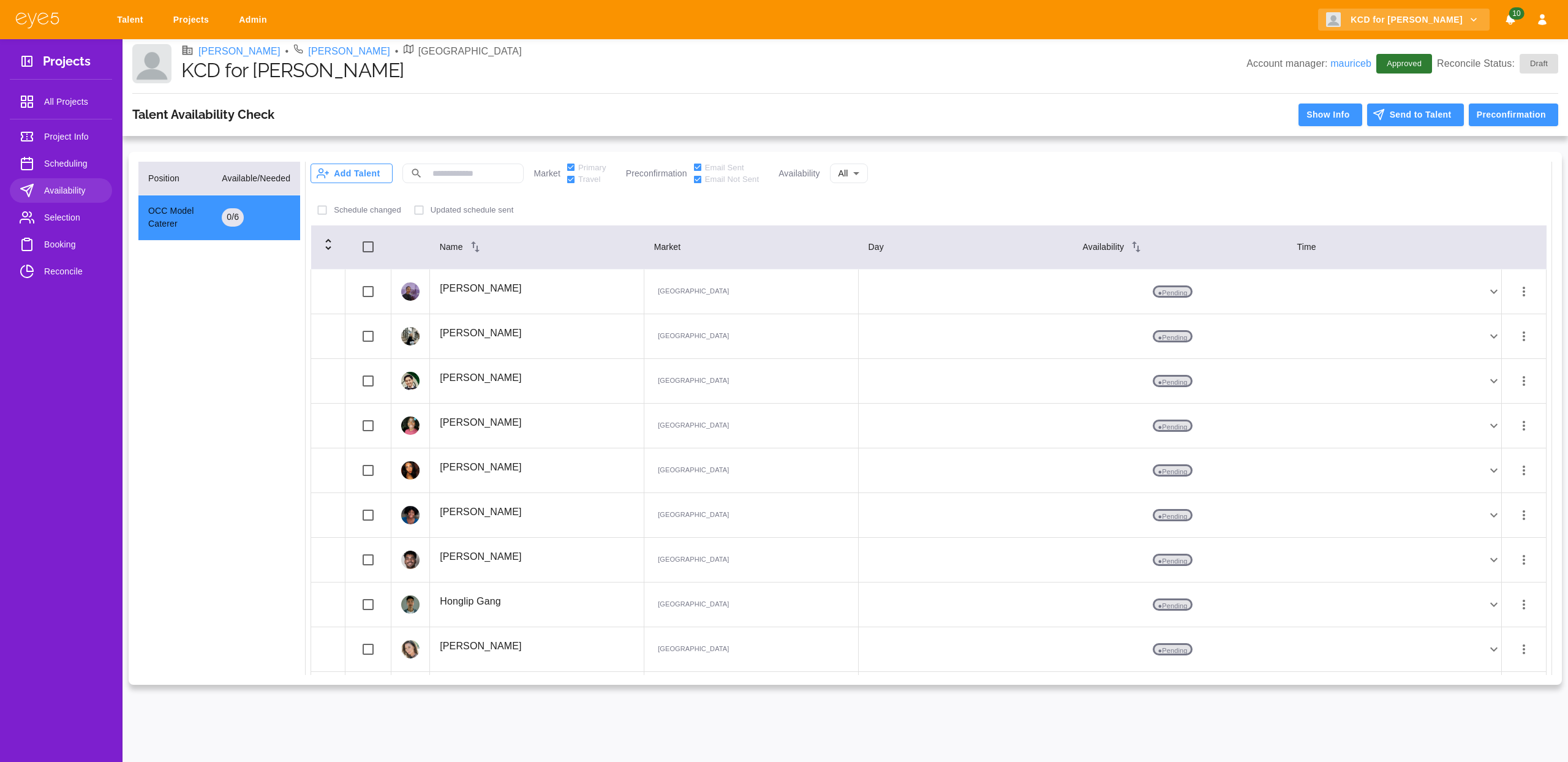
click at [361, 174] on button "Add Talent" at bounding box center [352, 172] width 82 height 19
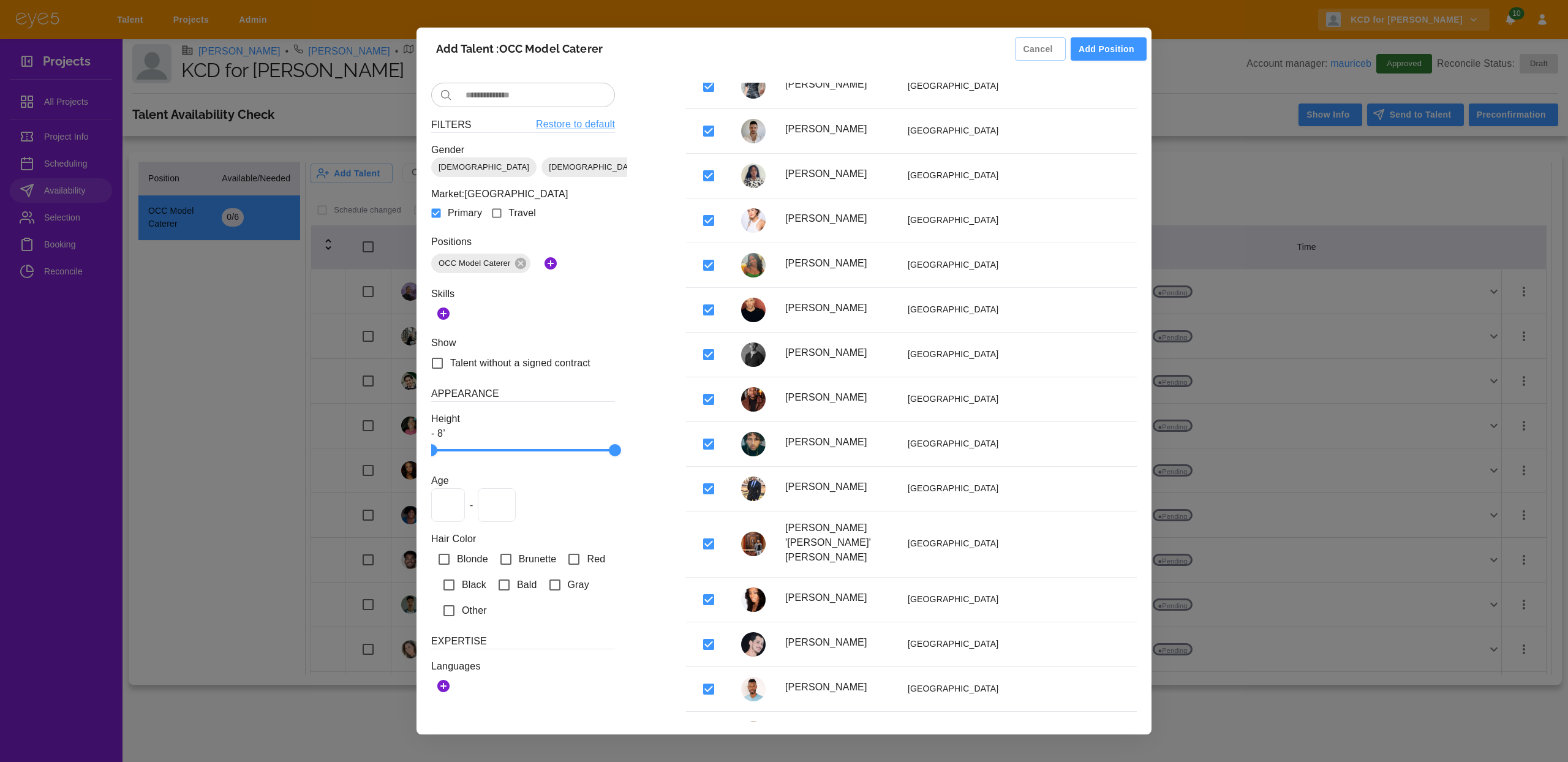
scroll to position [1604, 0]
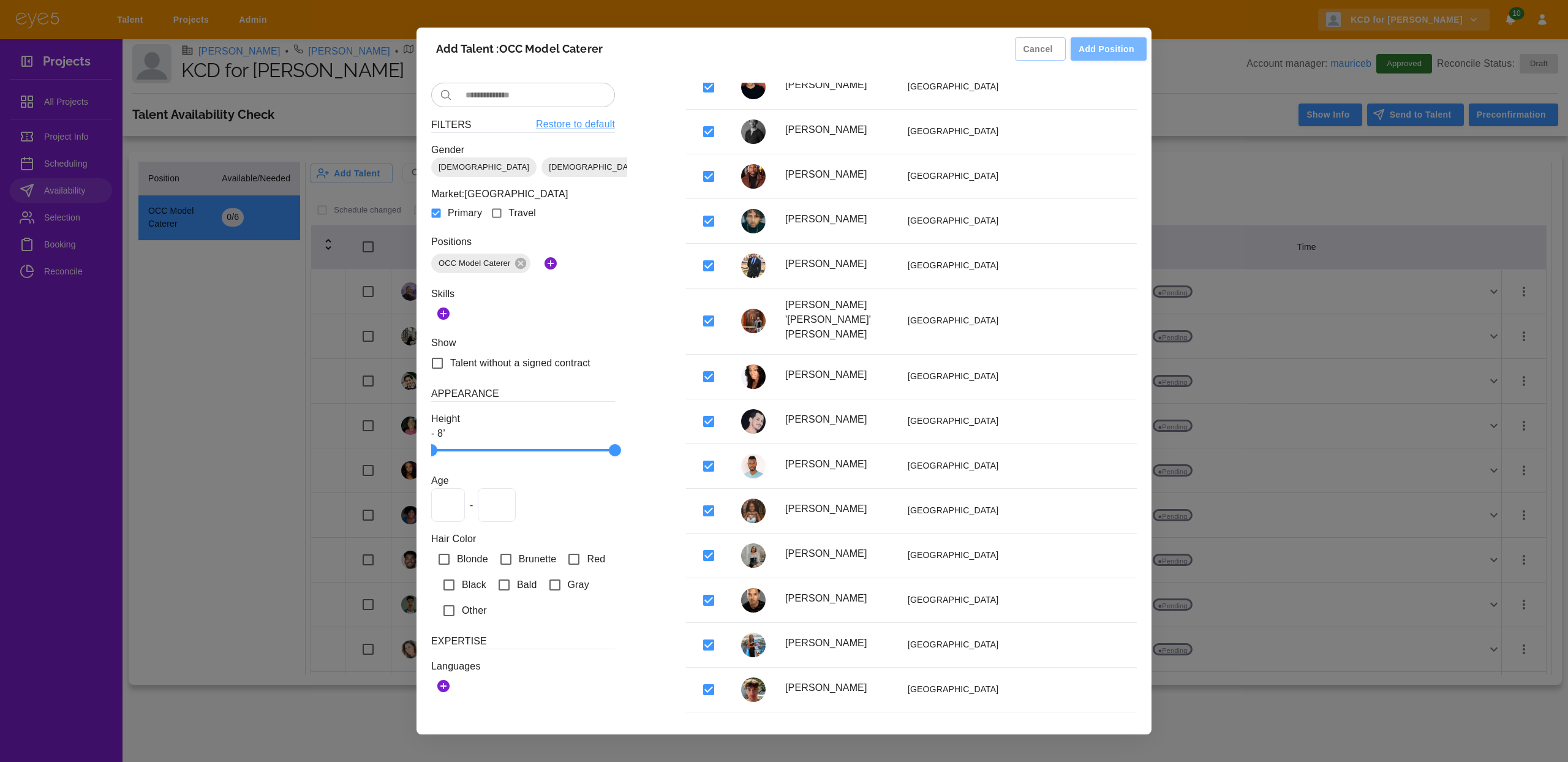
click at [1104, 56] on button "Add Position" at bounding box center [1108, 50] width 76 height 24
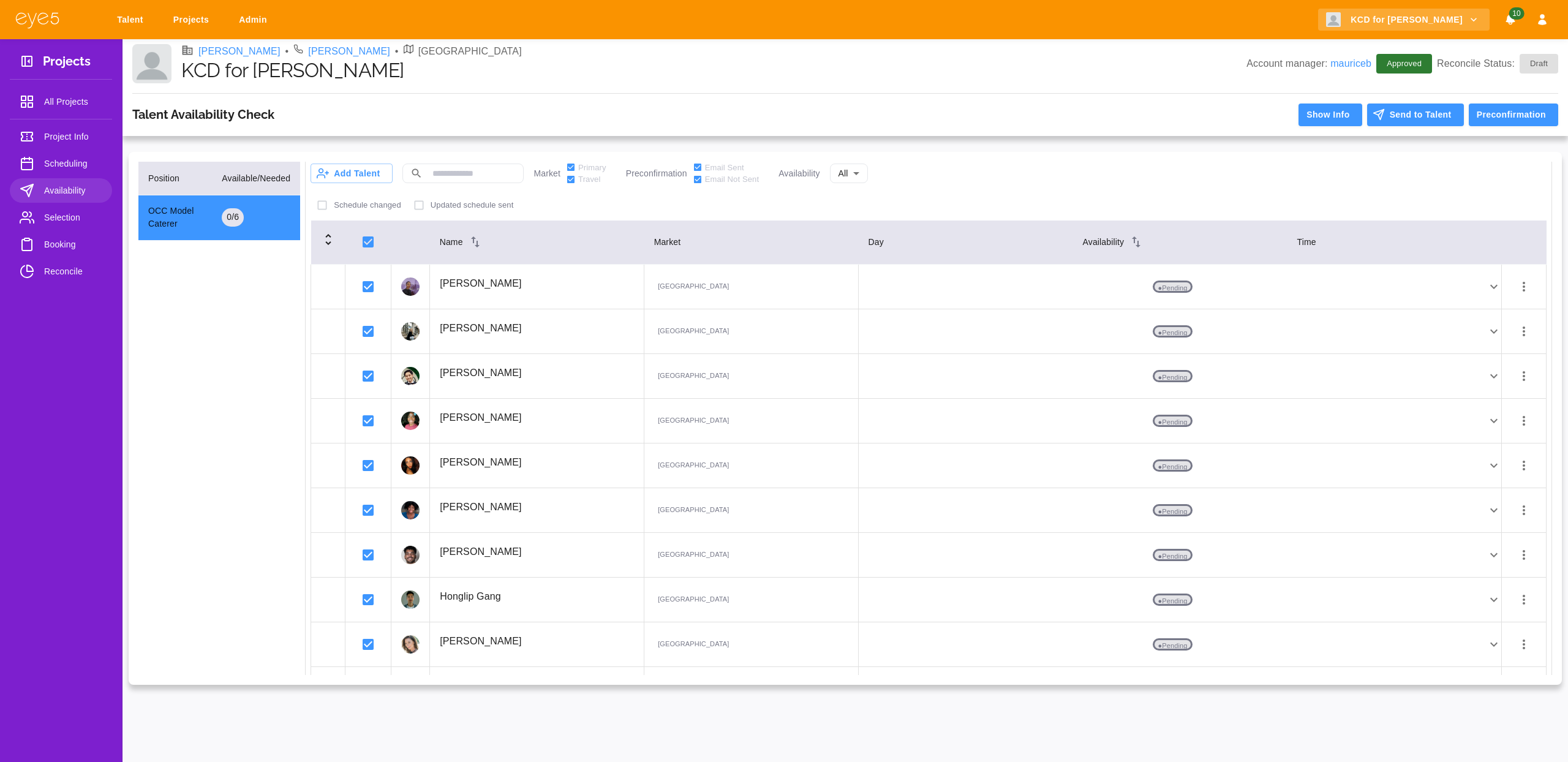
scroll to position [0, 0]
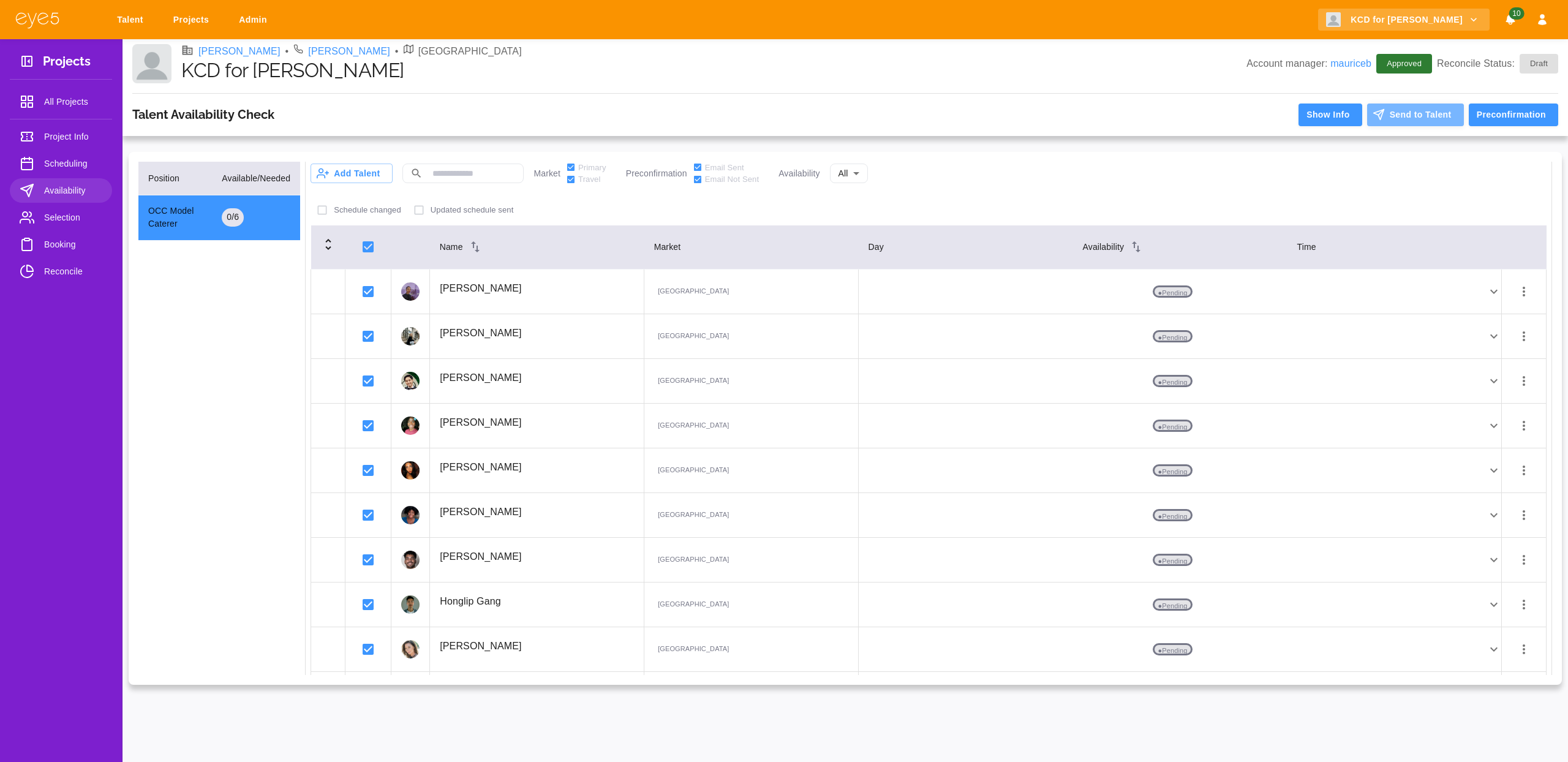
click at [1412, 115] on button "Send to Talent" at bounding box center [1416, 115] width 97 height 23
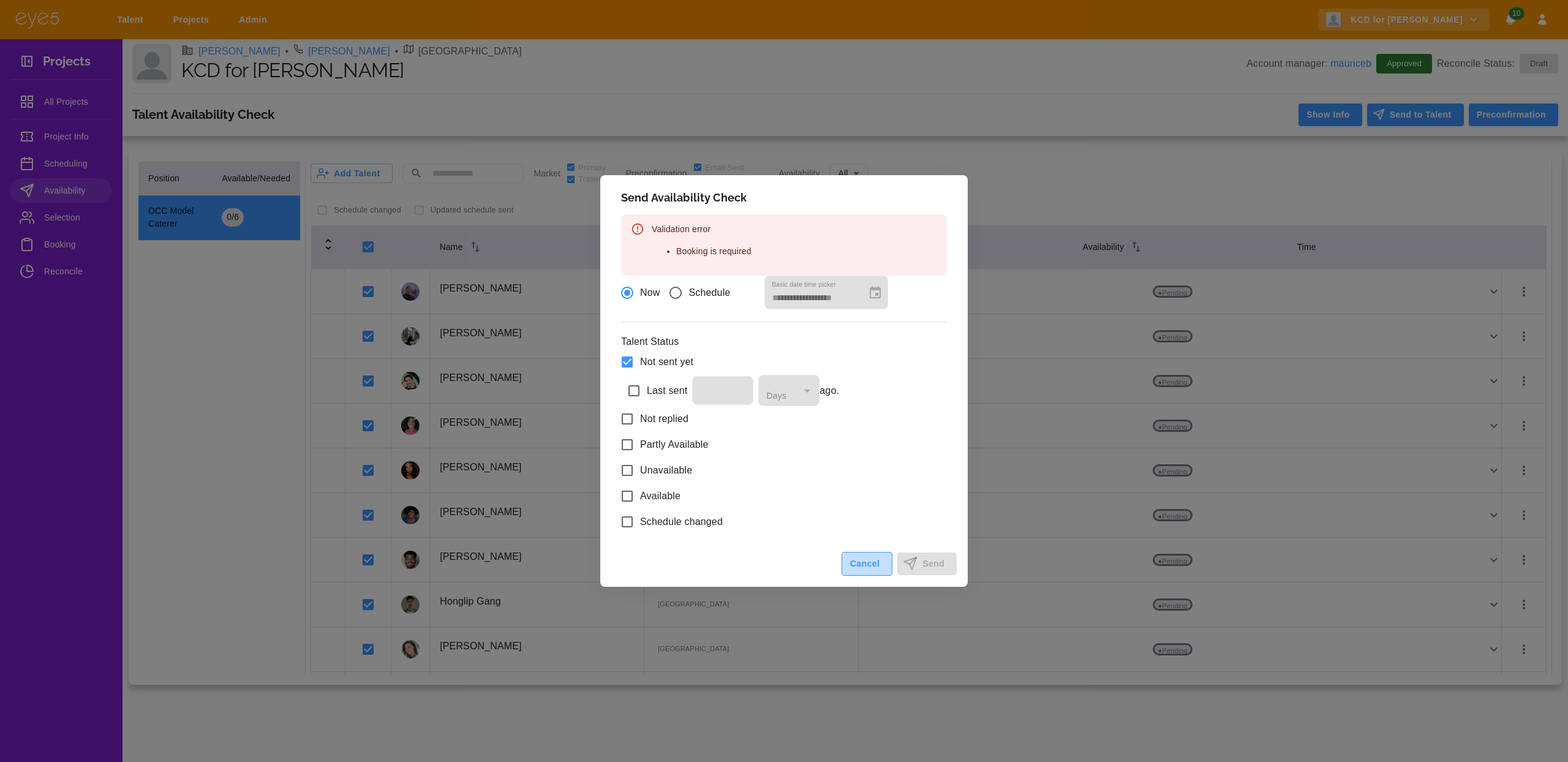
click at [861, 562] on button "Cancel" at bounding box center [866, 564] width 50 height 24
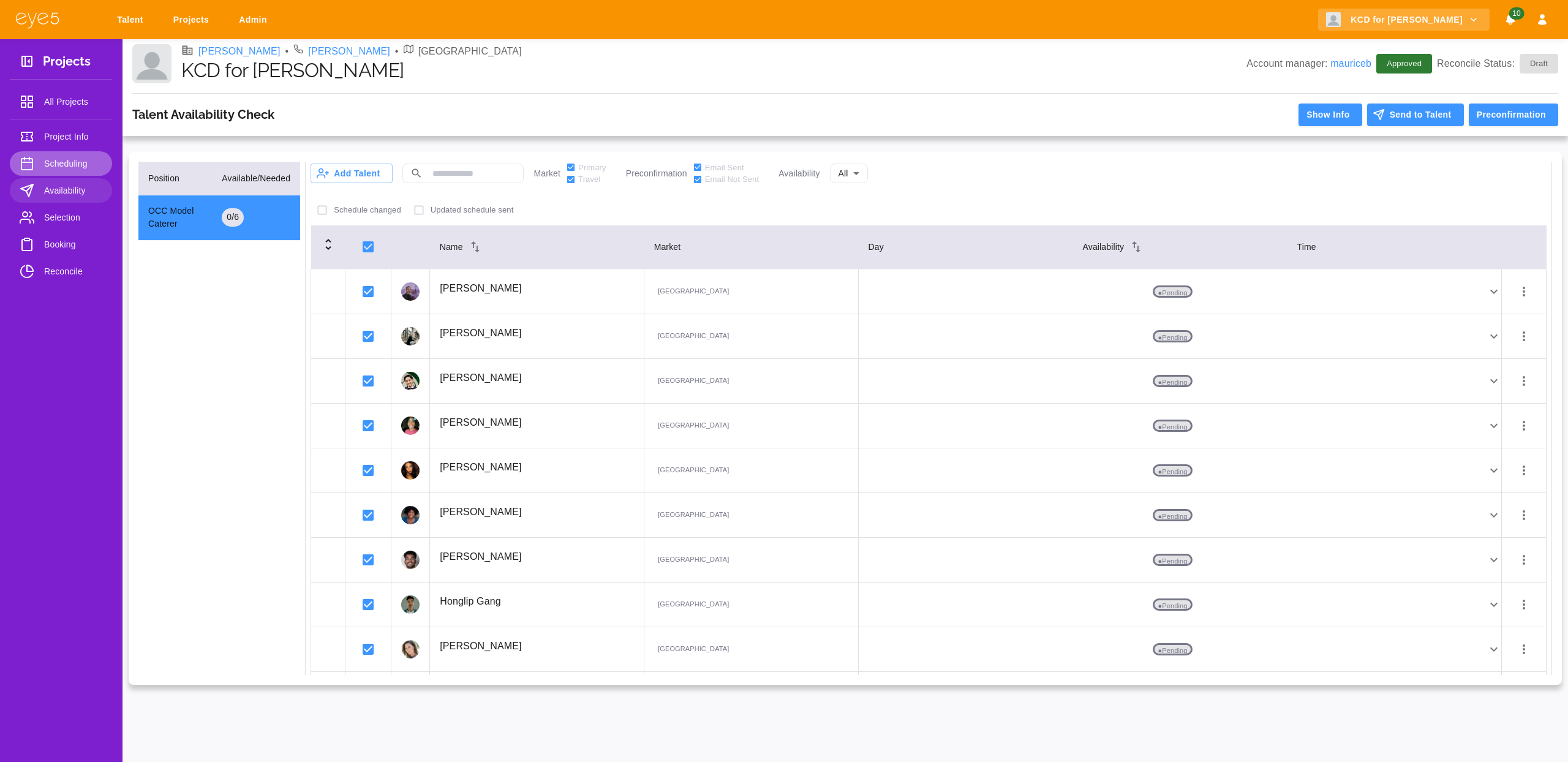
click at [82, 169] on span "Scheduling" at bounding box center [72, 163] width 58 height 15
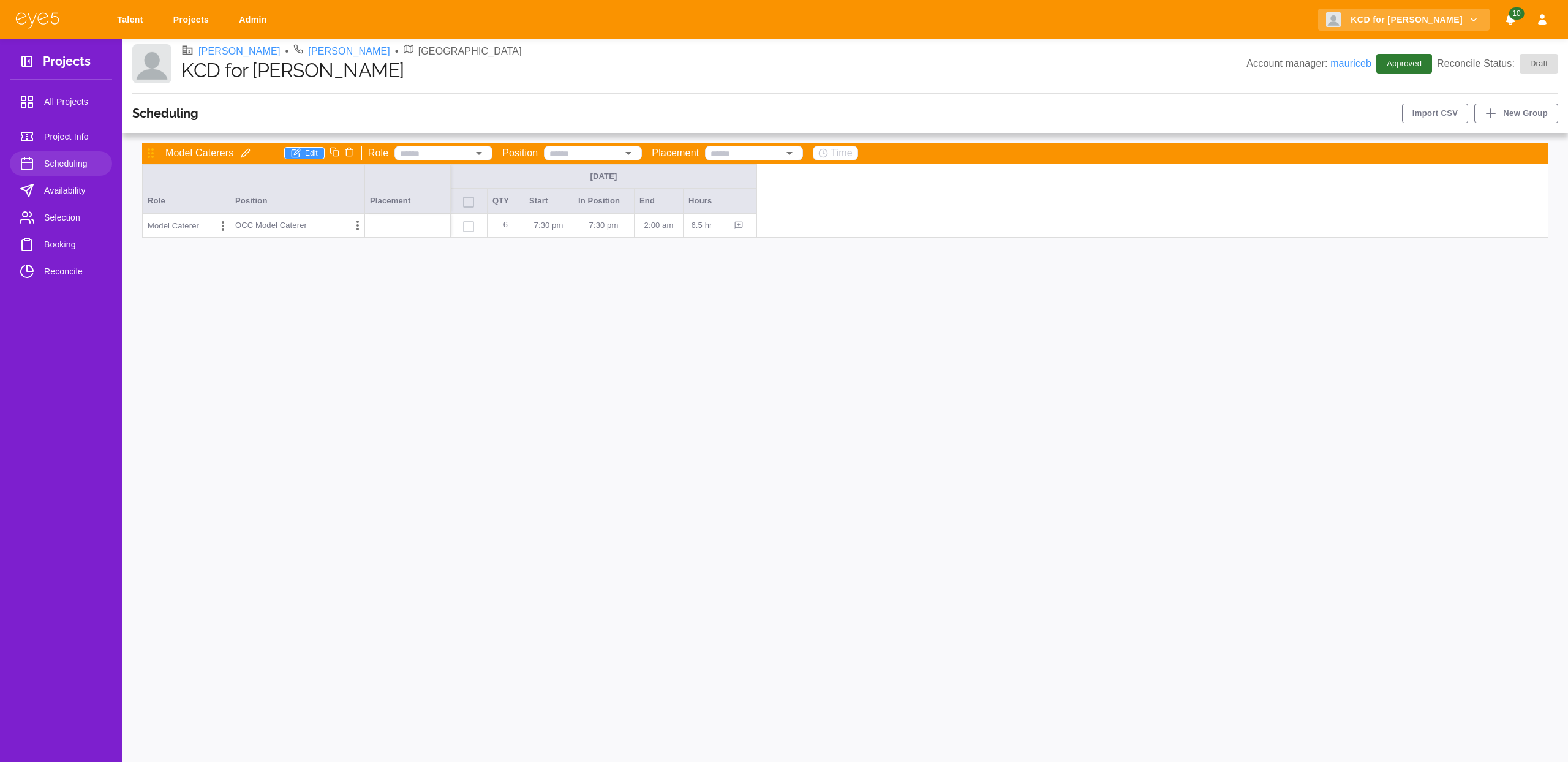
click at [71, 143] on span "Project Info" at bounding box center [72, 137] width 58 height 15
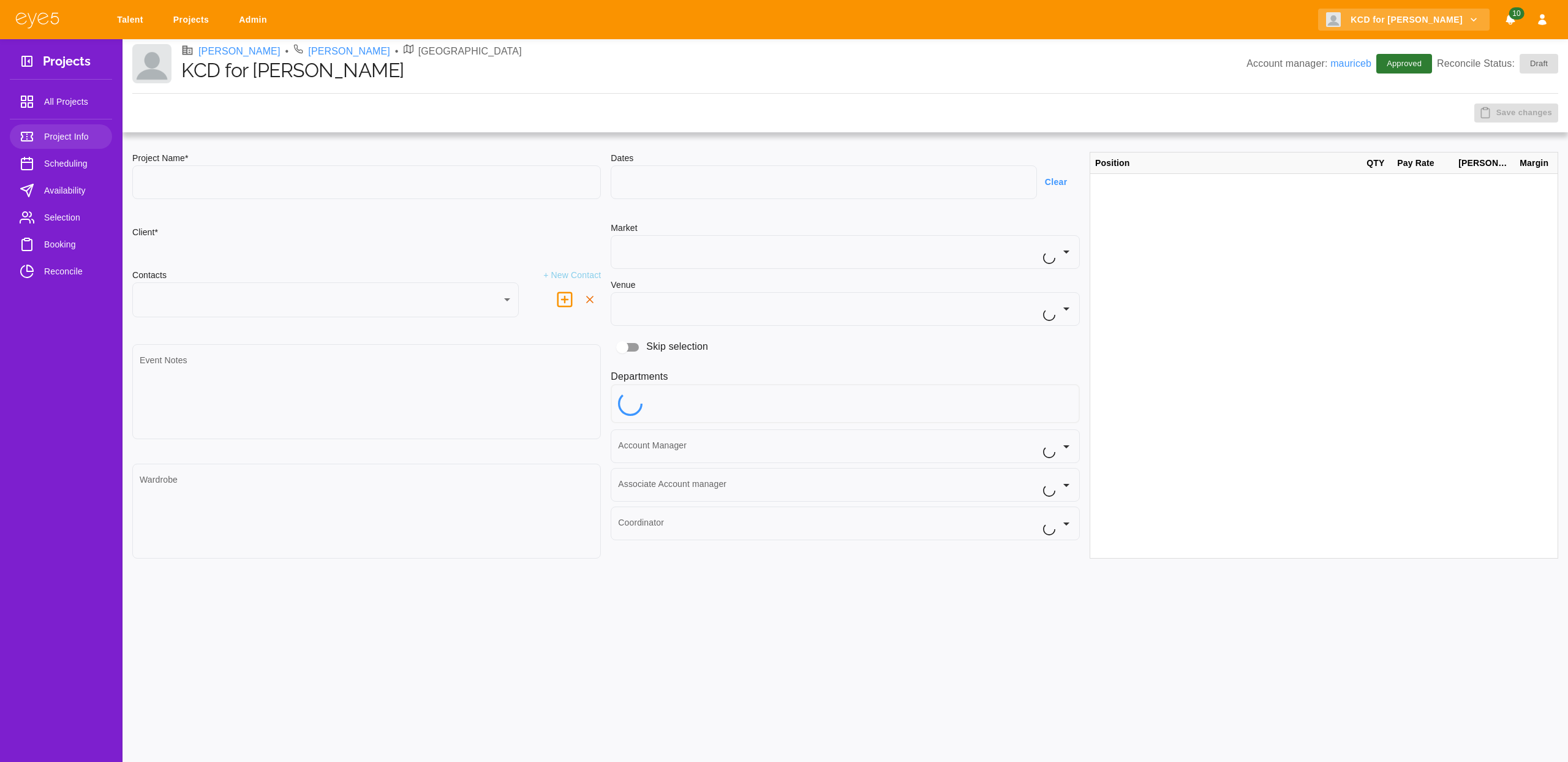
type input "**********"
type input "**"
type textarea "**********"
type input "**********"
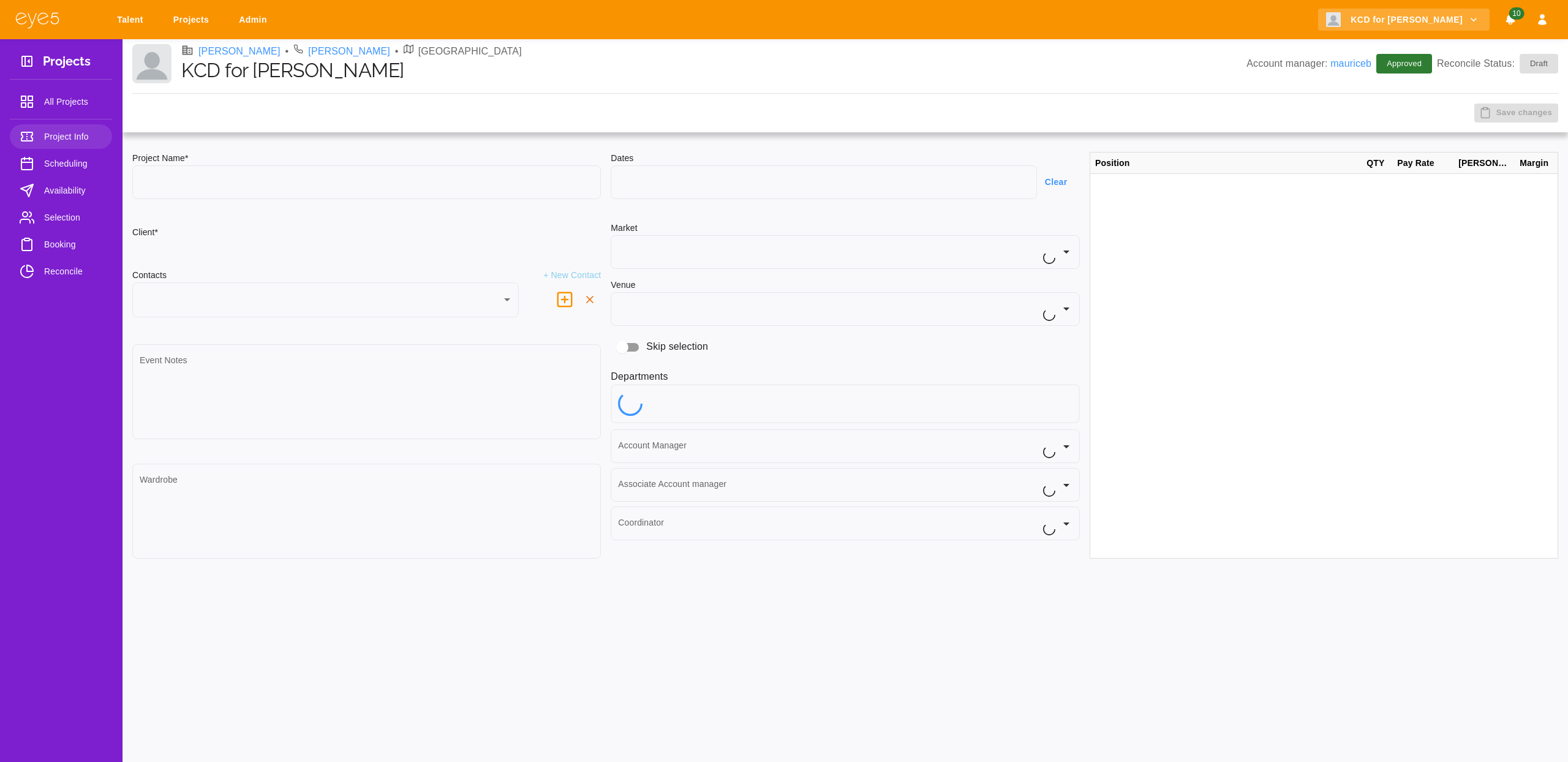
type input "**********"
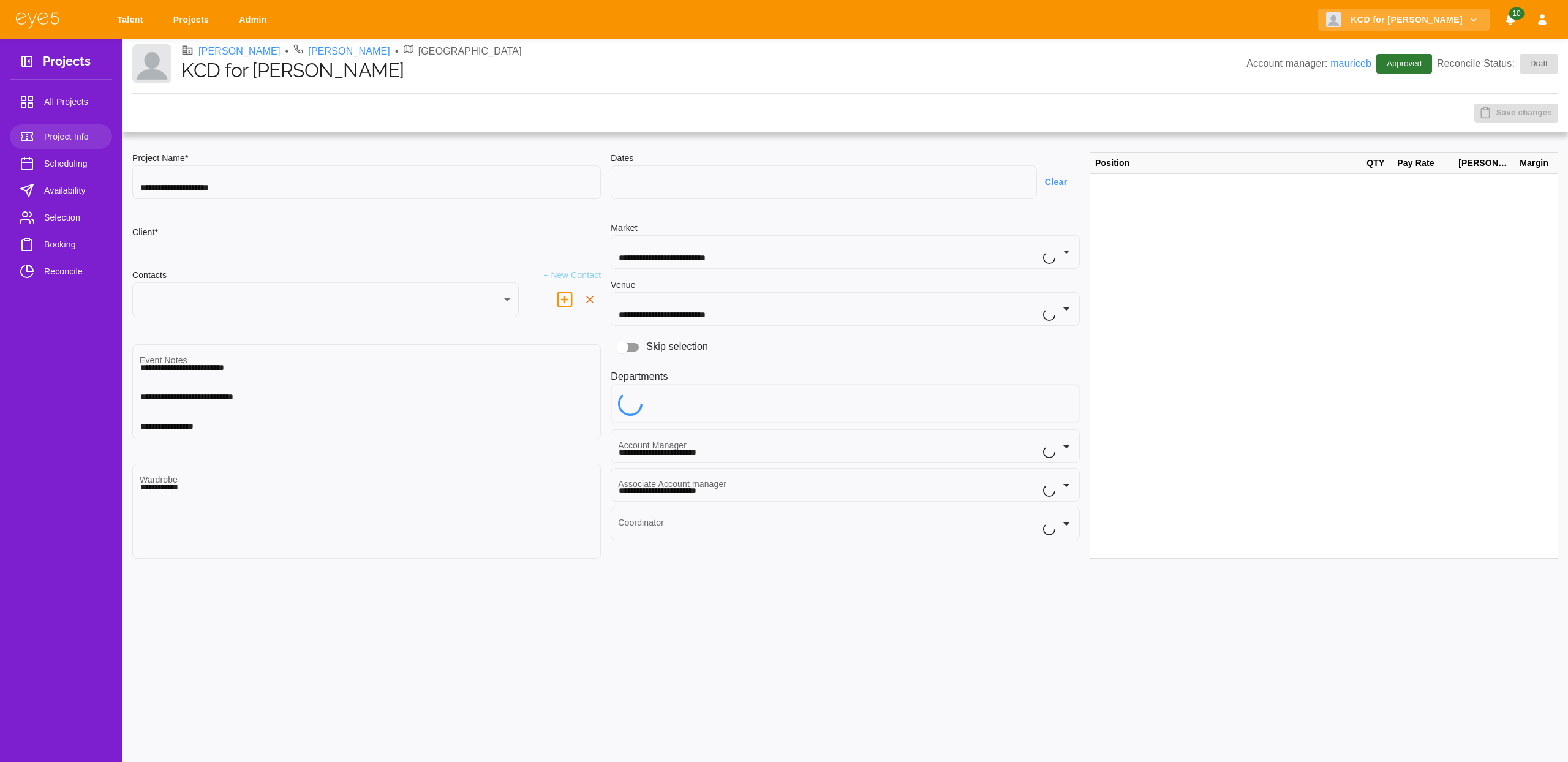
type input "***"
type input "**********"
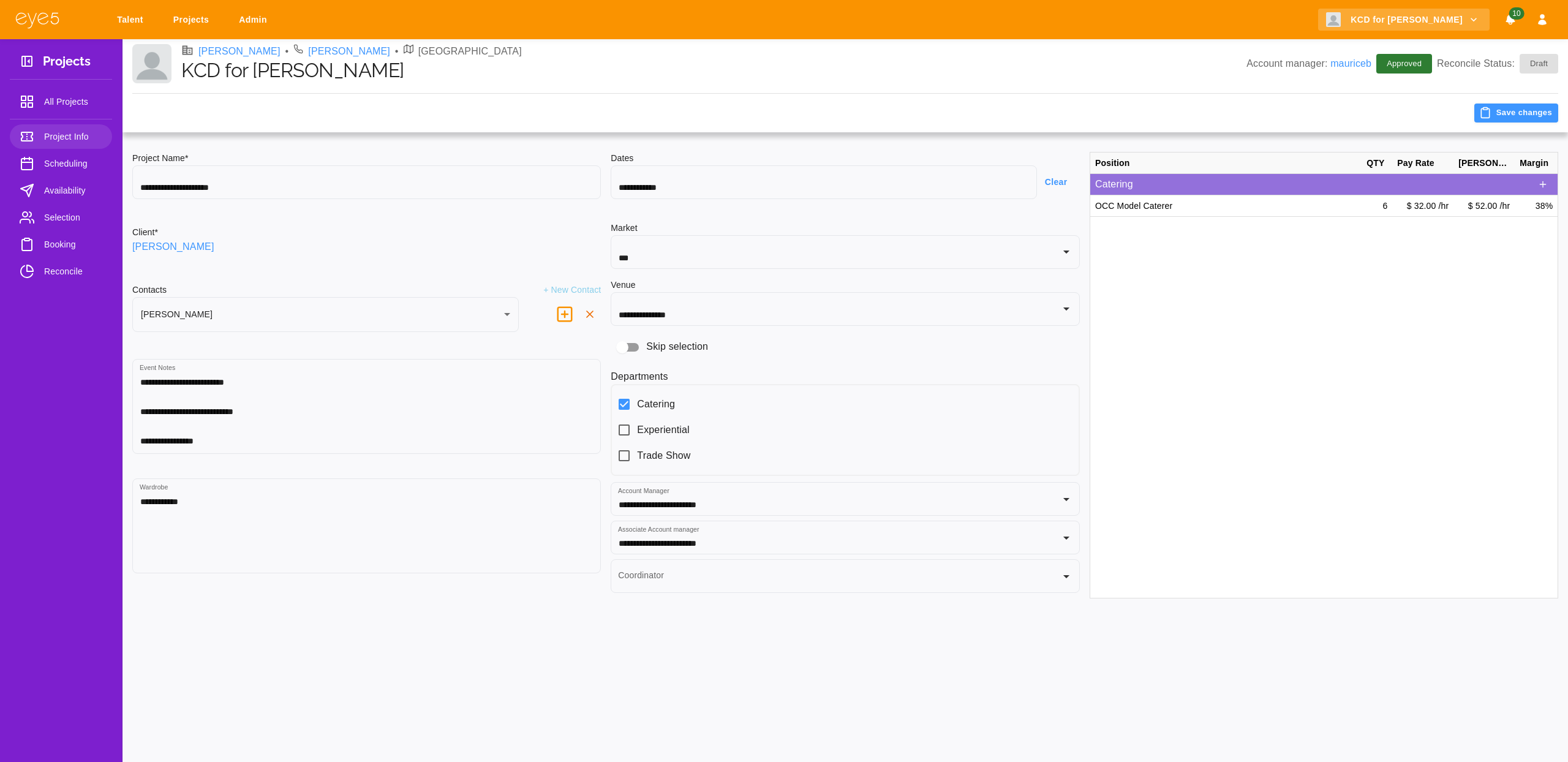
type input "********"
type input "*****"
click at [62, 203] on ul "Project Info Scheduling Availability Selection Booking Reconcile" at bounding box center [61, 206] width 103 height 164
click at [68, 184] on span "Availability" at bounding box center [72, 191] width 58 height 15
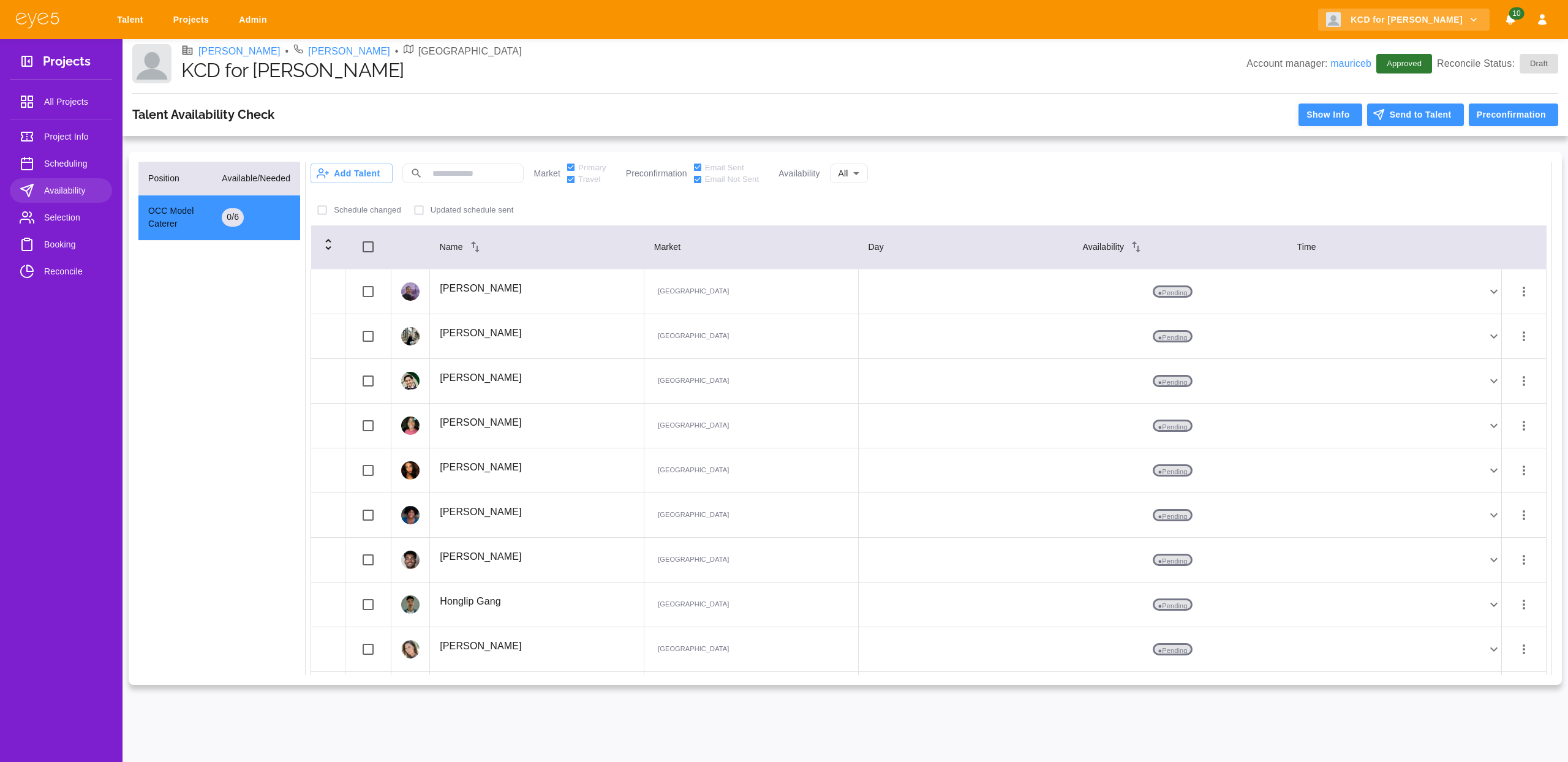
click at [1315, 119] on button "Show Info" at bounding box center [1330, 115] width 63 height 23
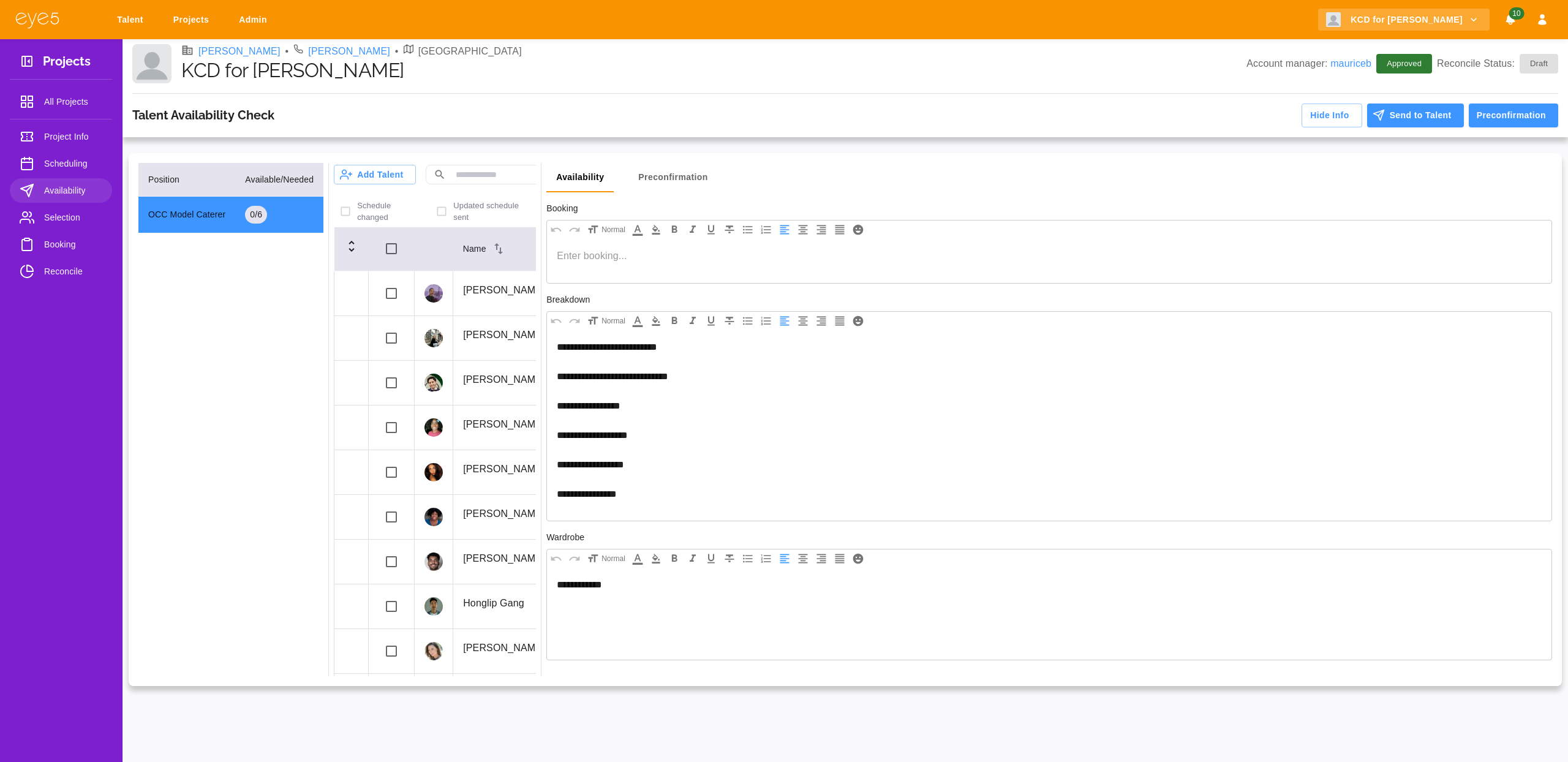
click at [609, 253] on p at bounding box center [1048, 256] width 985 height 15
click at [651, 491] on p "**********" at bounding box center [1048, 421] width 985 height 161
click at [569, 256] on p at bounding box center [1048, 256] width 985 height 15
click at [593, 403] on span "**********" at bounding box center [612, 421] width 112 height 156
drag, startPoint x: 712, startPoint y: 378, endPoint x: 542, endPoint y: 376, distance: 170.0
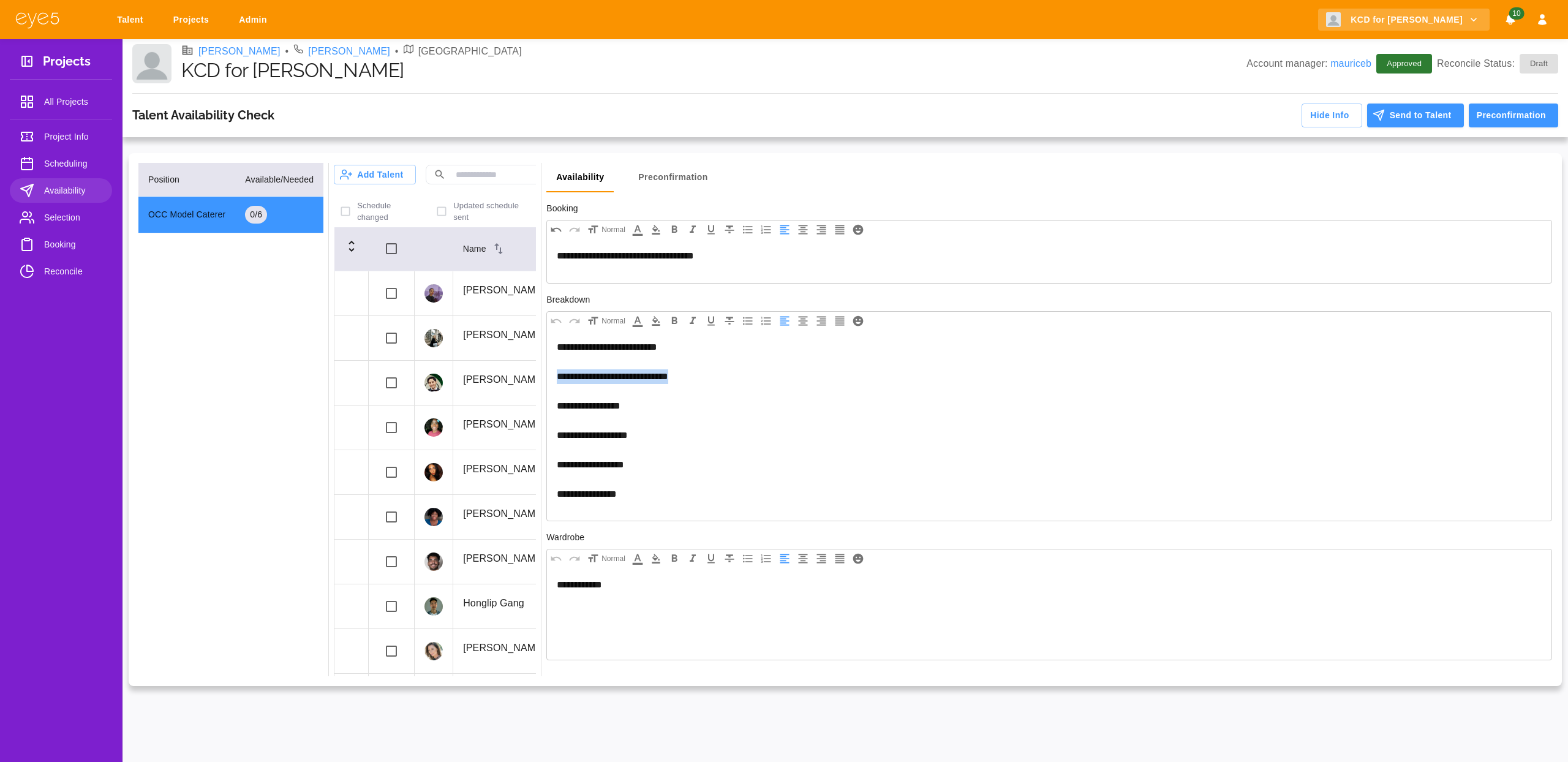
click at [542, 376] on div "Position Available/Needed OCC Model Caterer 0 / 6 Add Talent ​ Market Primary T…" at bounding box center [845, 420] width 1413 height 514
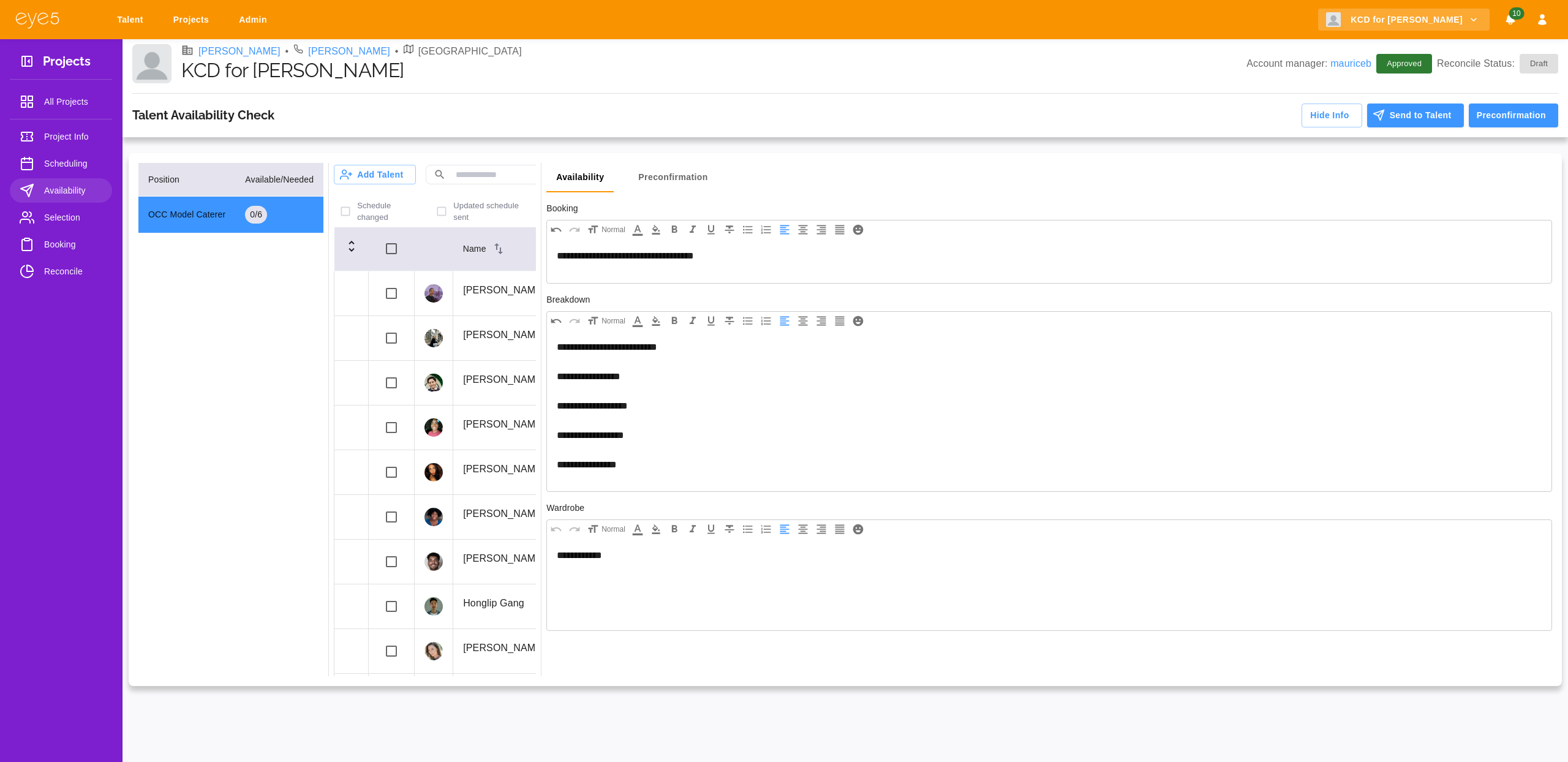
click at [558, 346] on span "**********" at bounding box center [607, 406] width 101 height 127
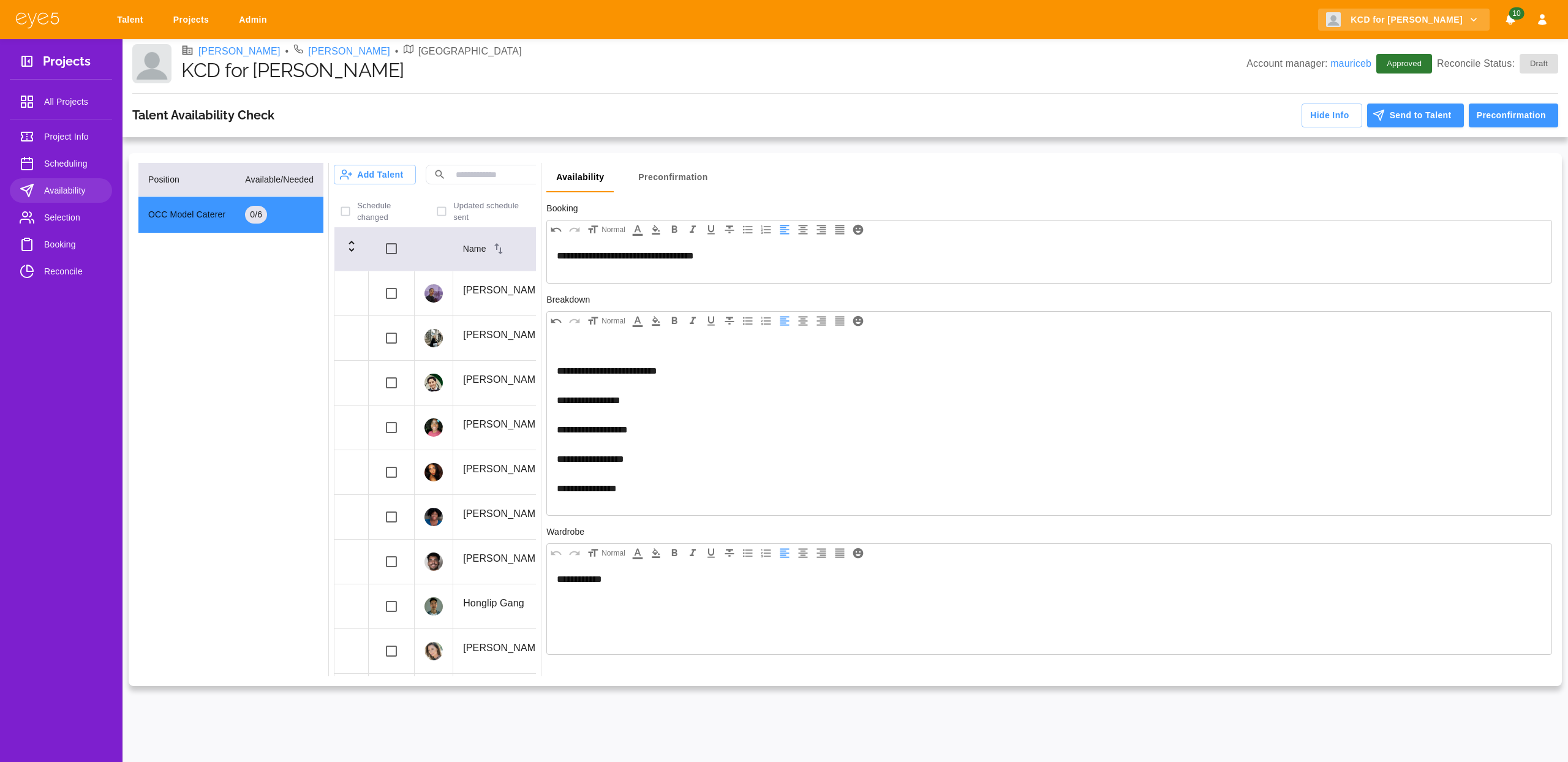
click at [571, 338] on div "**********" at bounding box center [1049, 423] width 1004 height 185
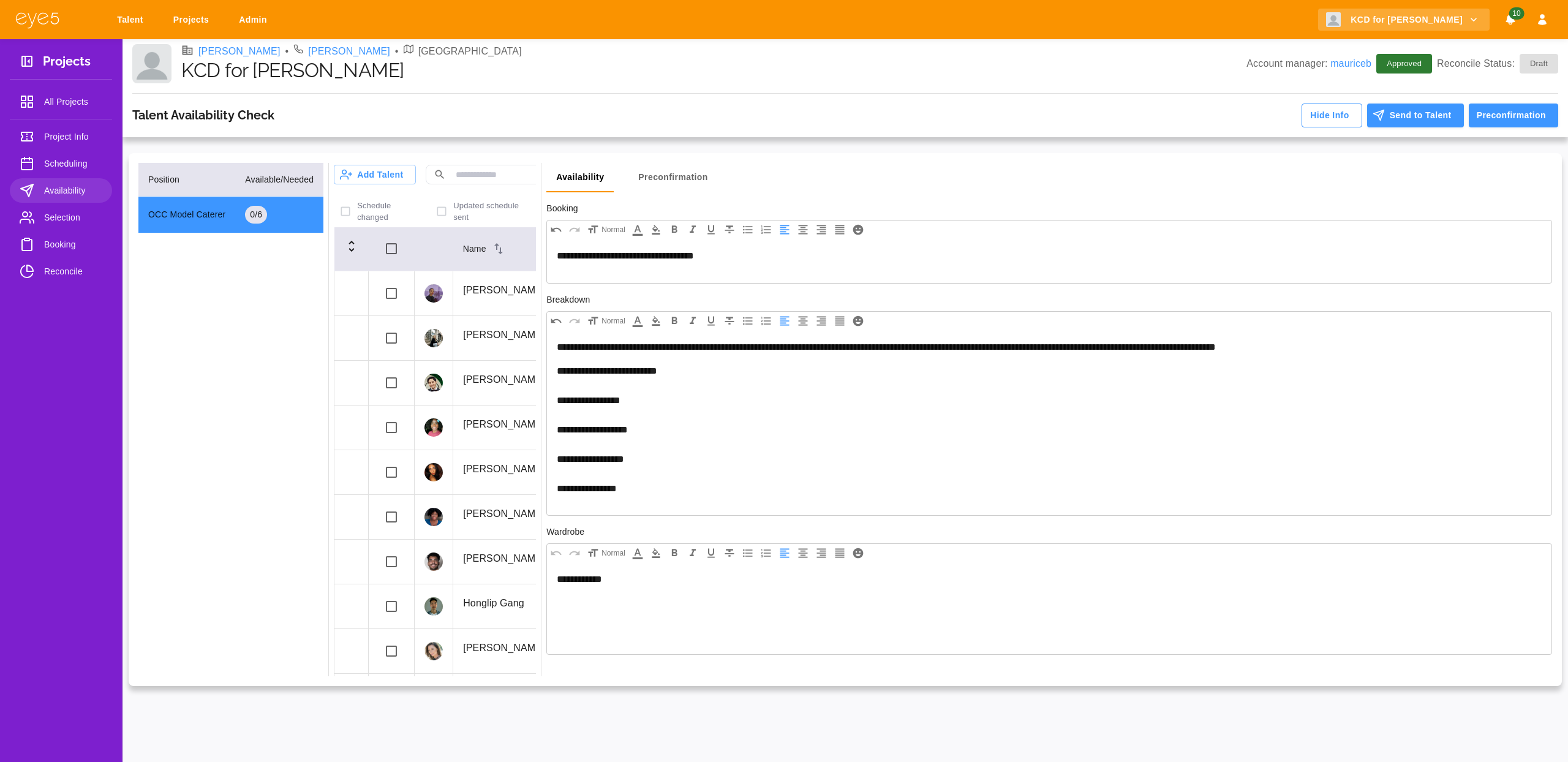
click at [1319, 110] on button "Hide Info" at bounding box center [1331, 116] width 60 height 24
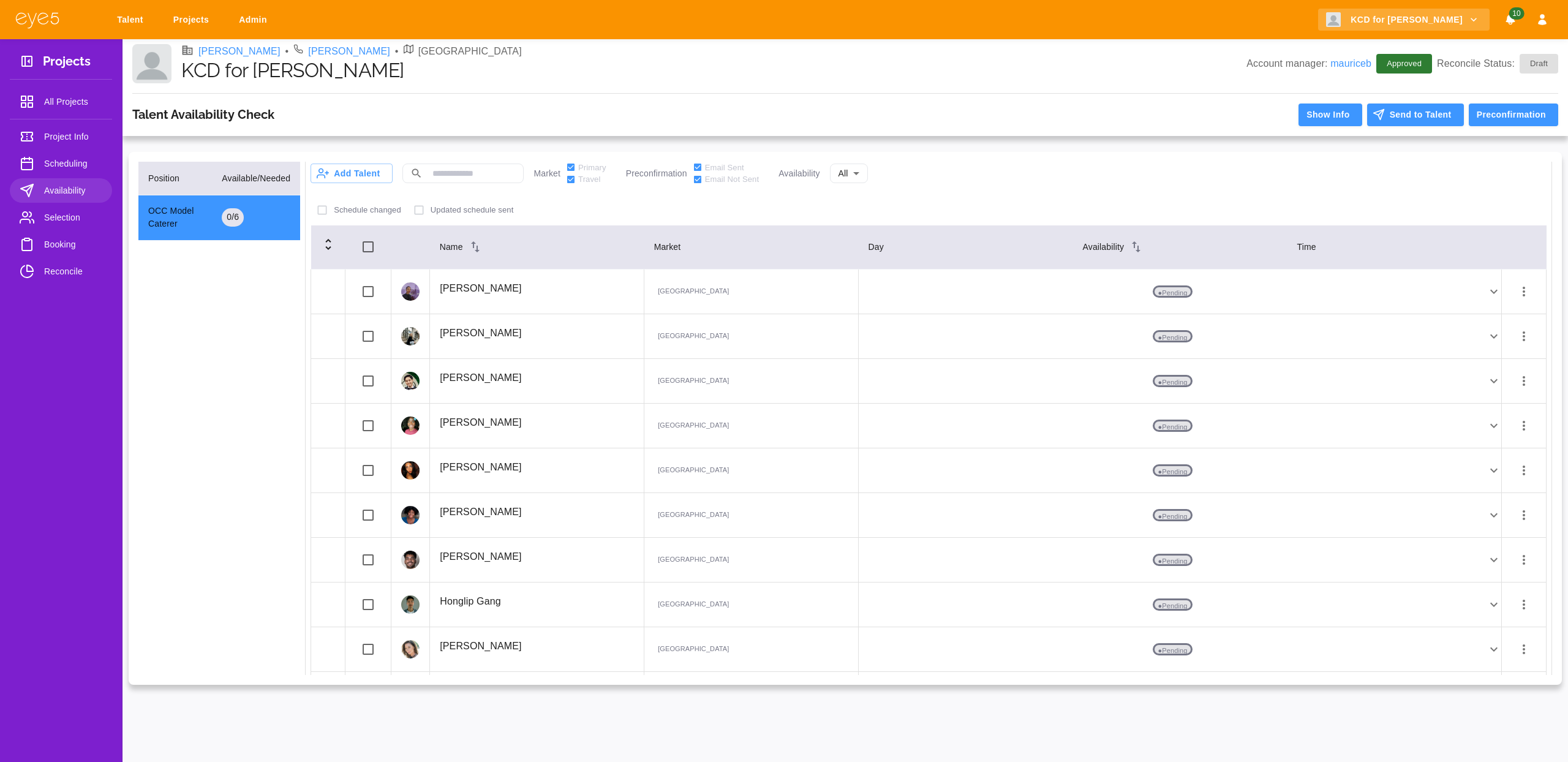
click at [1522, 425] on button "button" at bounding box center [1523, 425] width 25 height 25
click at [1492, 543] on li "Remove Availability" at bounding box center [1497, 542] width 121 height 22
click at [1517, 431] on icon "button" at bounding box center [1524, 425] width 15 height 15
click at [1508, 532] on li "Remove Availability" at bounding box center [1497, 542] width 121 height 22
click at [1527, 430] on td at bounding box center [1523, 425] width 45 height 45
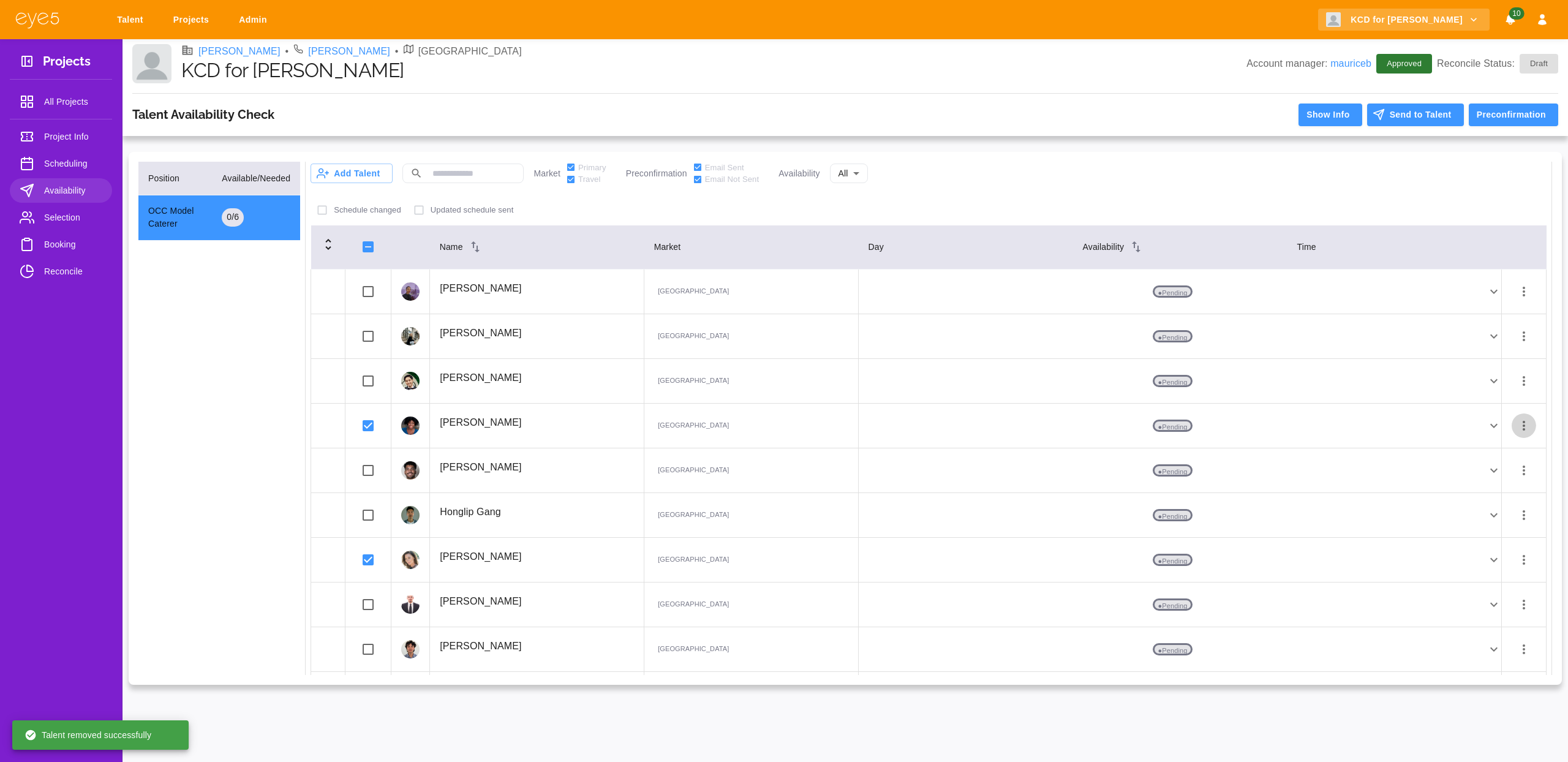
click at [1517, 425] on icon "button" at bounding box center [1524, 425] width 15 height 15
click at [1493, 534] on li "Remove Availability" at bounding box center [1497, 542] width 121 height 22
click at [1522, 518] on button "button" at bounding box center [1523, 515] width 25 height 25
click at [1457, 633] on li "Remove Availability" at bounding box center [1497, 632] width 121 height 22
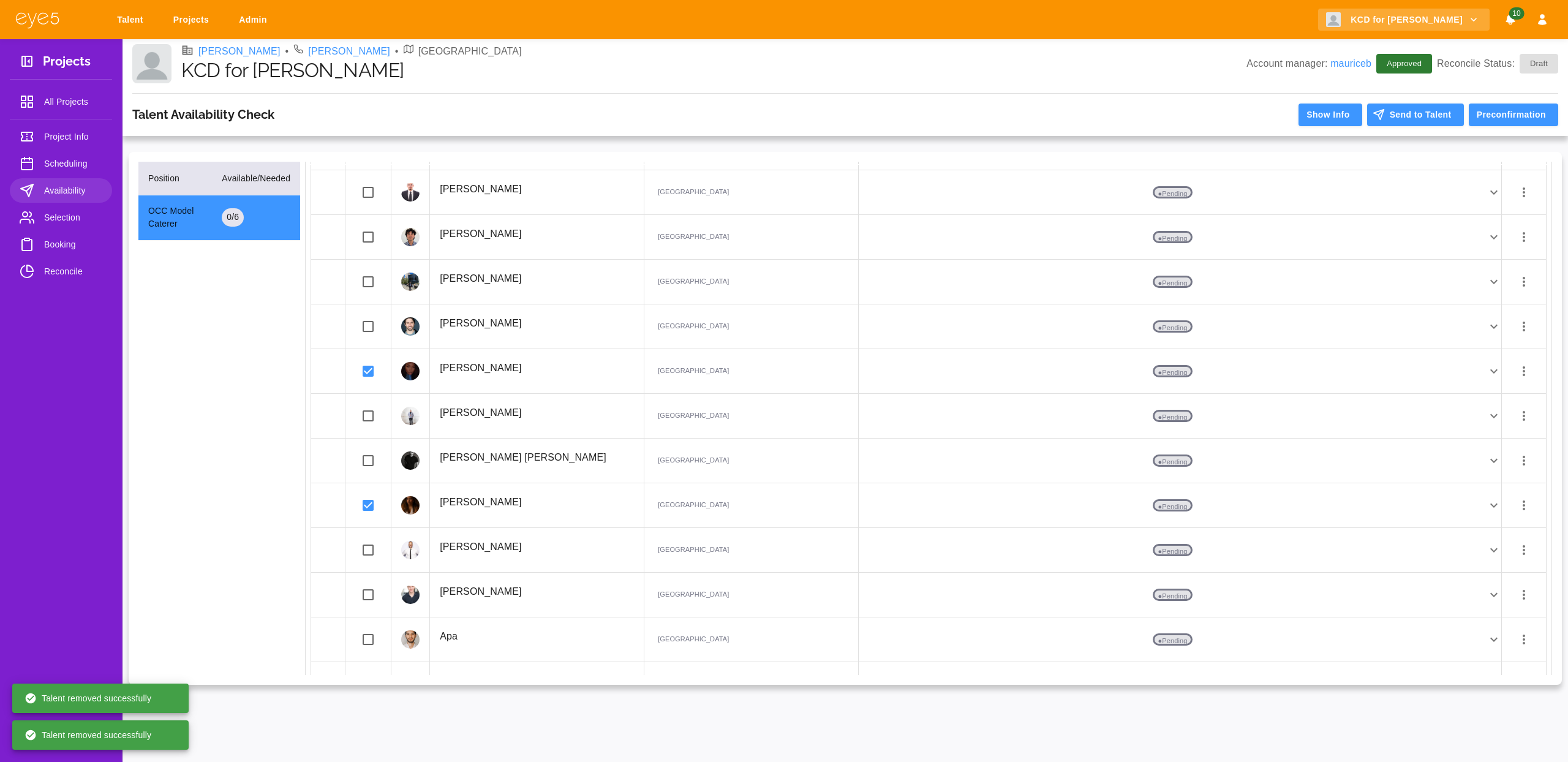
scroll to position [352, 0]
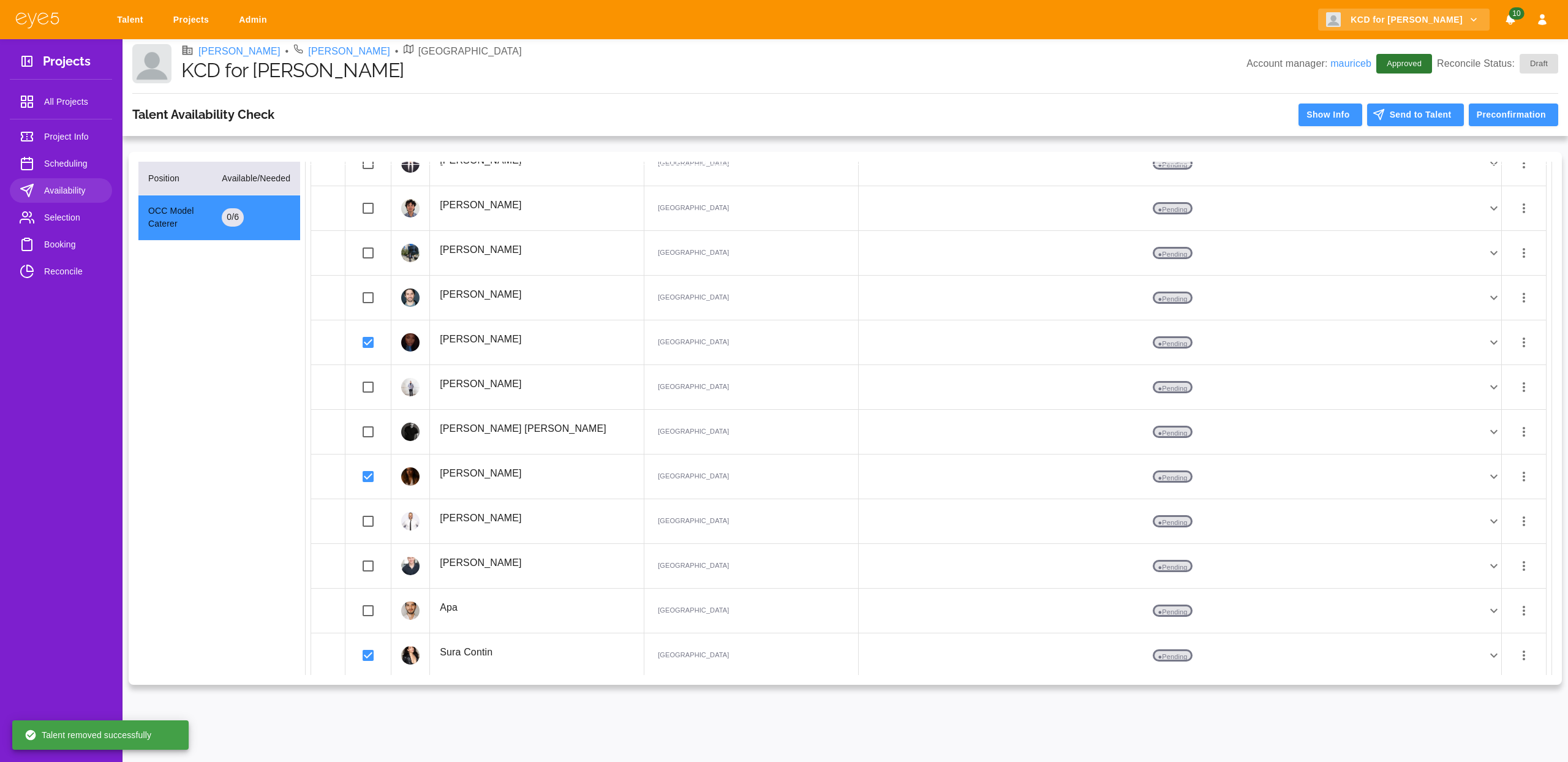
click at [1517, 343] on icon "button" at bounding box center [1524, 343] width 15 height 15
click at [1464, 453] on li "Remove Availability" at bounding box center [1497, 459] width 121 height 22
click at [1519, 435] on icon "button" at bounding box center [1524, 432] width 15 height 15
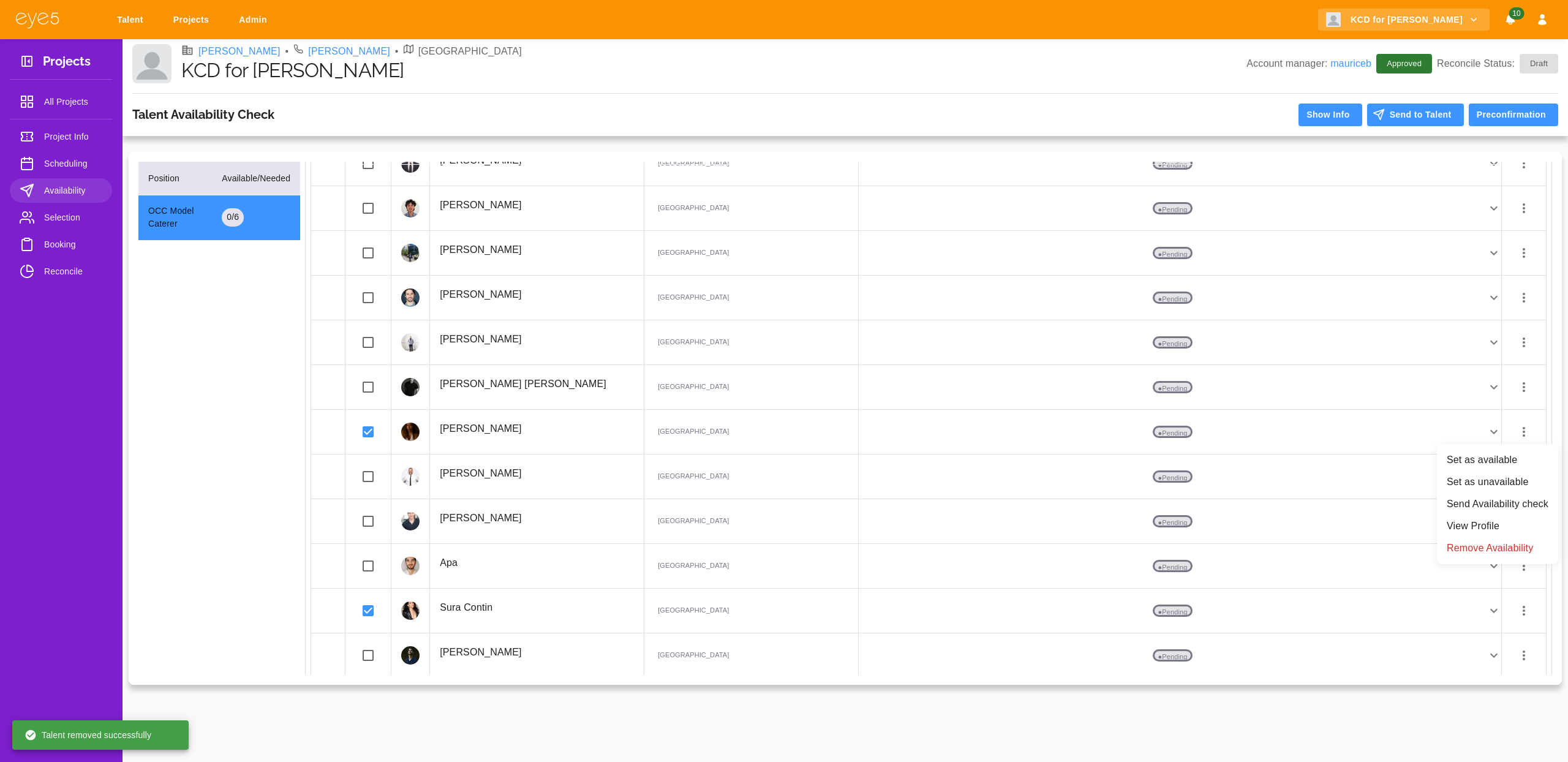
click at [1459, 544] on li "Remove Availability" at bounding box center [1497, 548] width 121 height 22
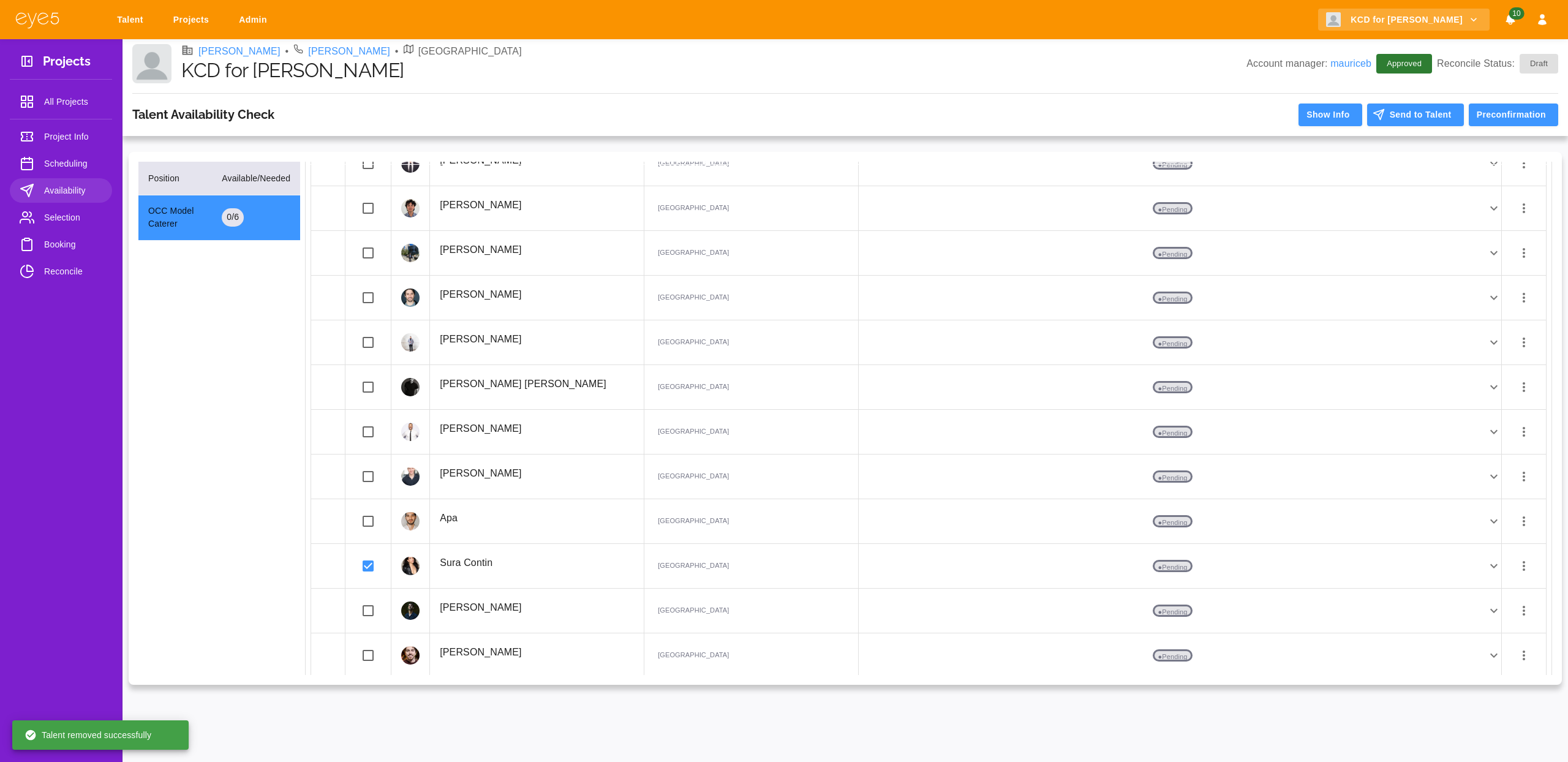
click at [1517, 559] on icon "button" at bounding box center [1524, 566] width 15 height 15
click at [1480, 681] on li "Remove Availability" at bounding box center [1497, 682] width 121 height 22
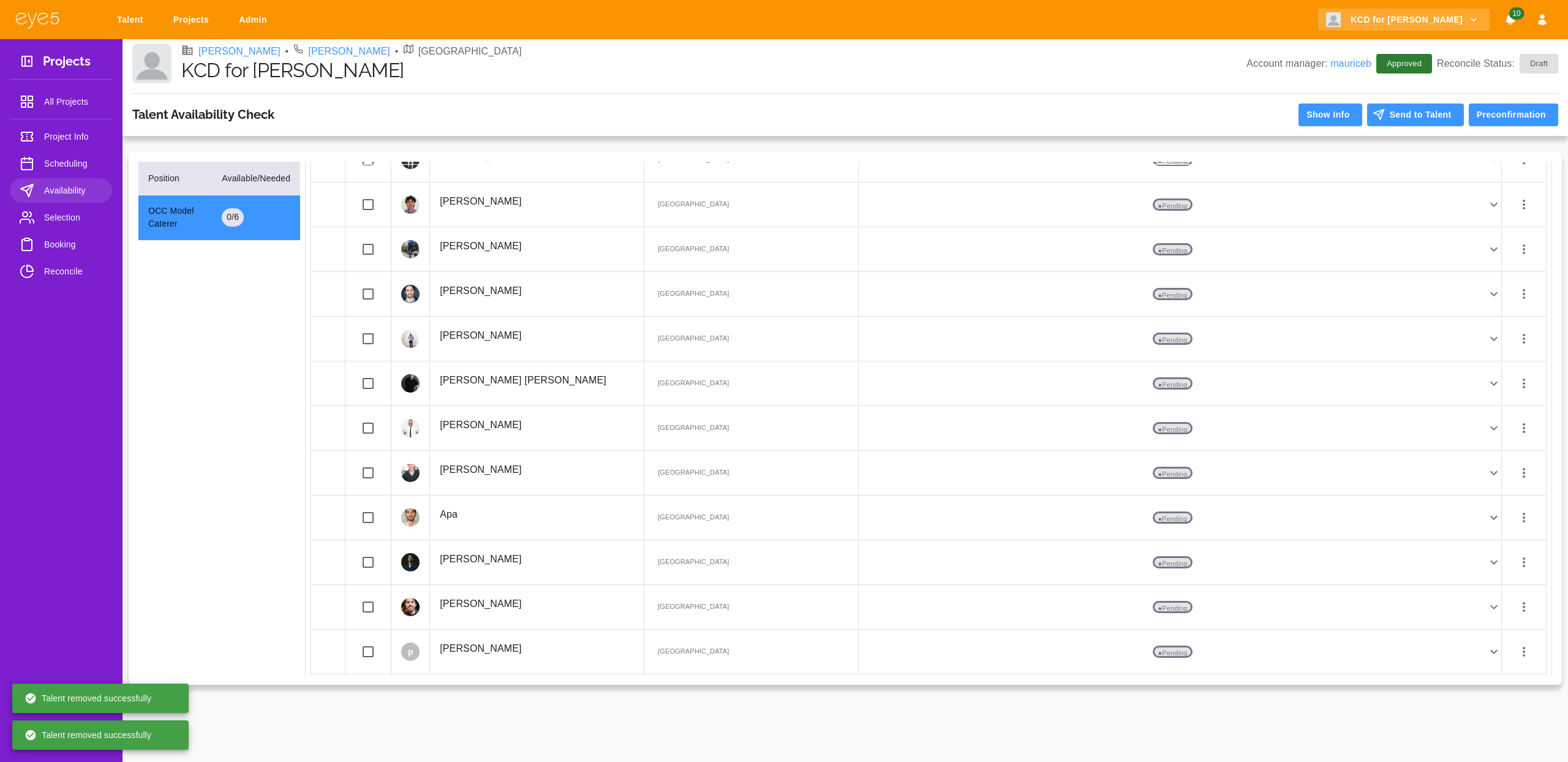
scroll to position [0, 0]
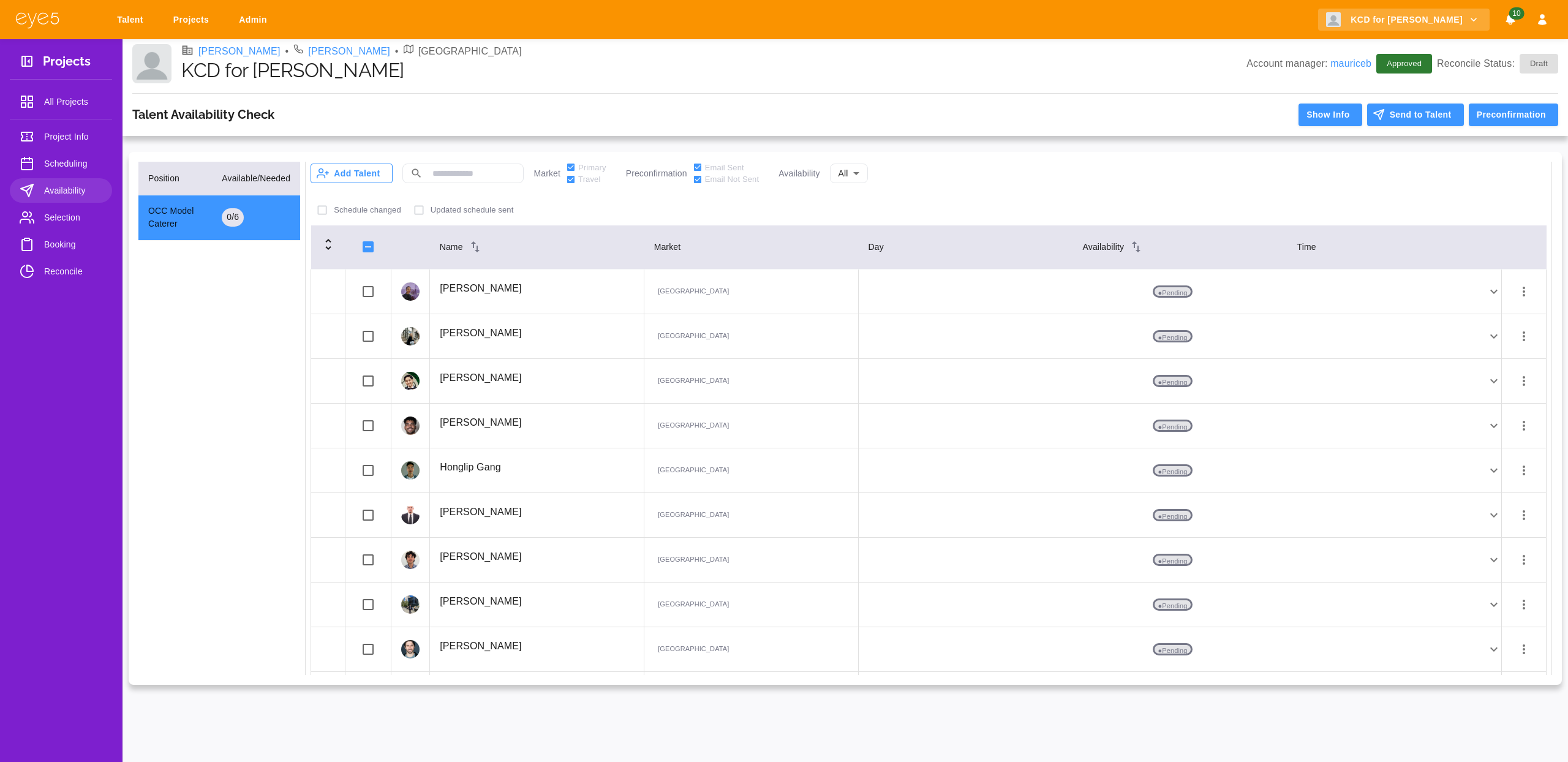
click at [367, 174] on button "Add Talent" at bounding box center [352, 172] width 82 height 19
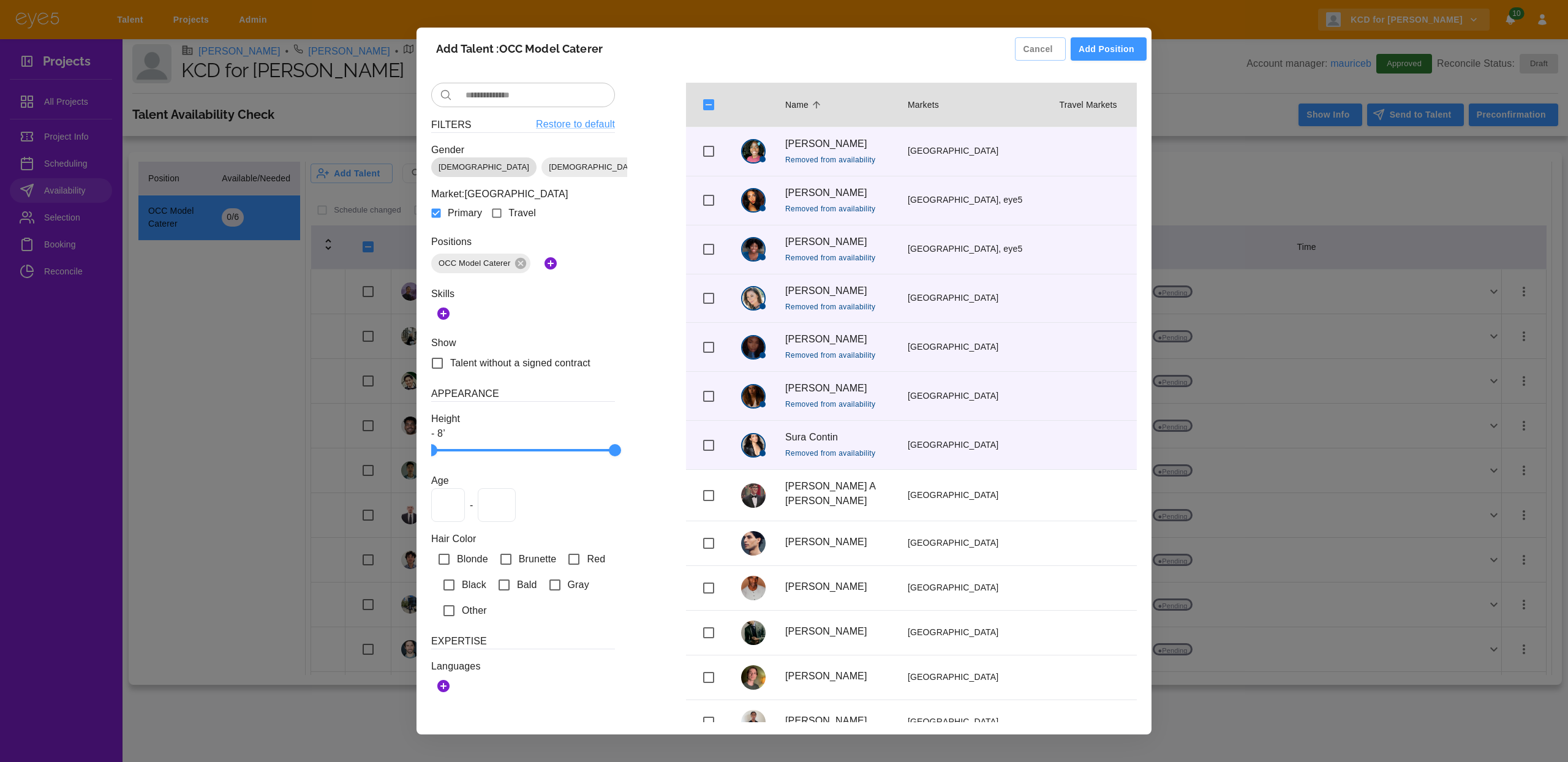
click at [450, 163] on span "Male" at bounding box center [483, 167] width 105 height 12
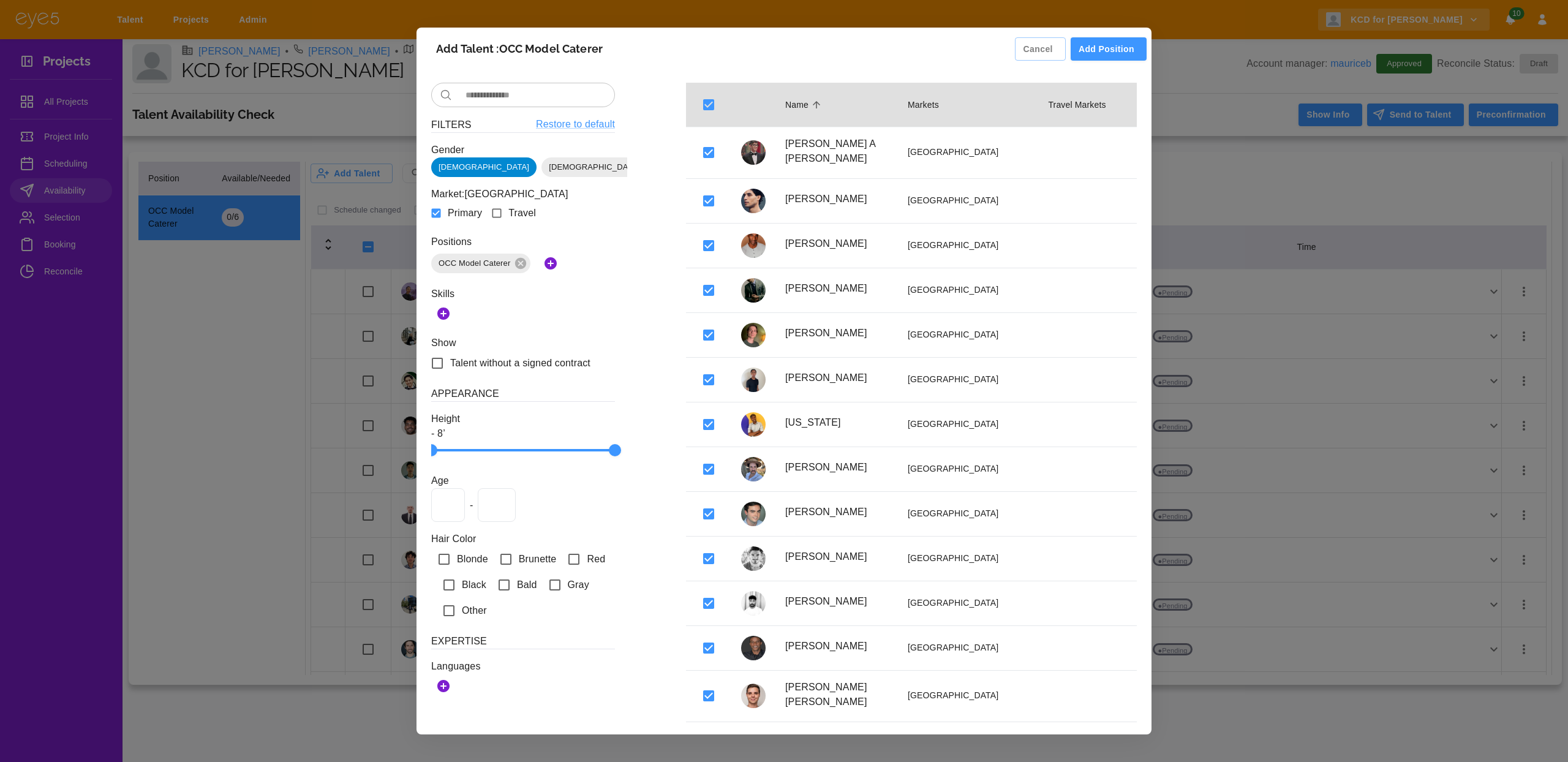
scroll to position [754, 0]
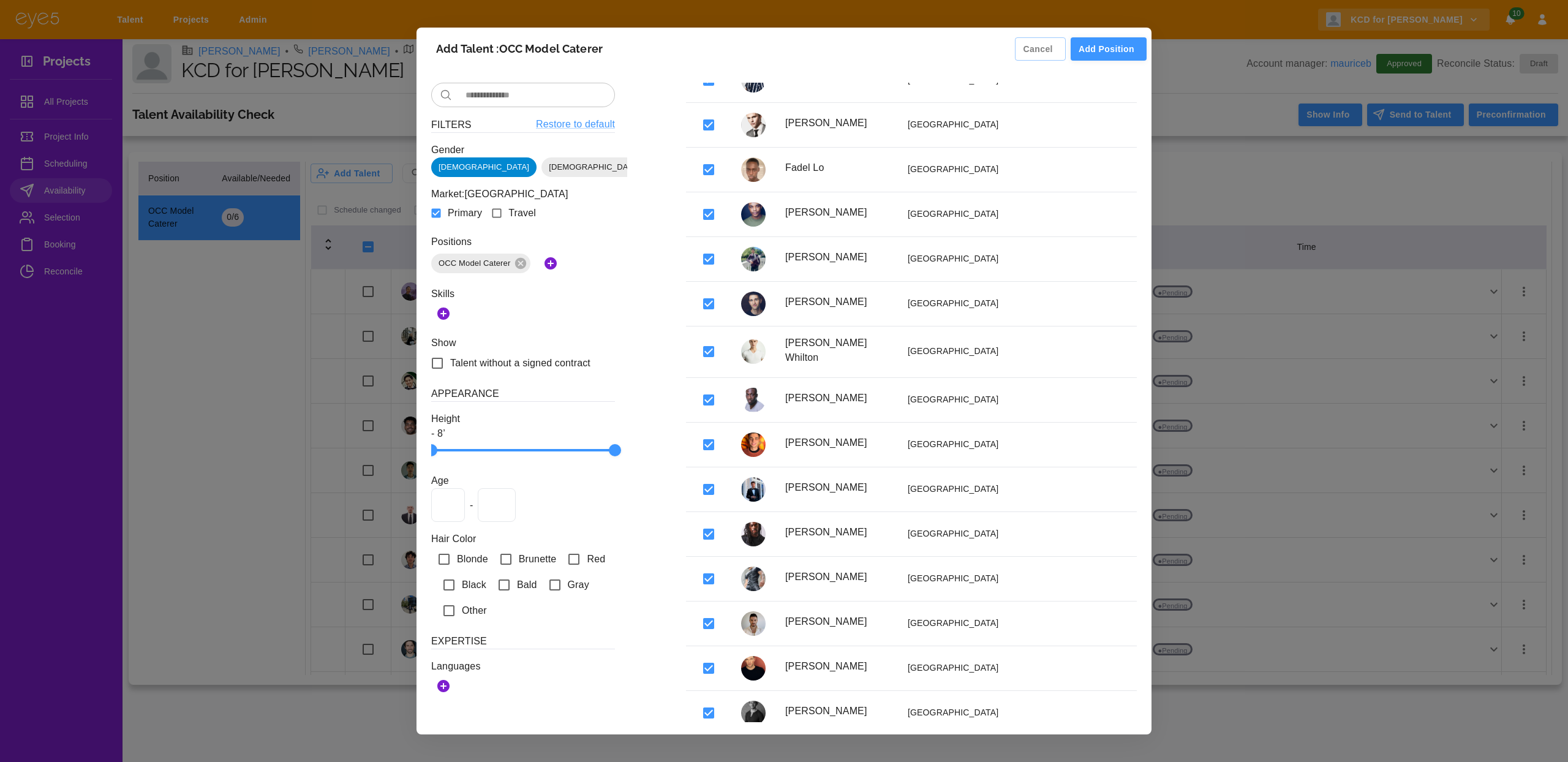
click at [1091, 50] on button "Add Position" at bounding box center [1108, 50] width 76 height 24
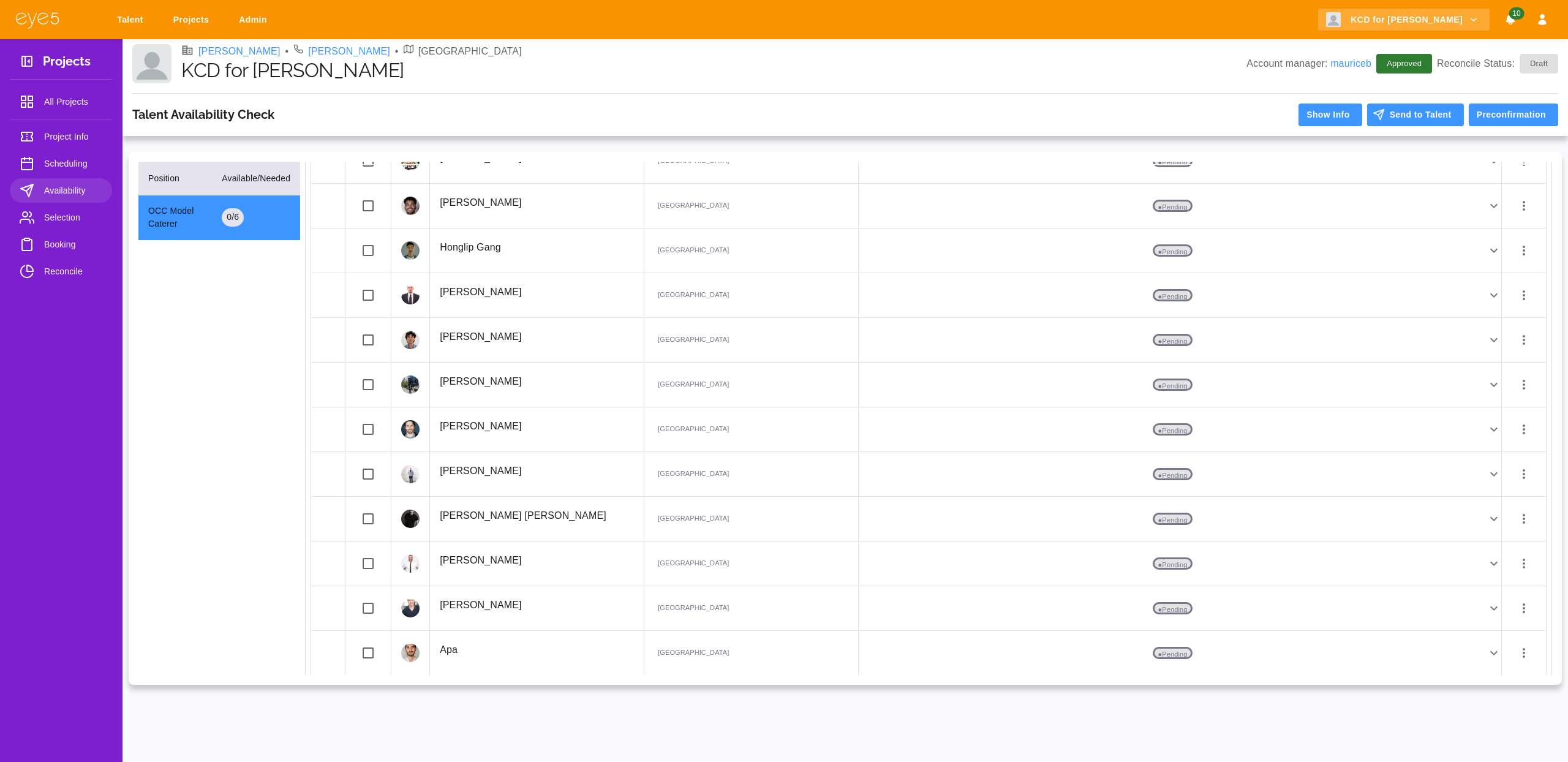
scroll to position [0, 0]
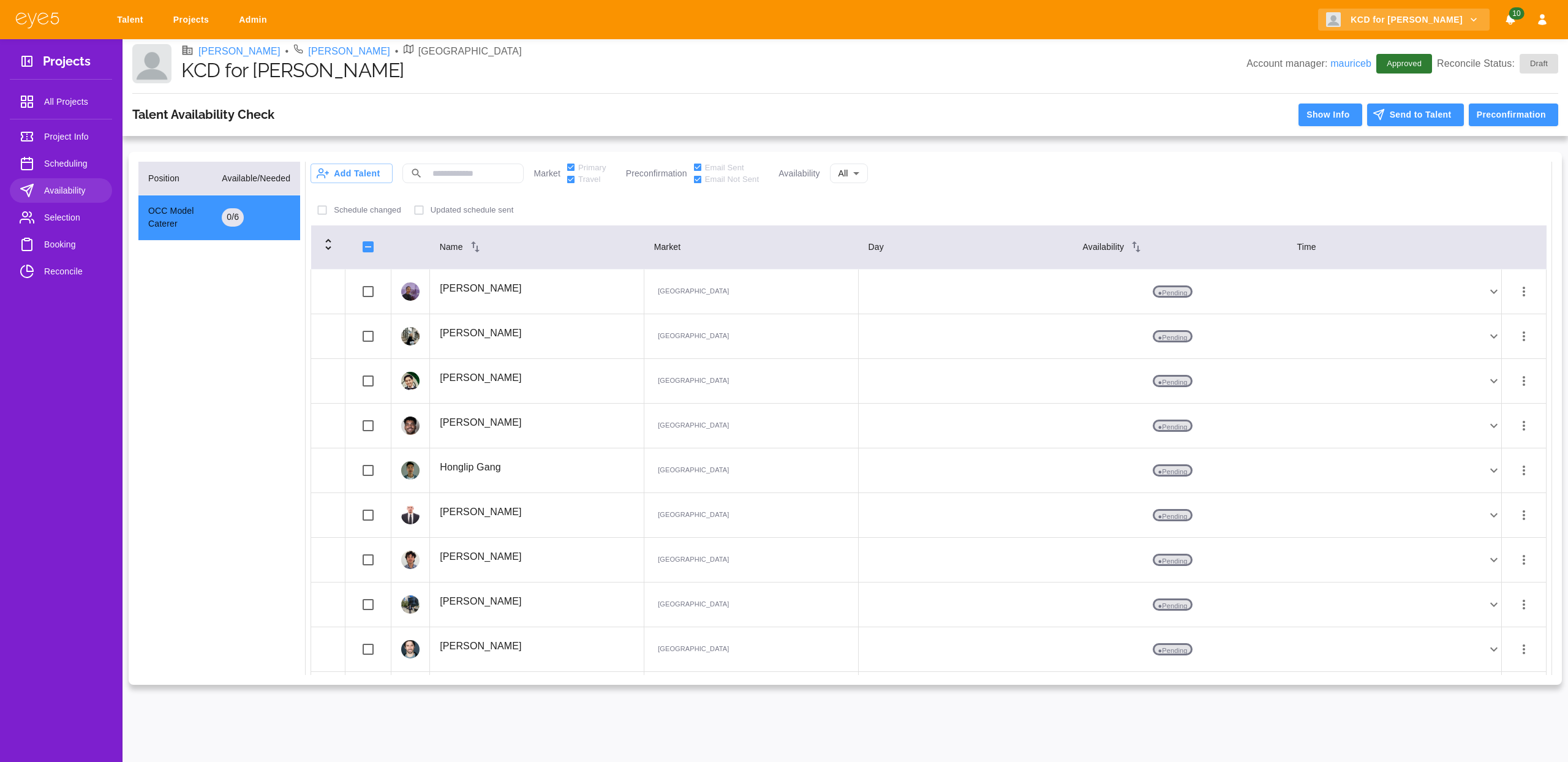
click at [1517, 288] on icon "button" at bounding box center [1524, 292] width 15 height 15
click at [1453, 409] on li "Remove Availability" at bounding box center [1497, 408] width 121 height 22
click at [1517, 293] on icon "button" at bounding box center [1524, 292] width 15 height 15
click at [1460, 405] on li "Remove Availability" at bounding box center [1497, 408] width 121 height 22
click at [371, 178] on button "Add Talent" at bounding box center [352, 172] width 82 height 19
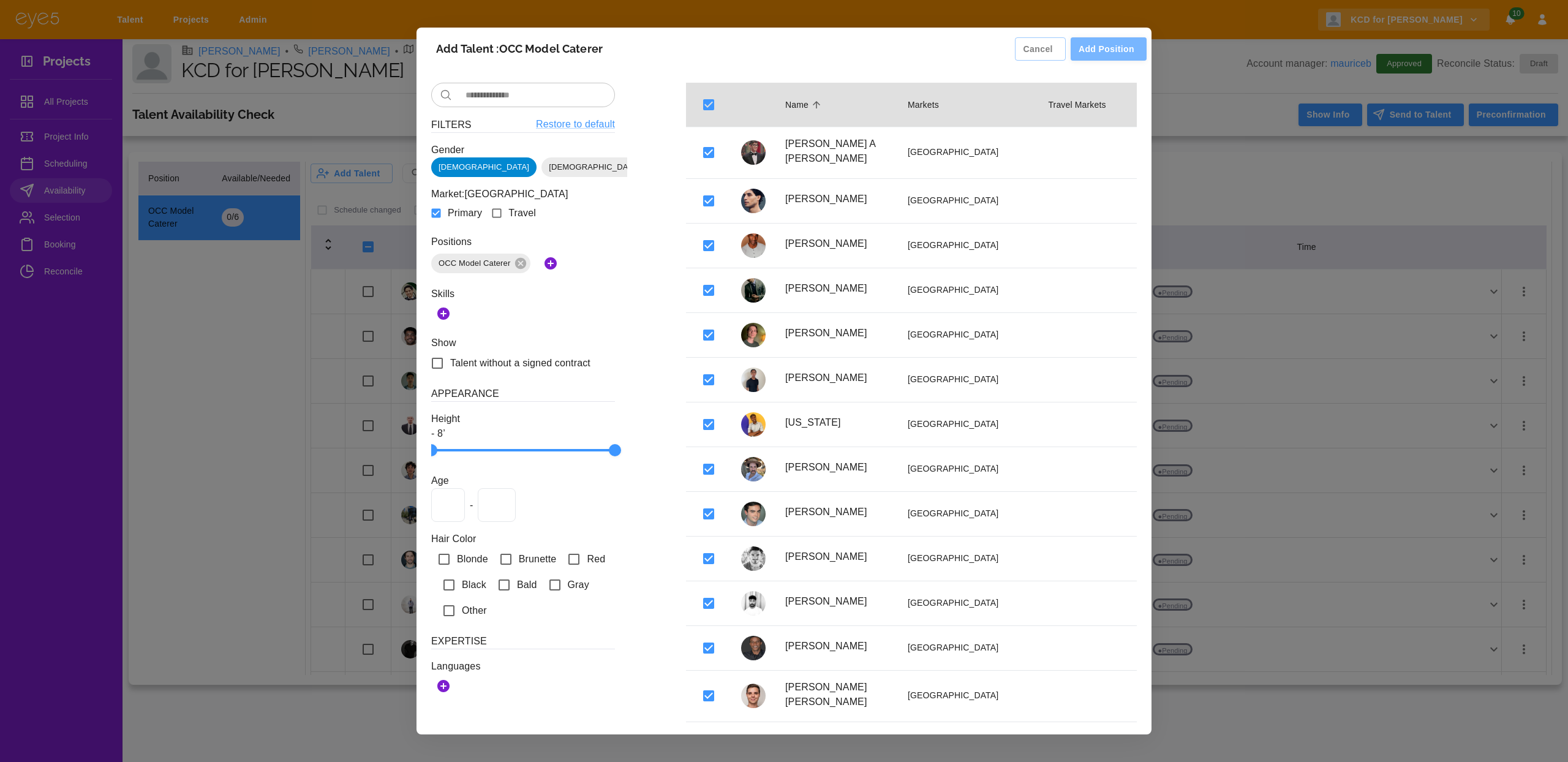
click at [1092, 39] on button "Add Position" at bounding box center [1108, 50] width 76 height 24
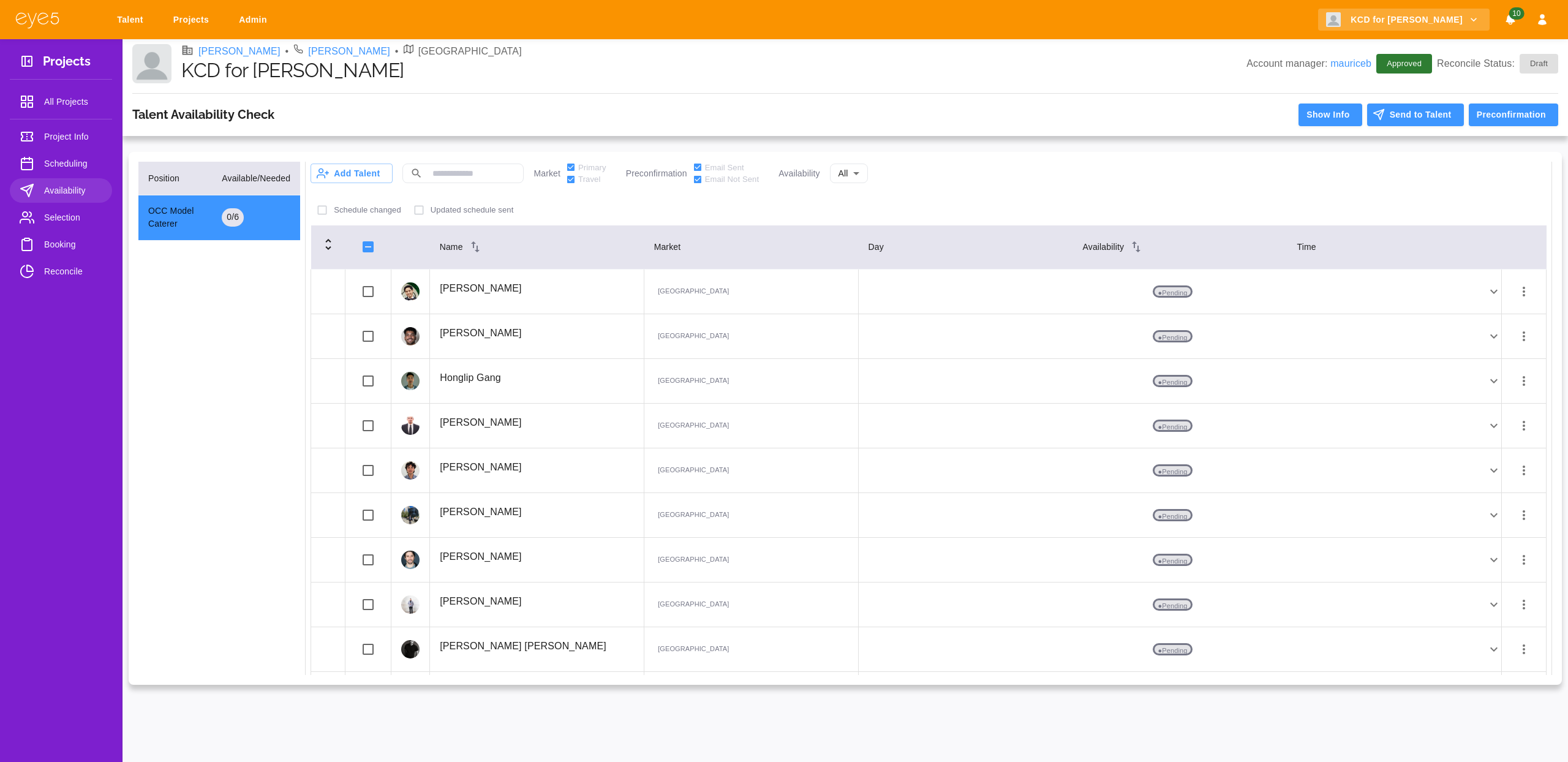
click at [1422, 127] on div "Talent Availability Check Show Info Send to Talent Preconfirmation" at bounding box center [845, 115] width 1445 height 42
click at [1427, 119] on button "Send to Talent" at bounding box center [1416, 115] width 97 height 23
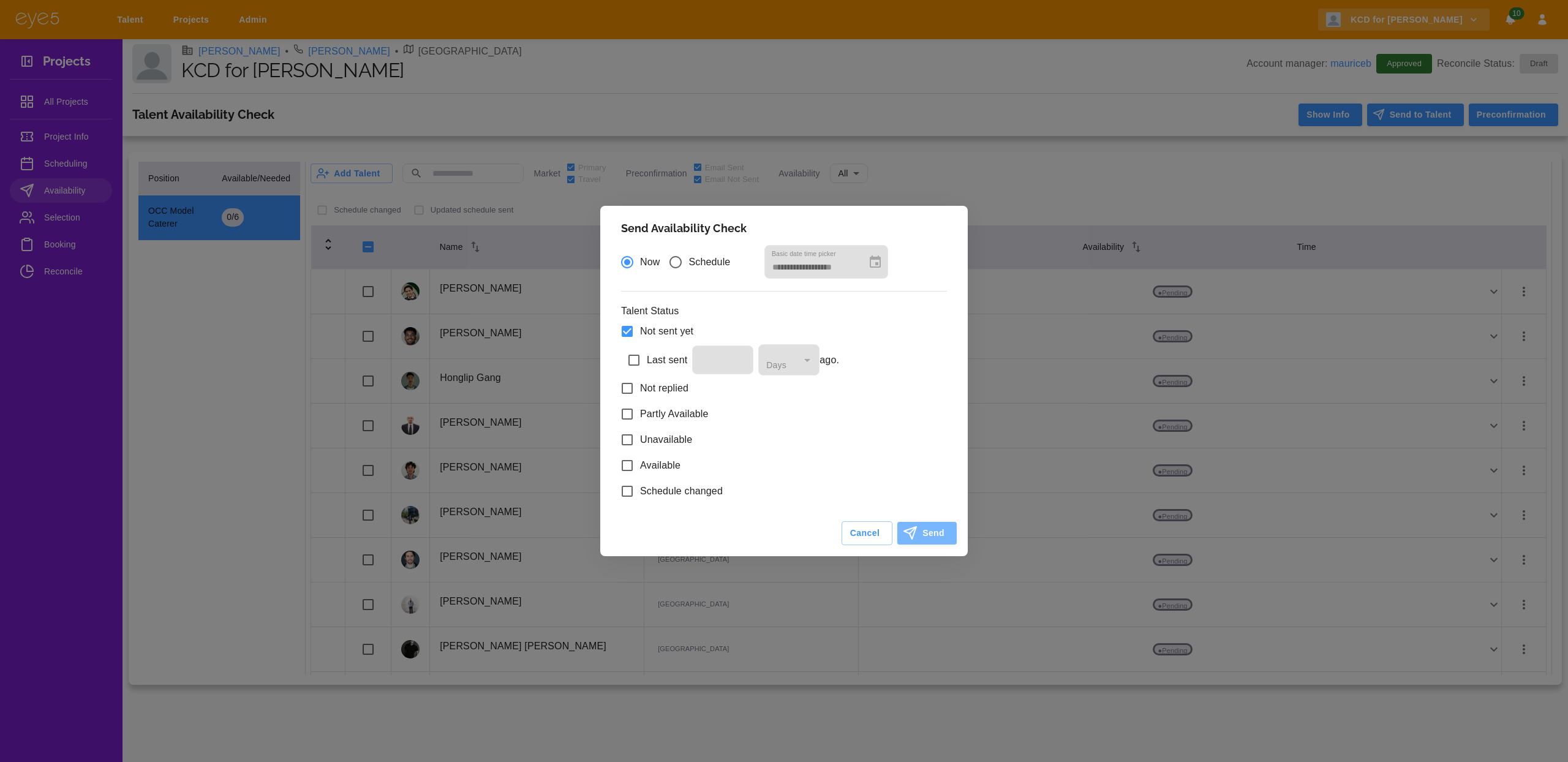
click at [921, 531] on button "Send" at bounding box center [927, 533] width 60 height 23
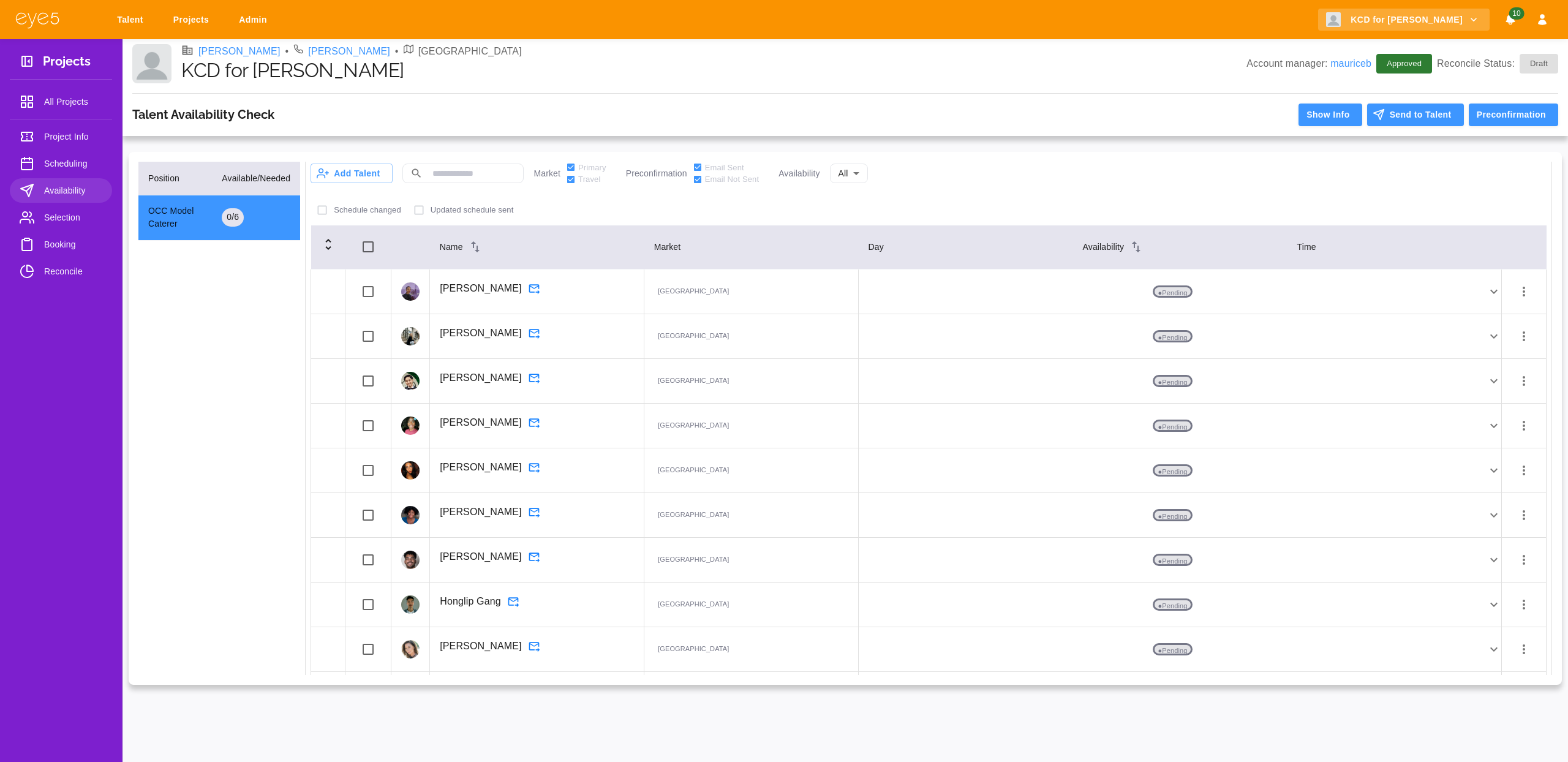
click at [1517, 293] on icon "button" at bounding box center [1524, 292] width 15 height 15
click at [1479, 407] on li "Remove Availability" at bounding box center [1497, 408] width 121 height 22
click at [1517, 290] on icon "button" at bounding box center [1524, 292] width 15 height 15
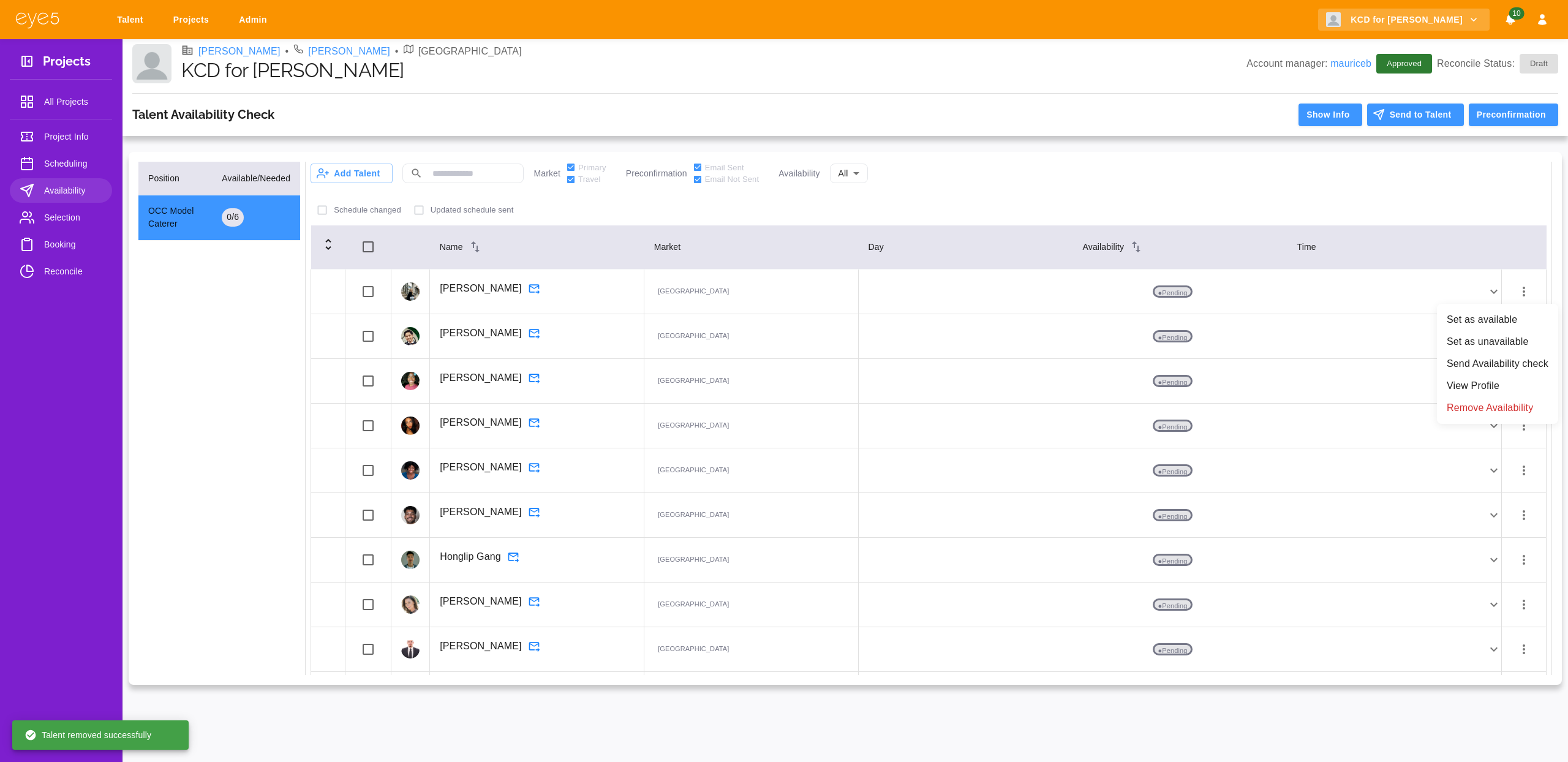
click at [1446, 405] on li "Remove Availability" at bounding box center [1497, 408] width 121 height 22
click at [1520, 336] on icon "button" at bounding box center [1524, 337] width 15 height 15
click at [1464, 455] on li "Remove Availability" at bounding box center [1497, 453] width 121 height 22
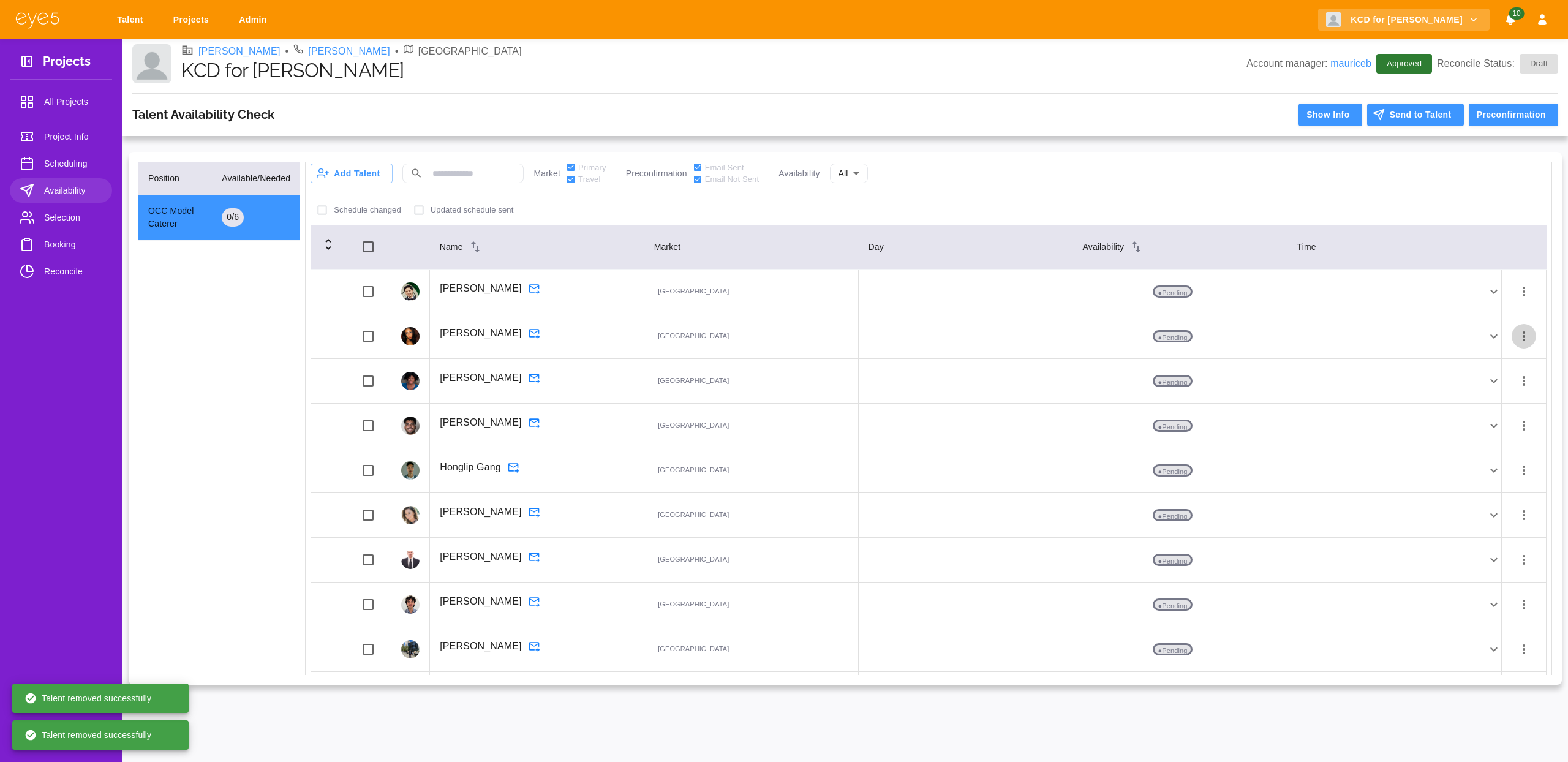
click at [1517, 331] on icon "button" at bounding box center [1524, 337] width 15 height 15
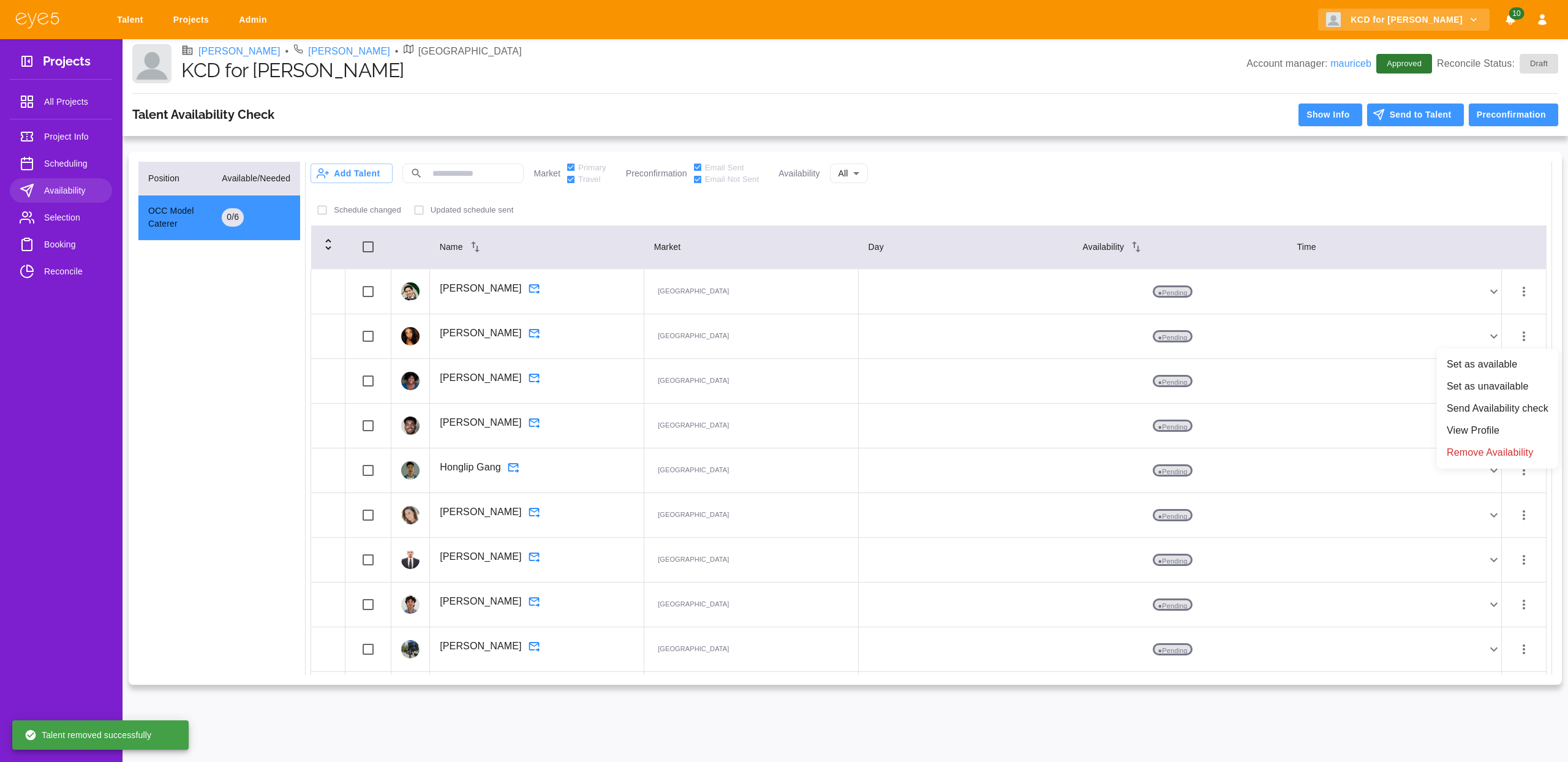
click at [1486, 456] on li "Remove Availability" at bounding box center [1497, 453] width 121 height 22
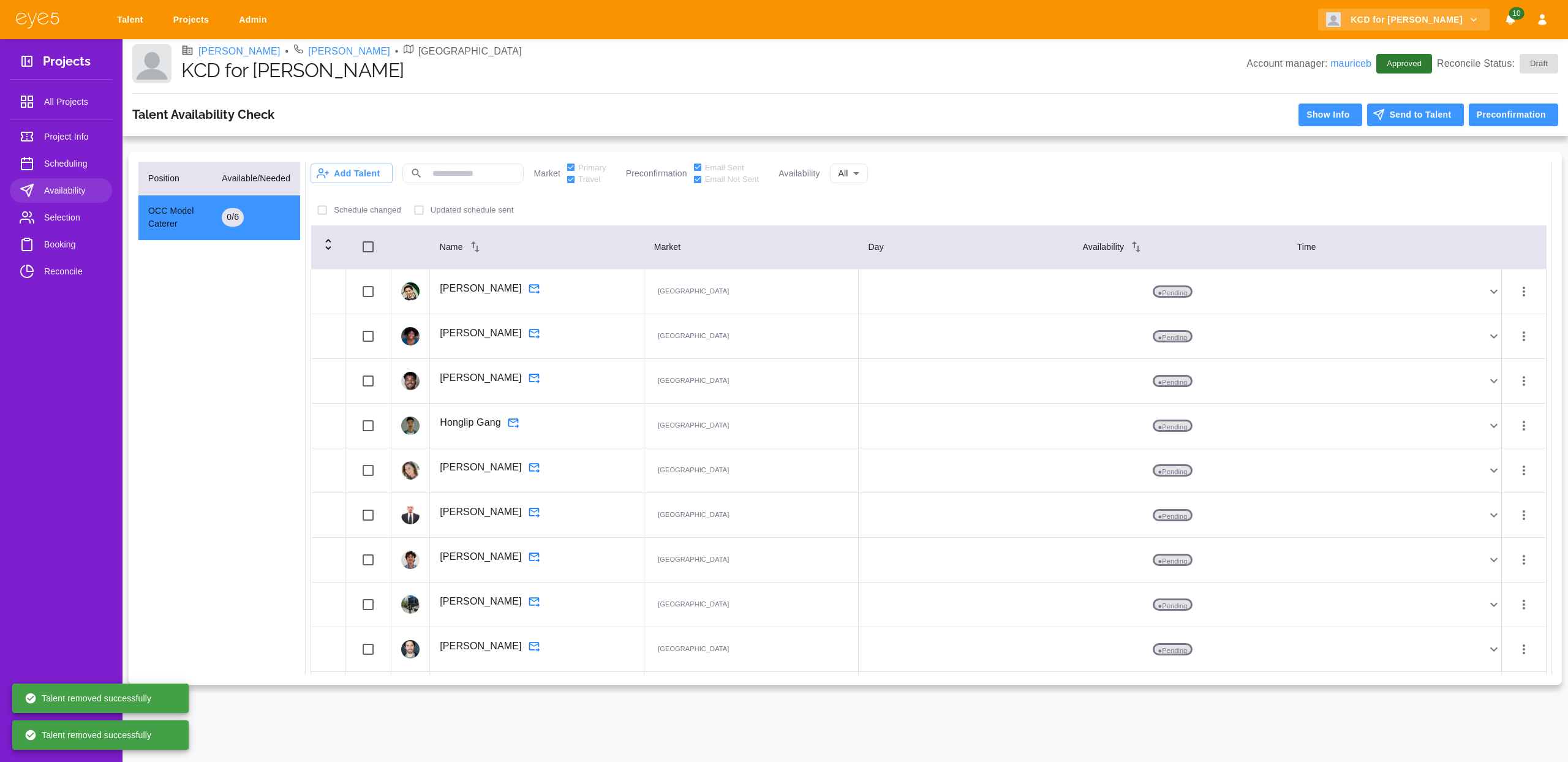
click at [1517, 333] on icon "button" at bounding box center [1524, 337] width 15 height 15
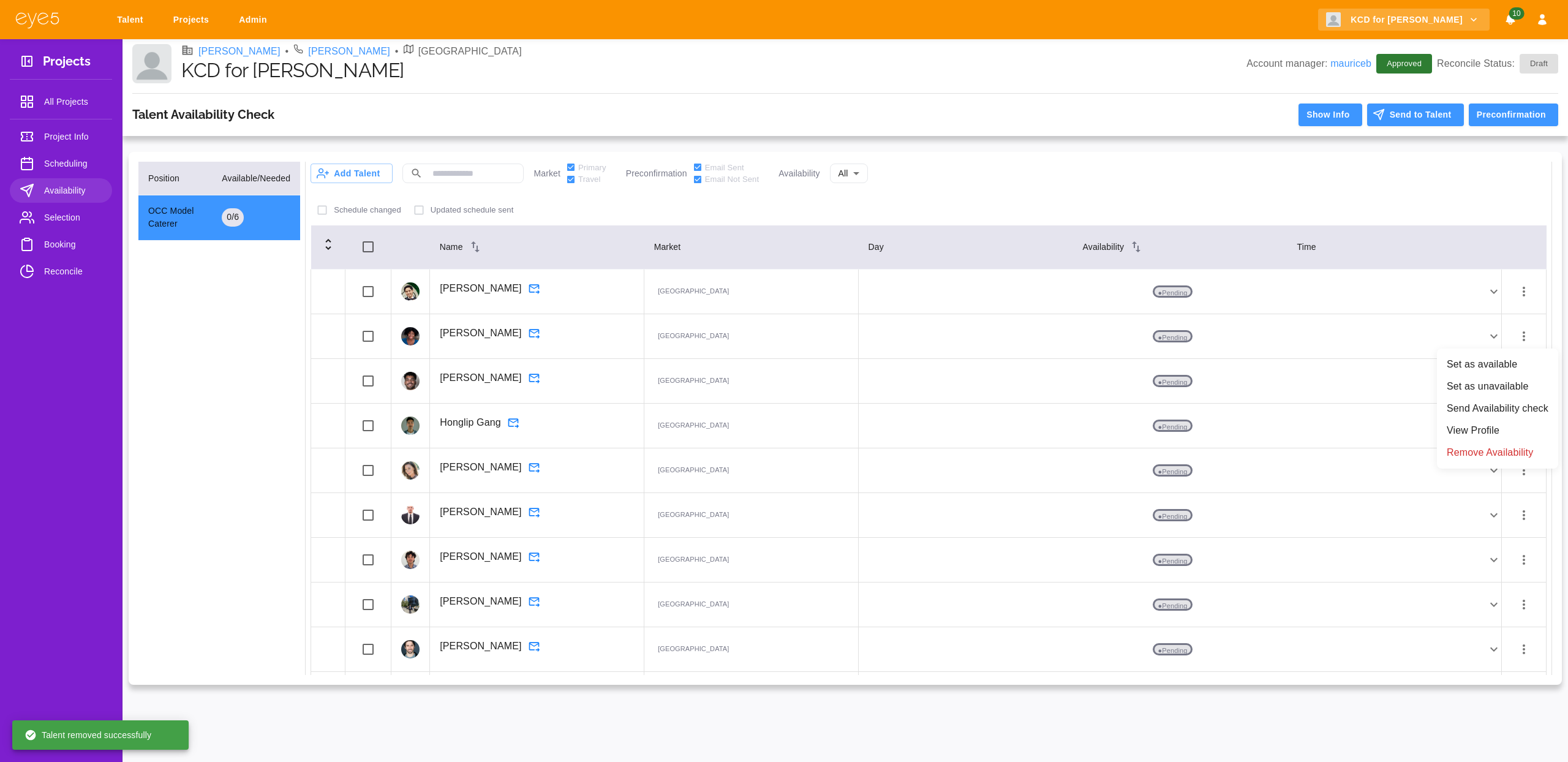
click at [1468, 448] on li "Remove Availability" at bounding box center [1497, 453] width 121 height 22
click at [1522, 421] on icon "button" at bounding box center [1523, 425] width 3 height 10
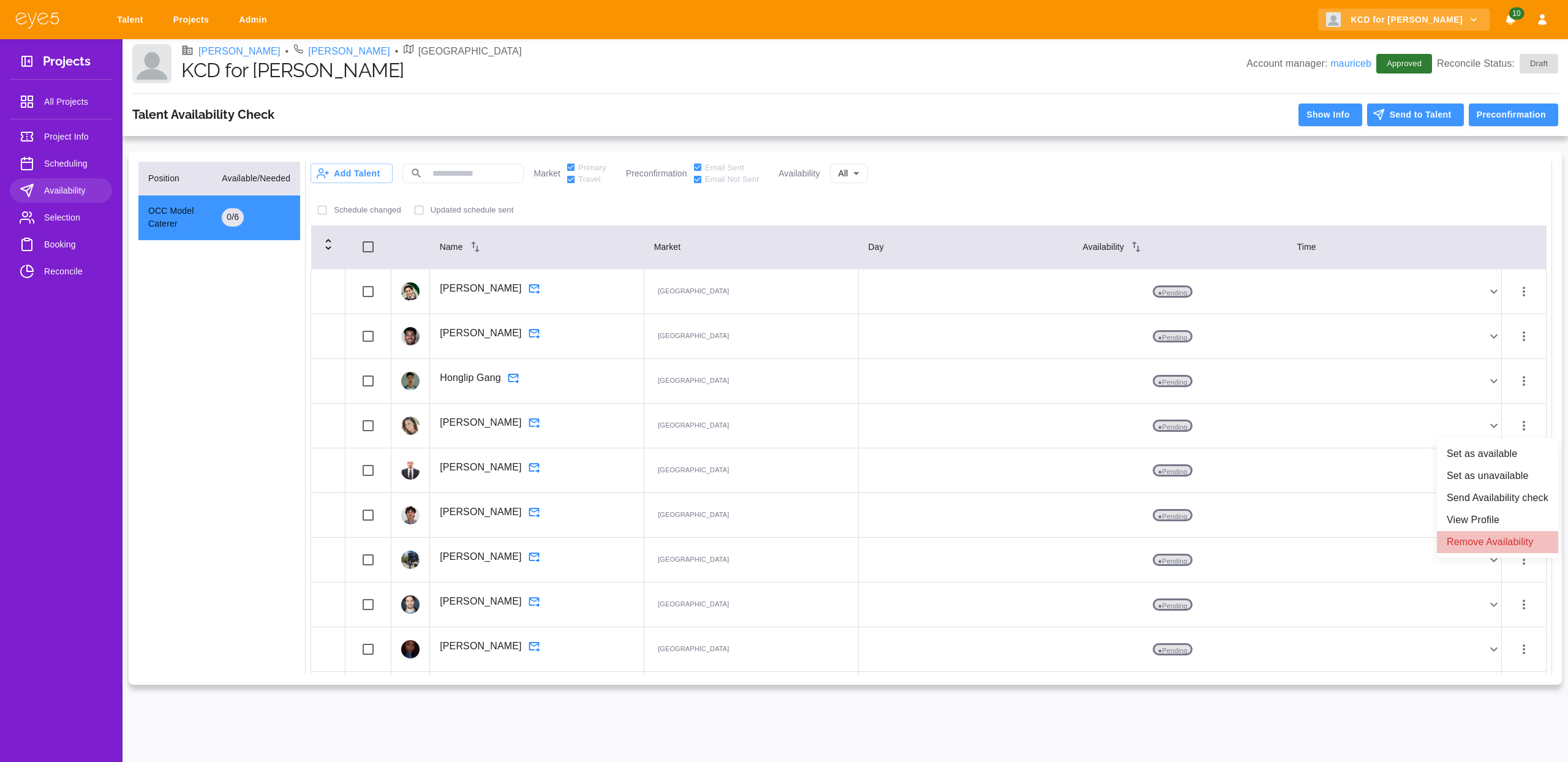
click at [1489, 537] on li "Remove Availability" at bounding box center [1497, 542] width 121 height 22
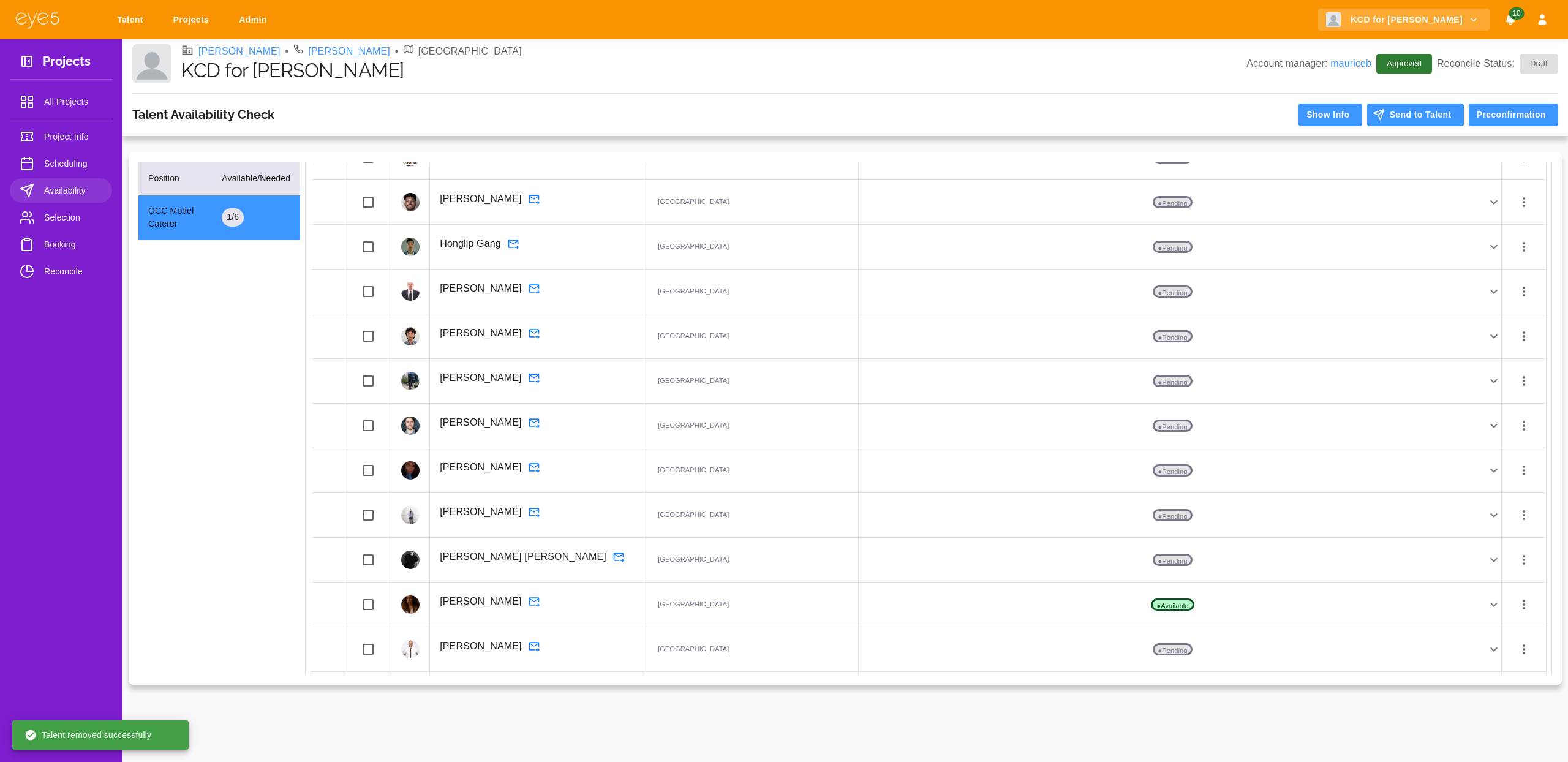
scroll to position [146, 0]
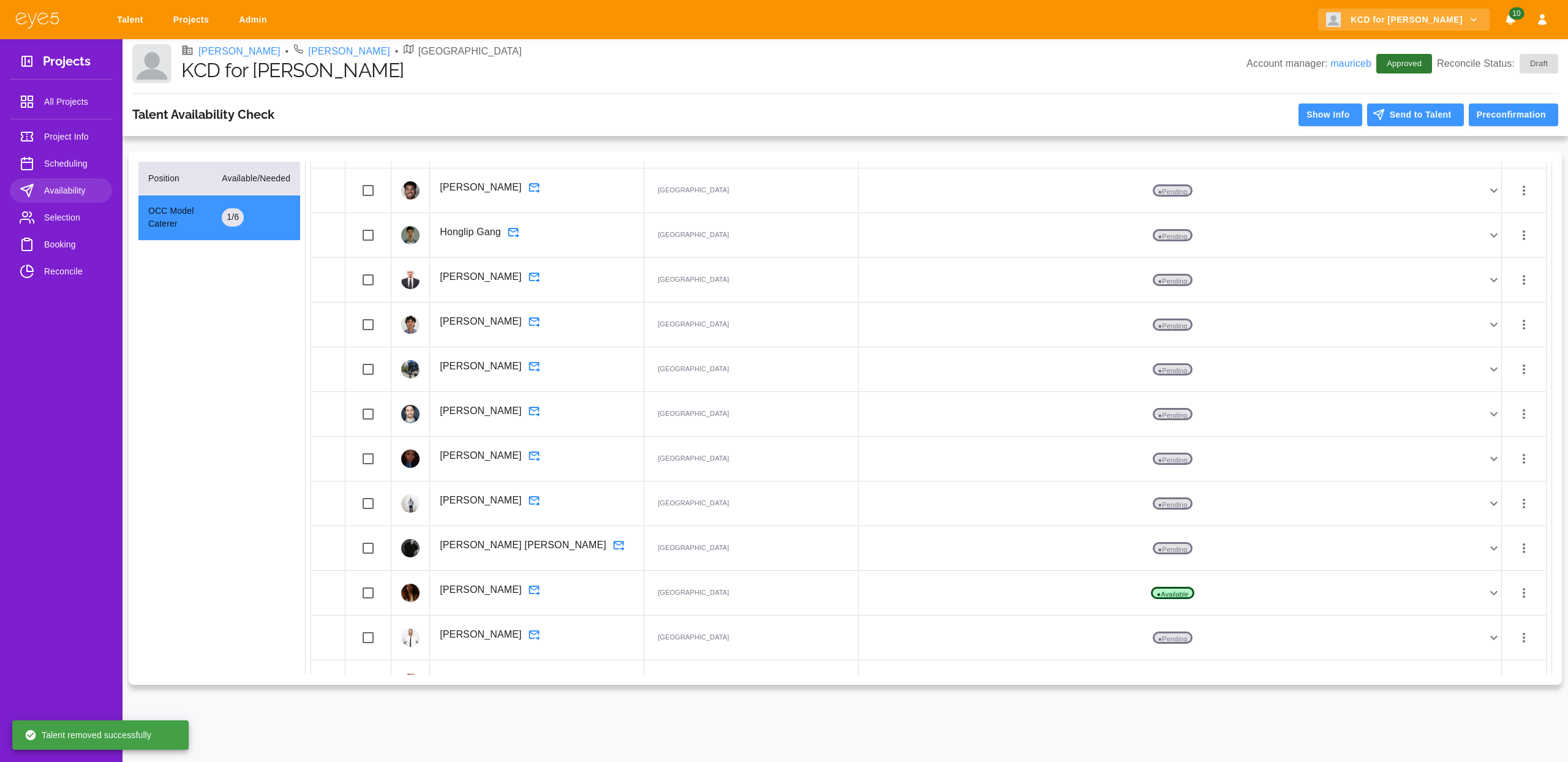
click at [1520, 455] on icon "button" at bounding box center [1524, 459] width 15 height 15
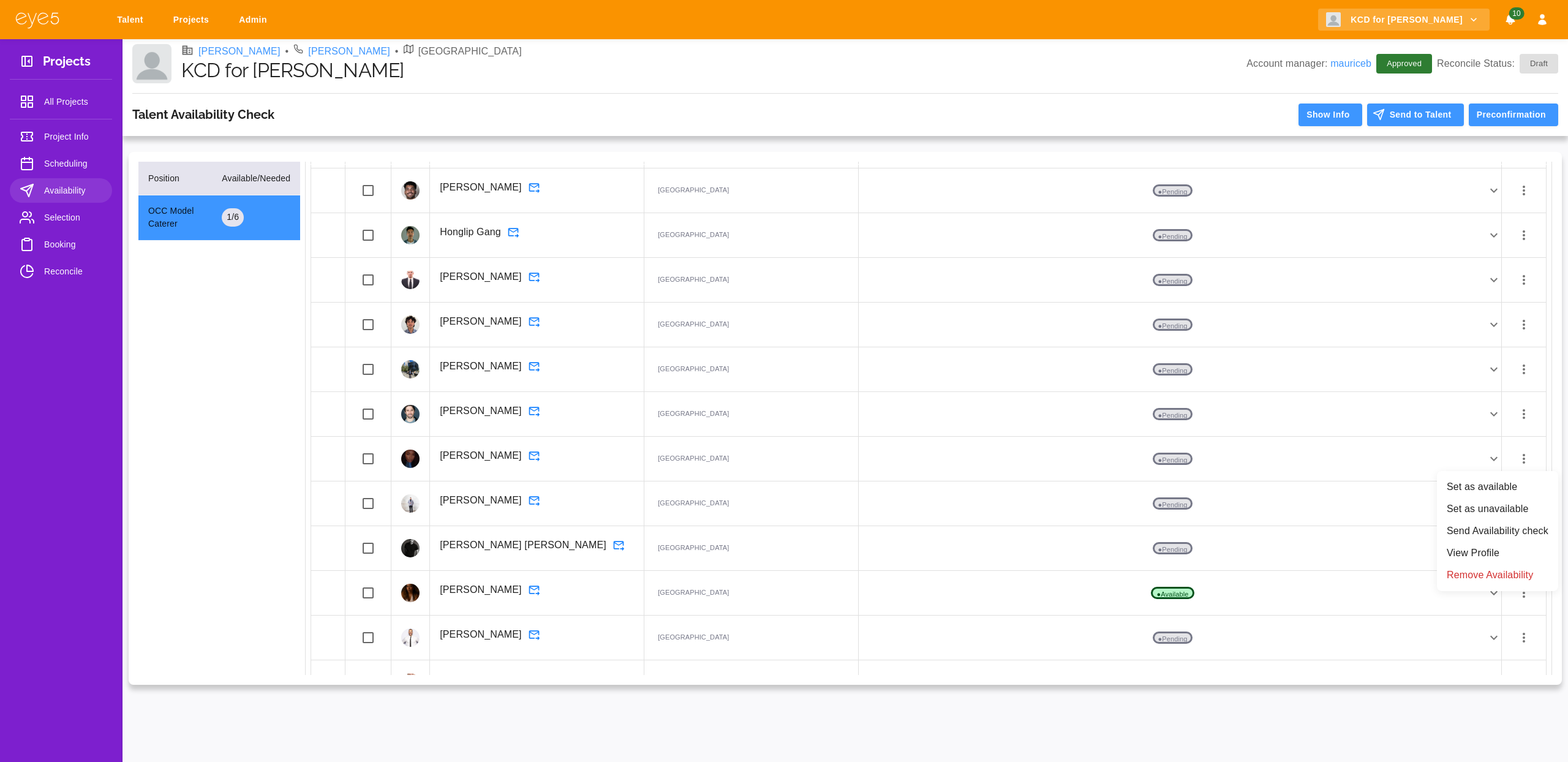
drag, startPoint x: 1507, startPoint y: 577, endPoint x: 1279, endPoint y: 494, distance: 242.6
click at [1507, 577] on li "Remove Availability" at bounding box center [1497, 575] width 121 height 22
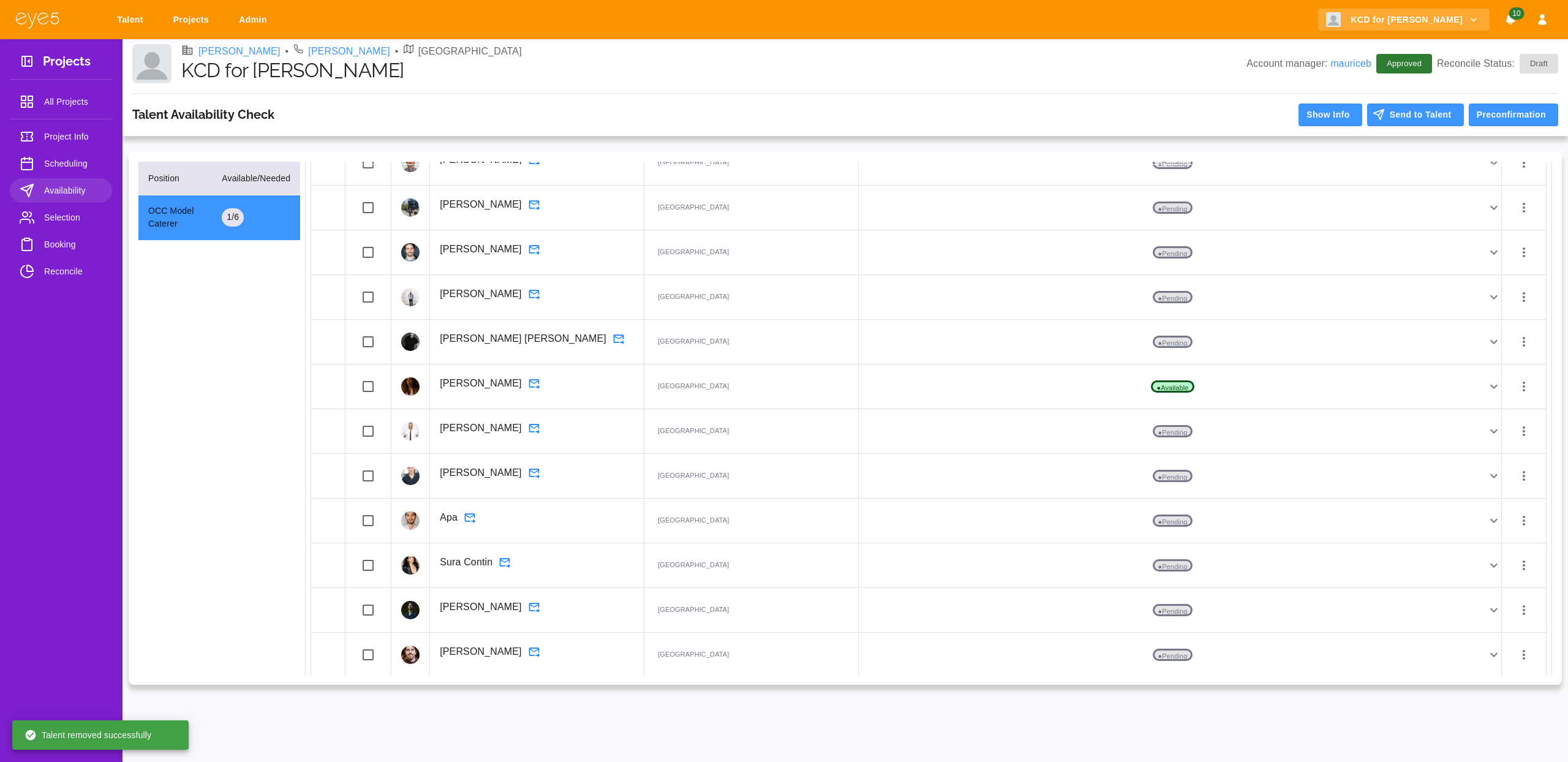
scroll to position [325, 0]
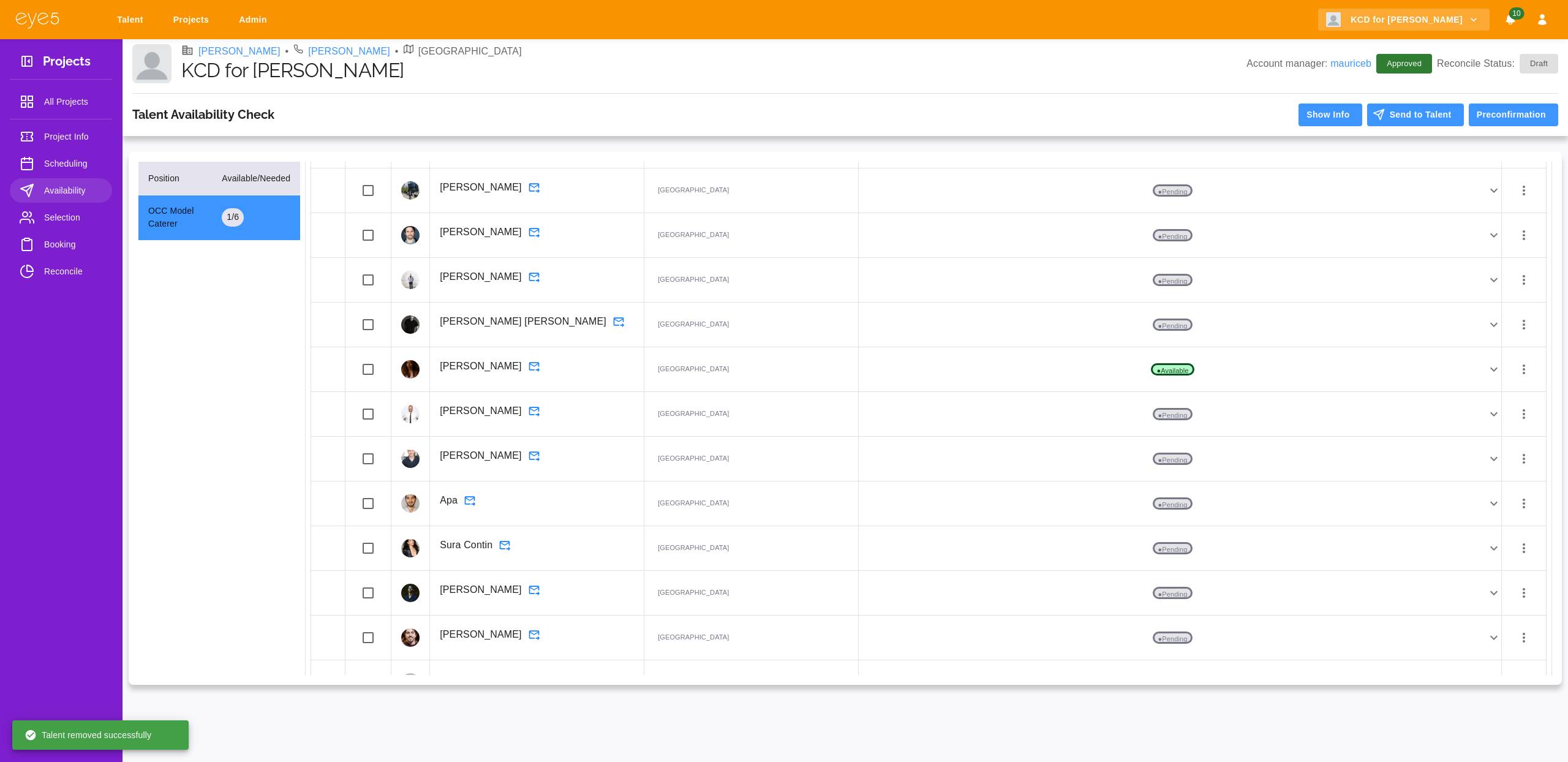
click at [1520, 372] on icon "button" at bounding box center [1524, 370] width 15 height 15
click at [1490, 494] on li "Remove Availability" at bounding box center [1497, 486] width 121 height 22
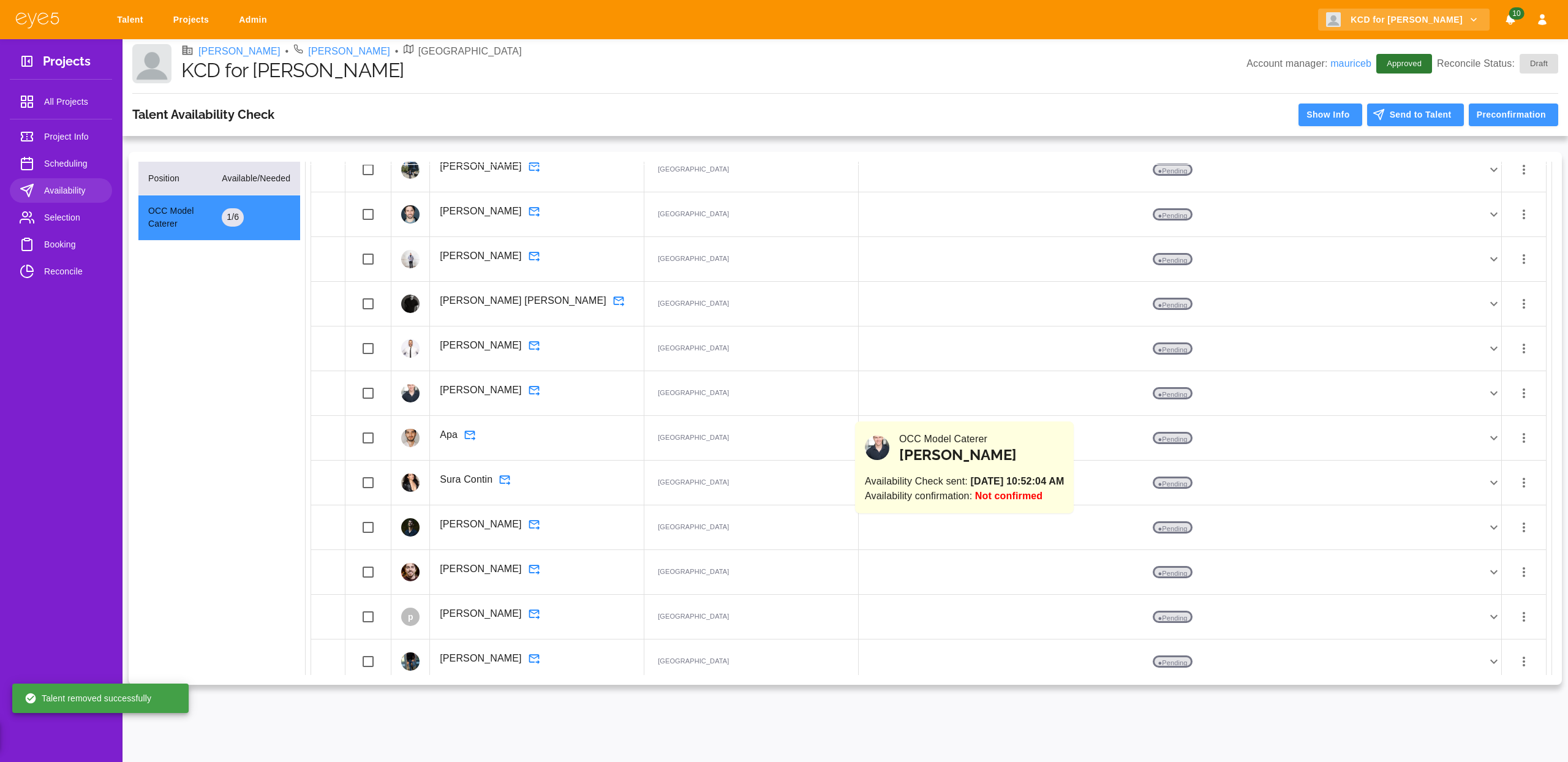
scroll to position [354, 0]
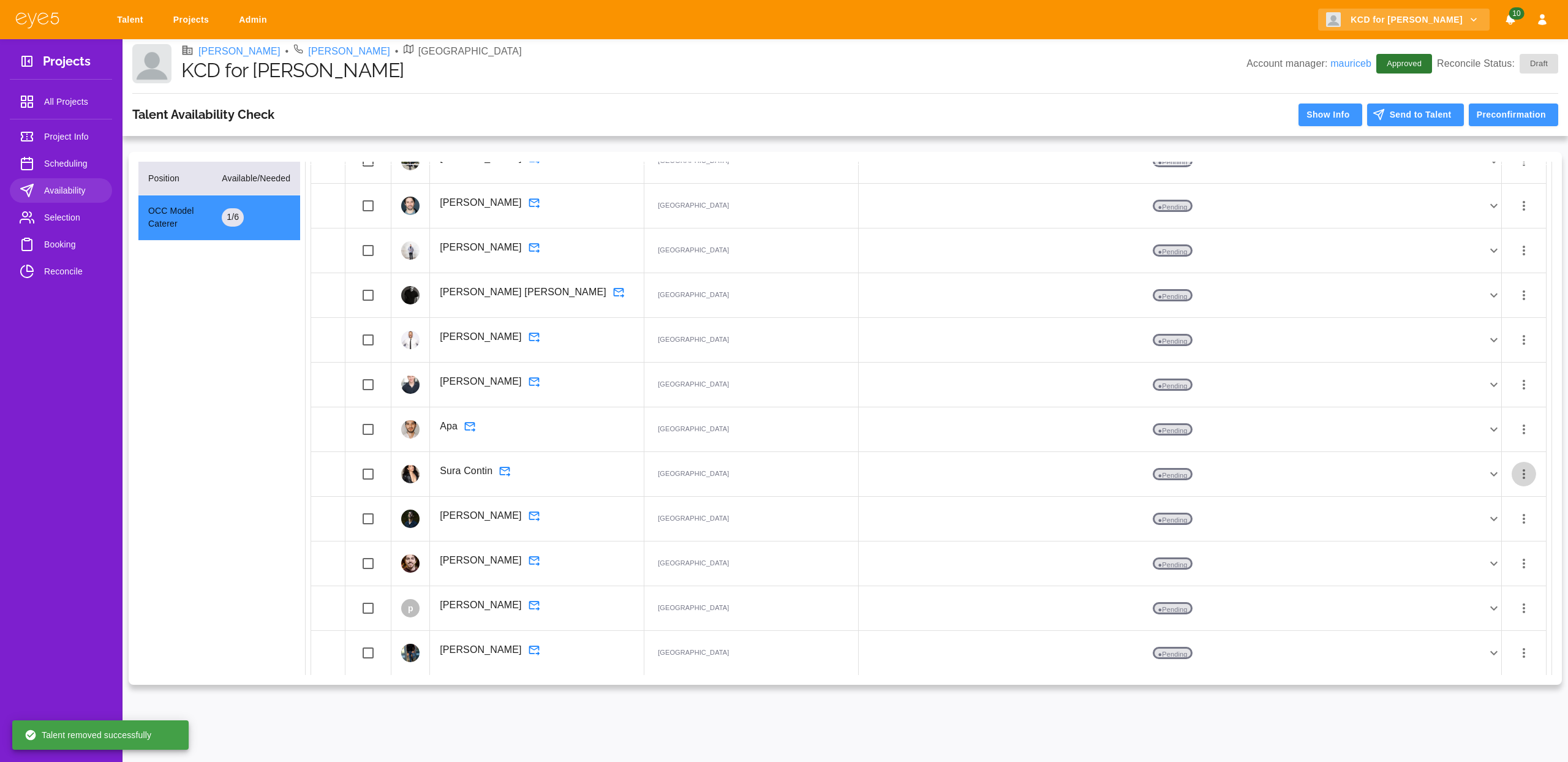
click at [1521, 476] on icon "button" at bounding box center [1524, 474] width 15 height 15
click at [1473, 596] on li "Remove Availability" at bounding box center [1497, 591] width 121 height 22
